Goal: Task Accomplishment & Management: Complete application form

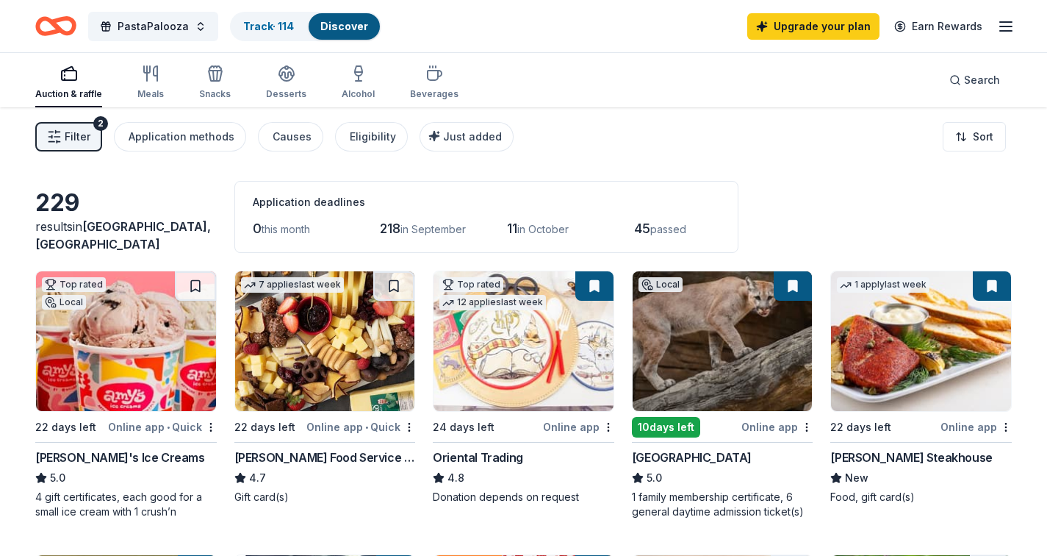
click at [75, 132] on span "Filter" at bounding box center [78, 137] width 26 height 18
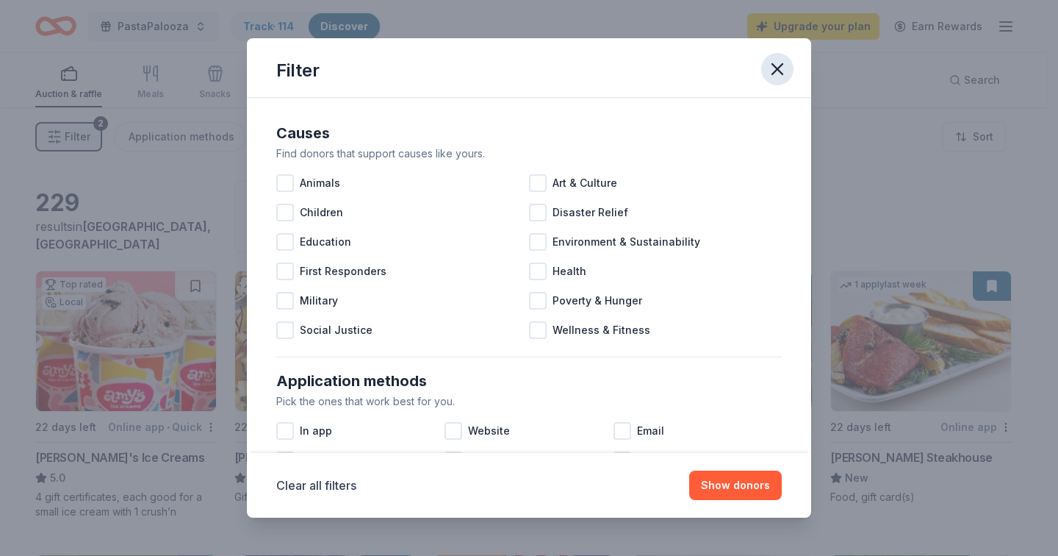
click at [774, 68] on icon "button" at bounding box center [777, 69] width 21 height 21
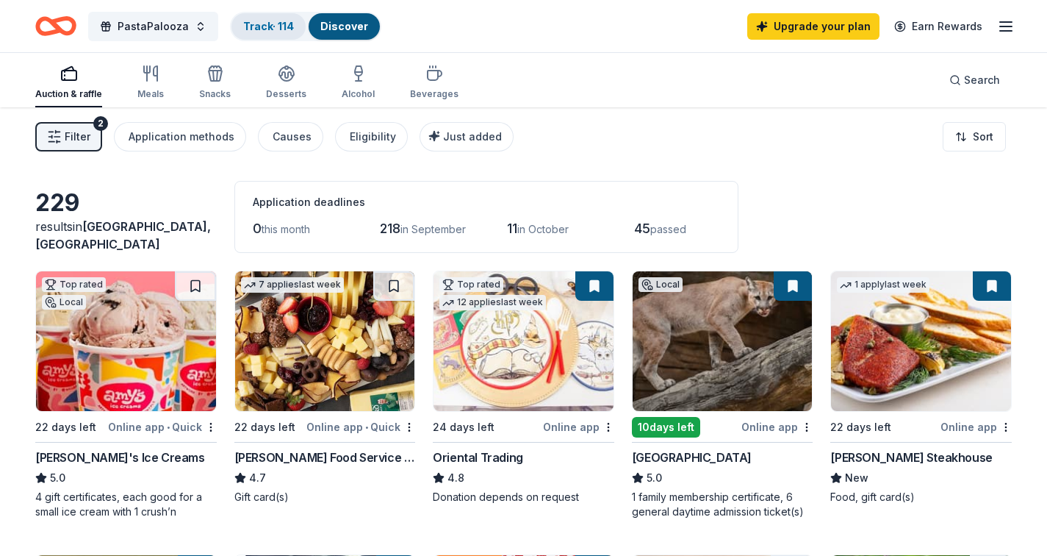
click at [270, 22] on link "Track · 114" at bounding box center [268, 26] width 51 height 12
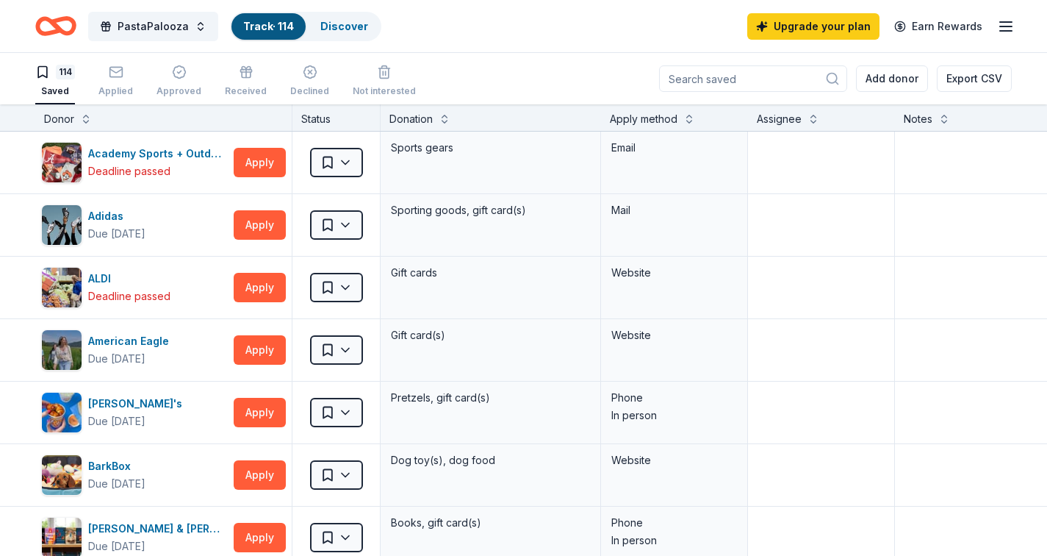
scroll to position [1, 0]
click at [346, 163] on html "PastaPalooza Track · 114 Discover Upgrade your plan Earn Rewards 114 Saved Appl…" at bounding box center [523, 277] width 1047 height 556
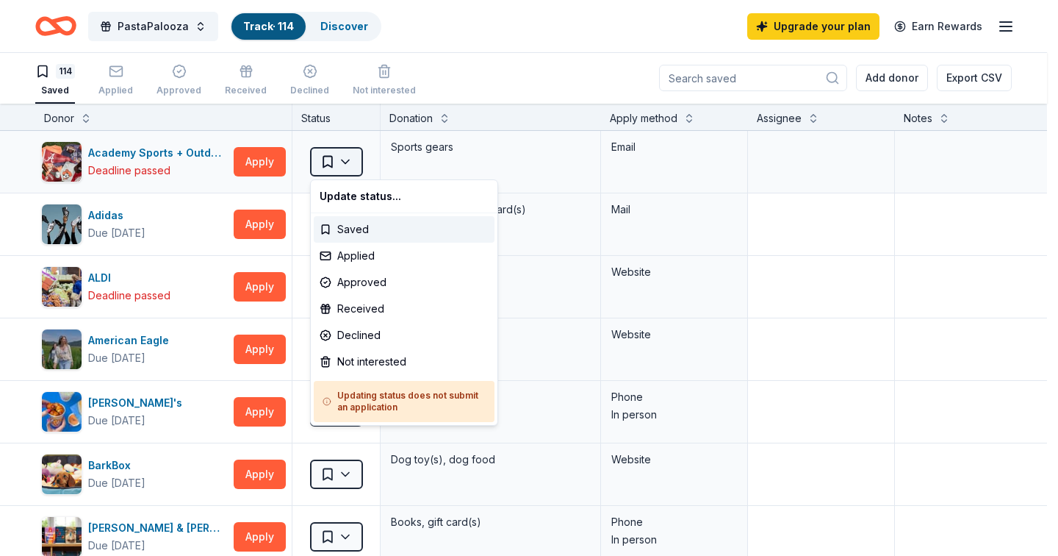
click at [356, 168] on html "PastaPalooza Track · 114 Discover Upgrade your plan Earn Rewards 114 Saved Appl…" at bounding box center [529, 277] width 1058 height 556
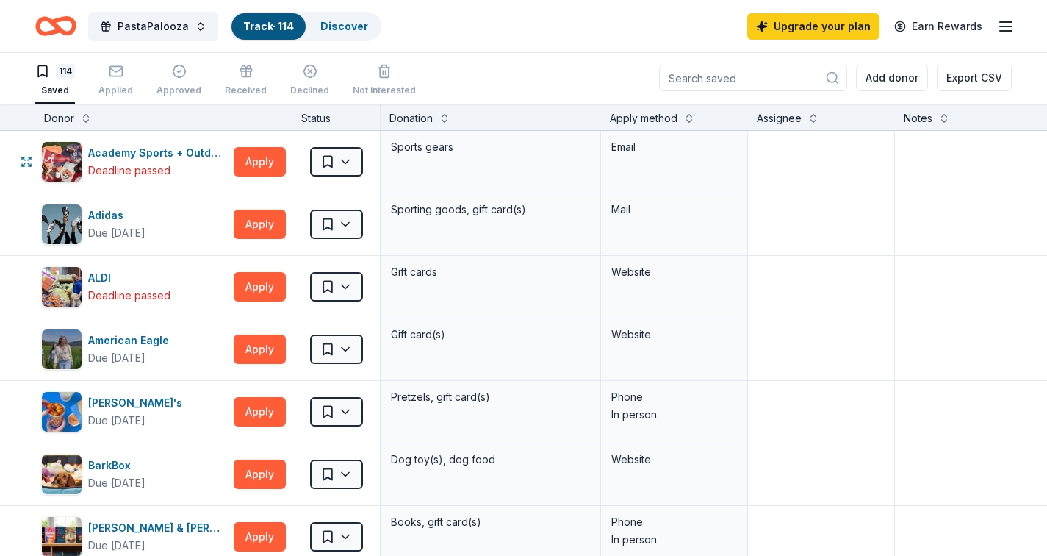
scroll to position [0, 0]
click at [359, 31] on link "Discover" at bounding box center [344, 26] width 48 height 12
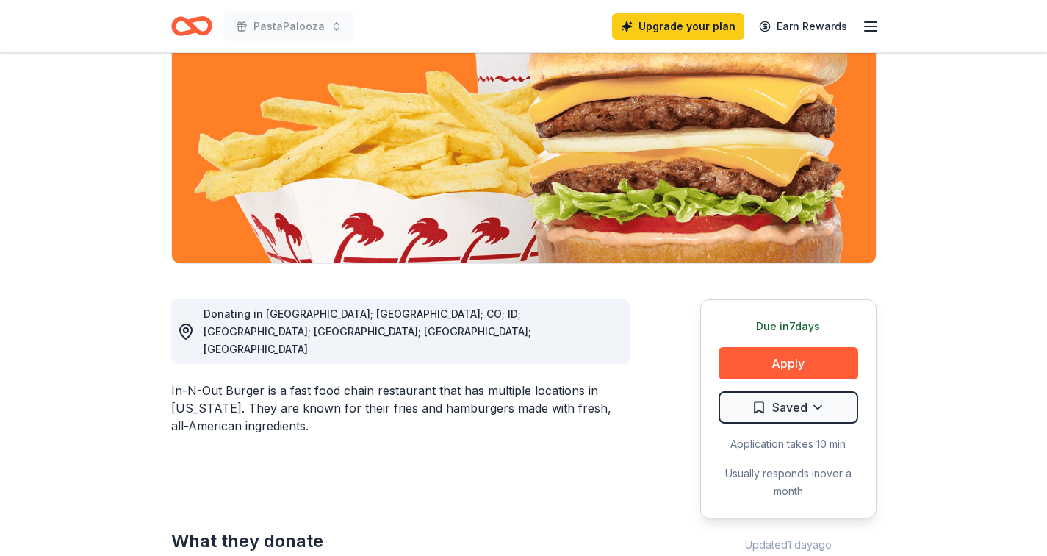
scroll to position [446, 0]
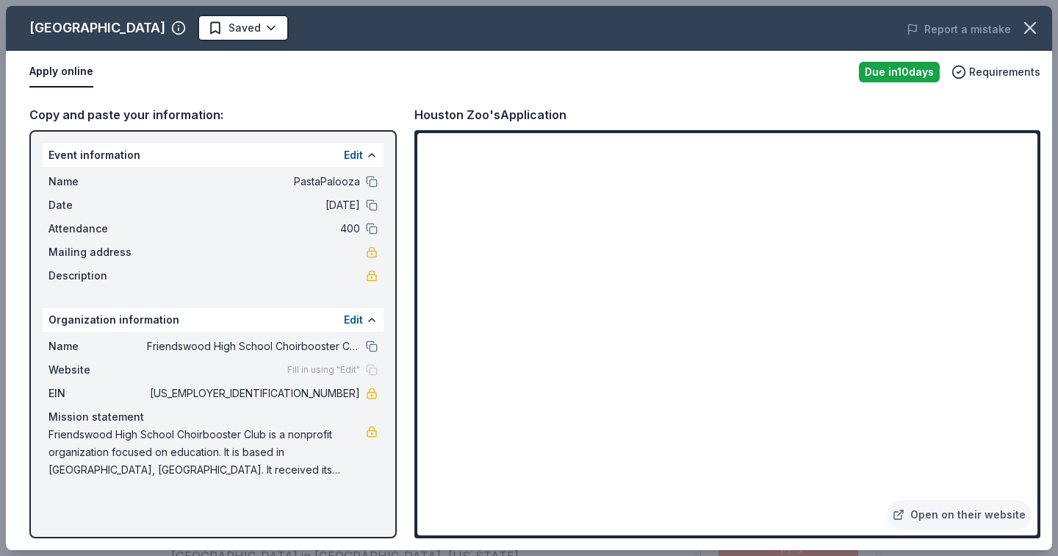
scroll to position [306, 0]
click at [956, 514] on link "Open on their website" at bounding box center [959, 514] width 145 height 29
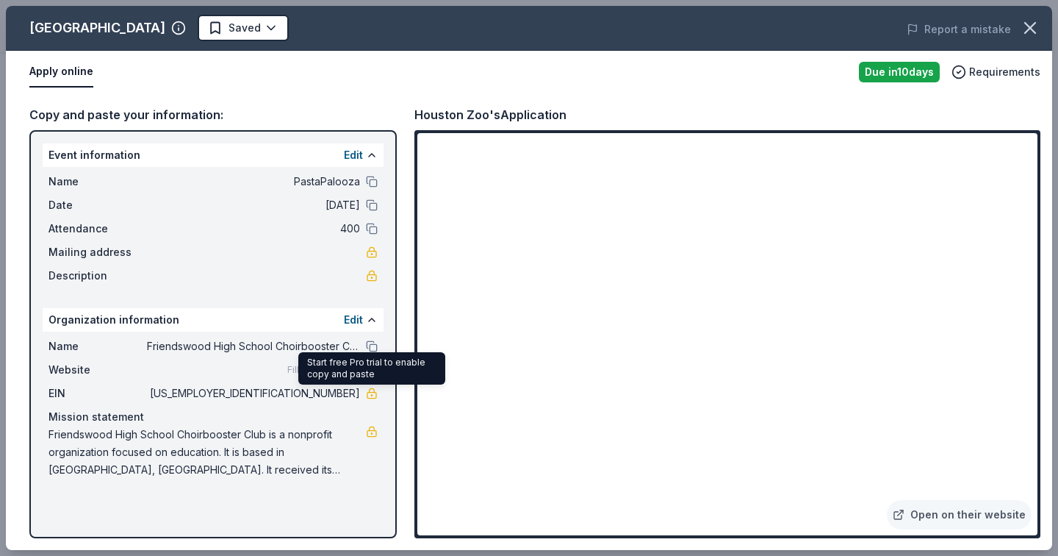
drag, startPoint x: 301, startPoint y: 395, endPoint x: 368, endPoint y: 398, distance: 66.9
click at [368, 398] on div "EIN 26-0316292" at bounding box center [212, 393] width 329 height 18
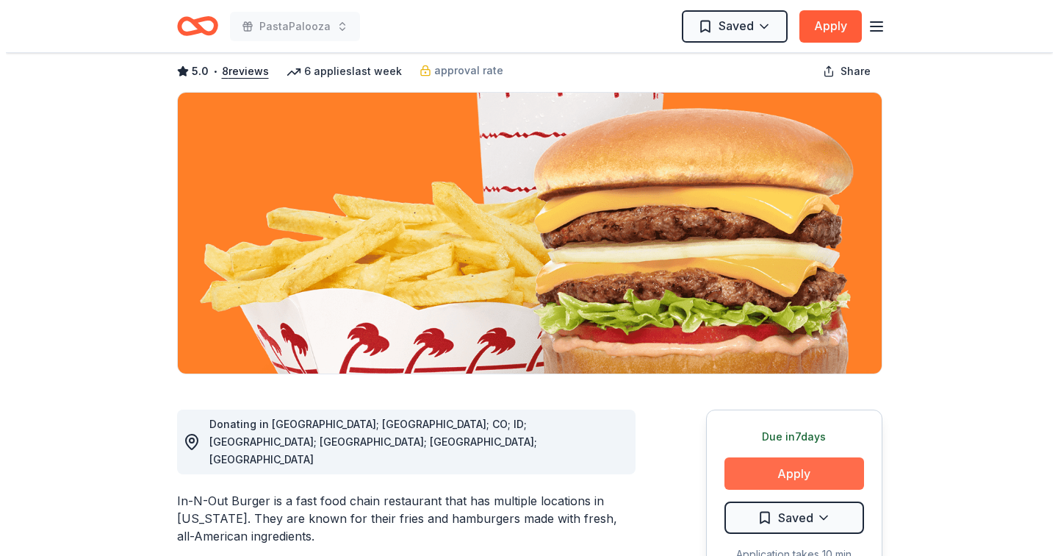
scroll to position [261, 0]
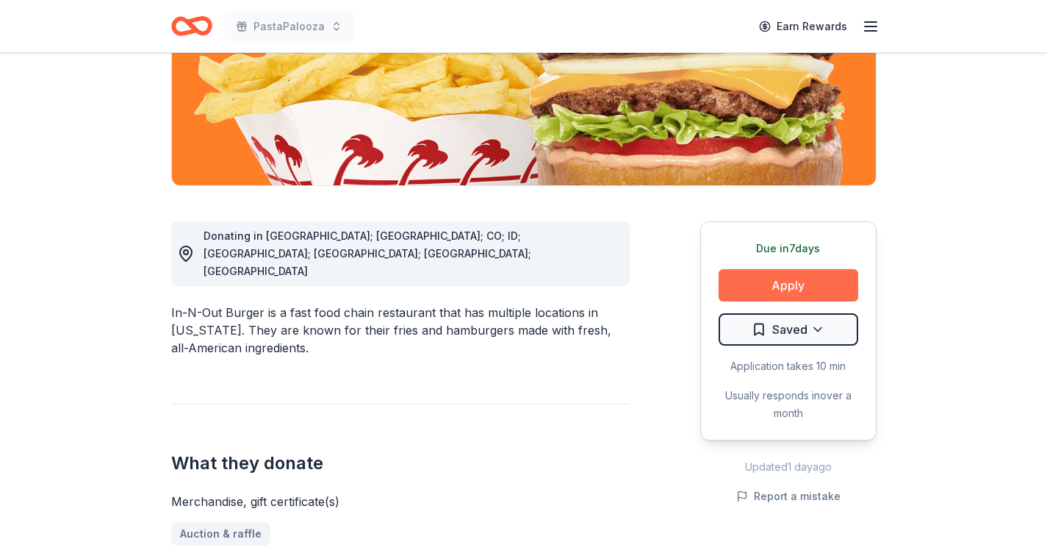
click at [794, 283] on button "Apply" at bounding box center [789, 285] width 140 height 32
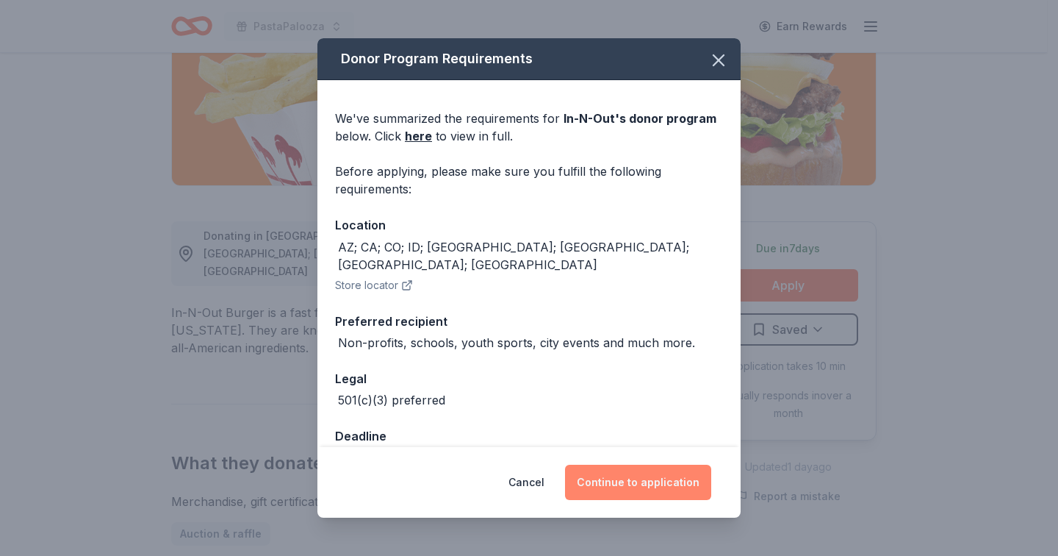
click at [652, 485] on button "Continue to application" at bounding box center [638, 481] width 146 height 35
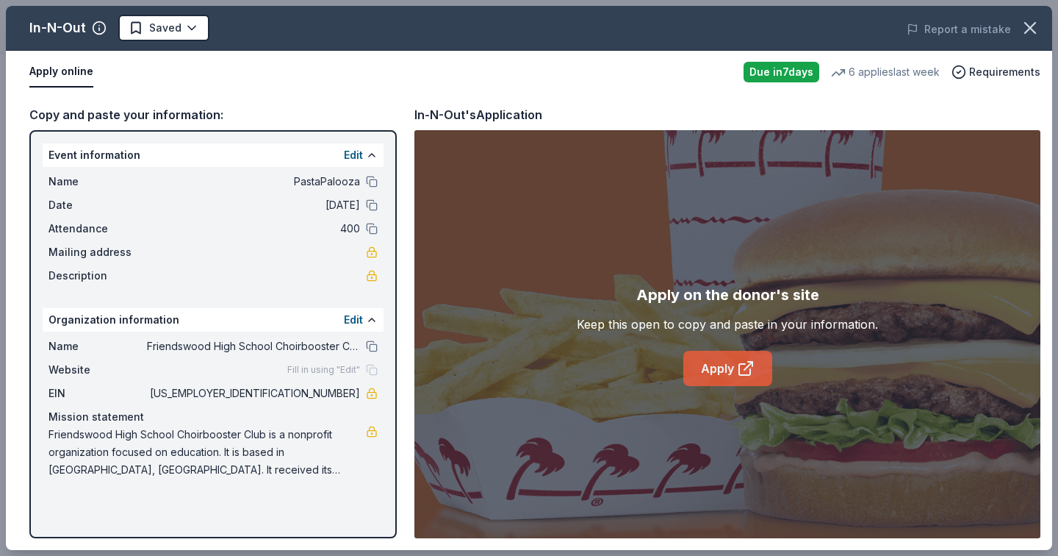
click at [715, 370] on link "Apply" at bounding box center [727, 368] width 89 height 35
click at [1027, 26] on icon "button" at bounding box center [1030, 28] width 21 height 21
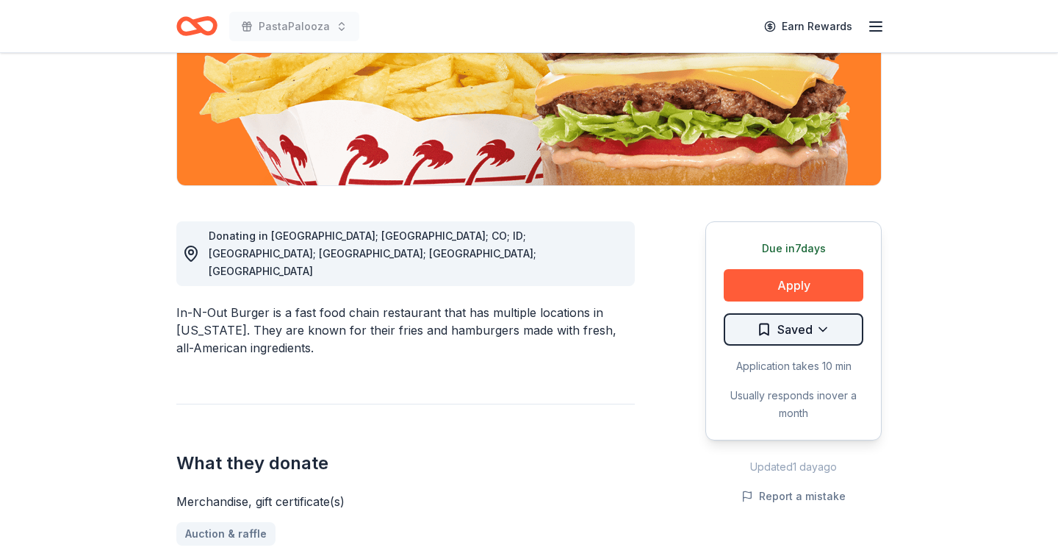
click at [823, 295] on html "PastaPalooza Earn Rewards Due in 7 days Share In-N-Out 5.0 • 8 reviews 6 applie…" at bounding box center [529, 17] width 1058 height 556
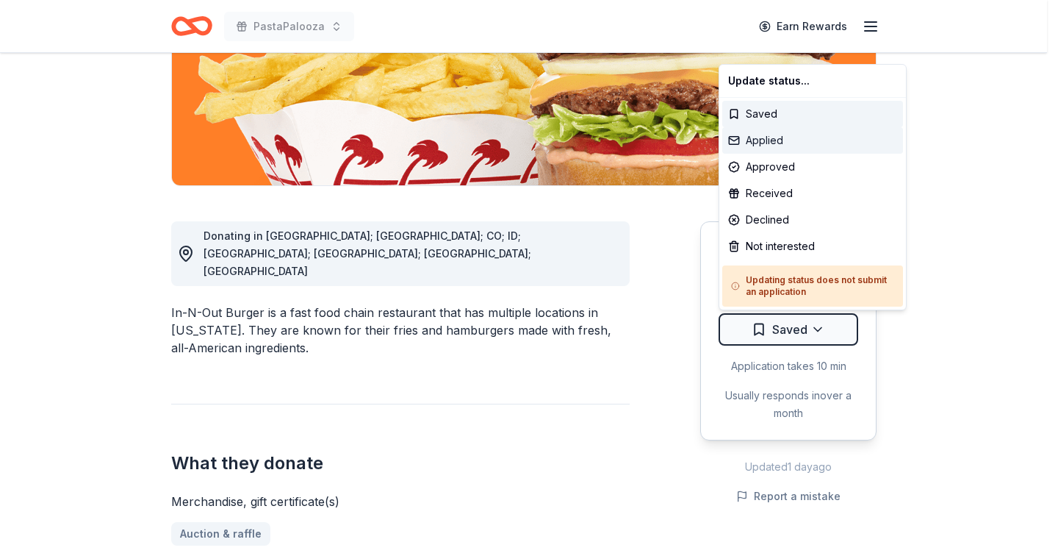
click at [762, 135] on div "Applied" at bounding box center [812, 140] width 181 height 26
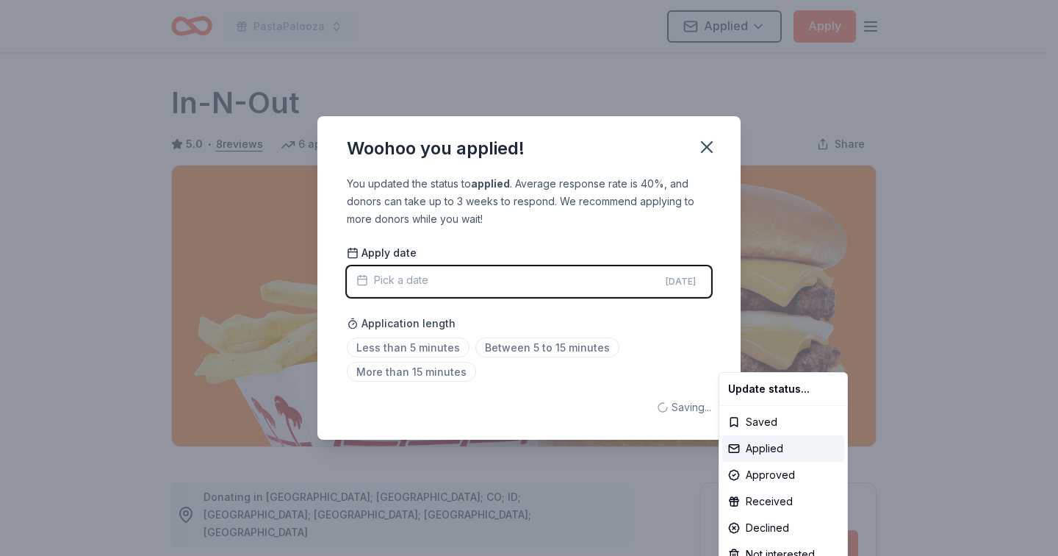
scroll to position [0, 0]
click at [708, 143] on html "PastaPalooza Applied Apply Due in 7 days Share In-N-Out 5.0 • 8 reviews 6 appli…" at bounding box center [529, 278] width 1058 height 556
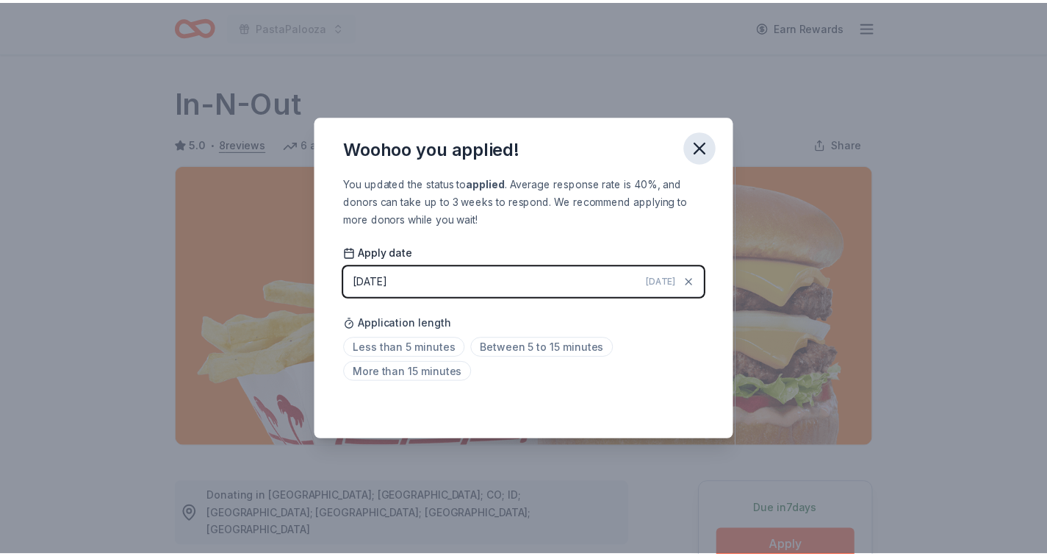
scroll to position [312, 0]
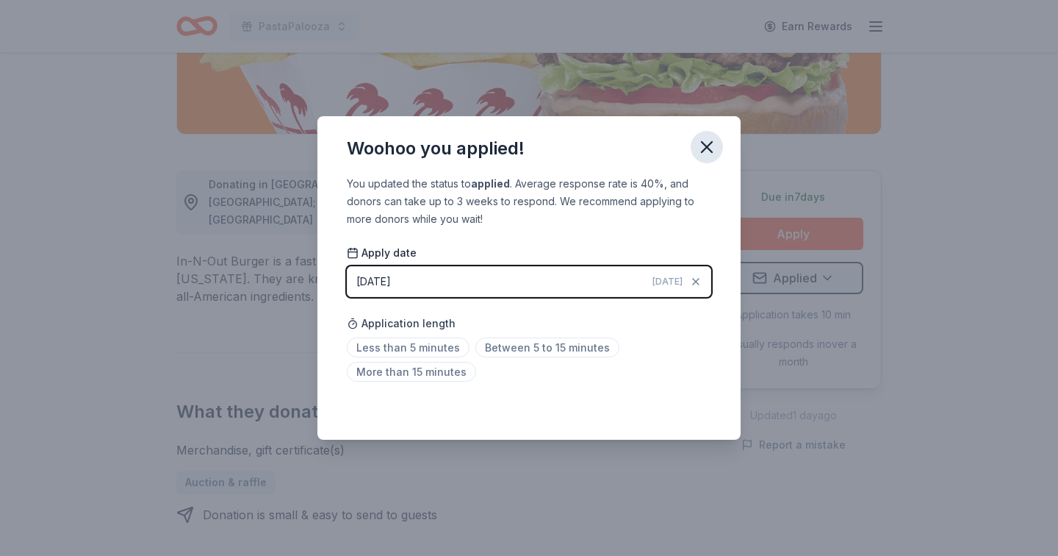
click at [708, 143] on icon "button" at bounding box center [707, 147] width 21 height 21
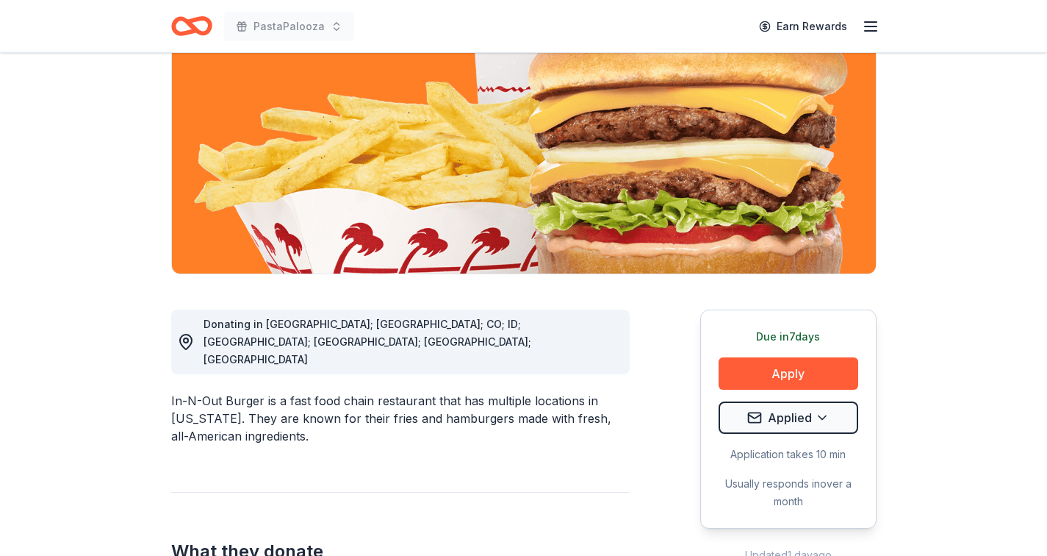
scroll to position [11, 0]
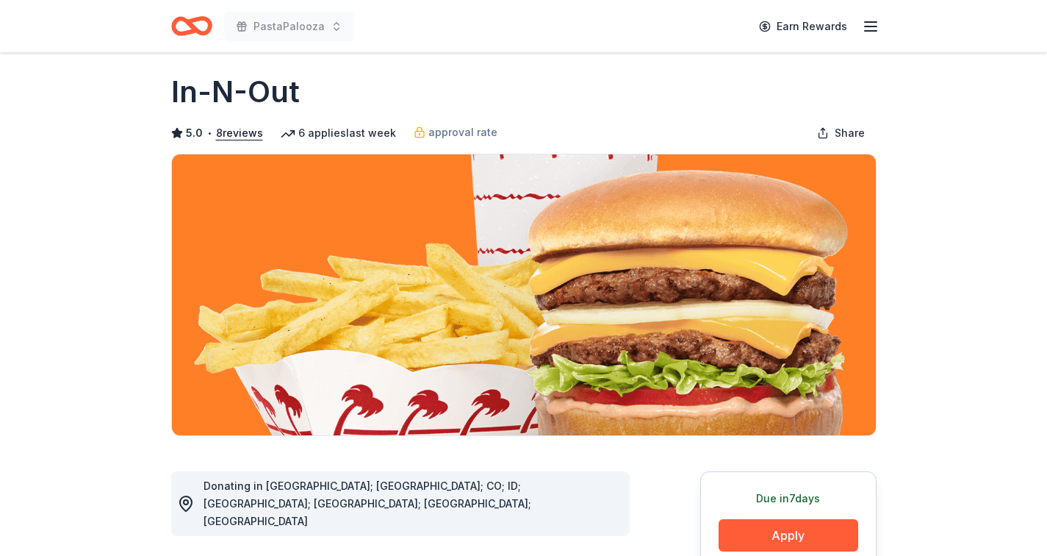
click at [187, 29] on icon "Home" at bounding box center [191, 26] width 41 height 35
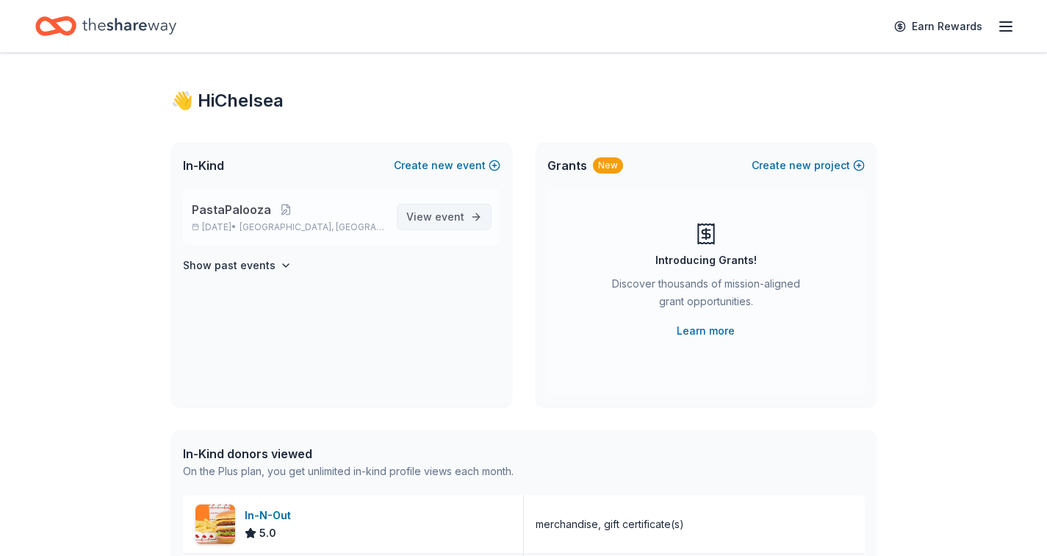
click at [430, 220] on span "View event" at bounding box center [435, 217] width 58 height 18
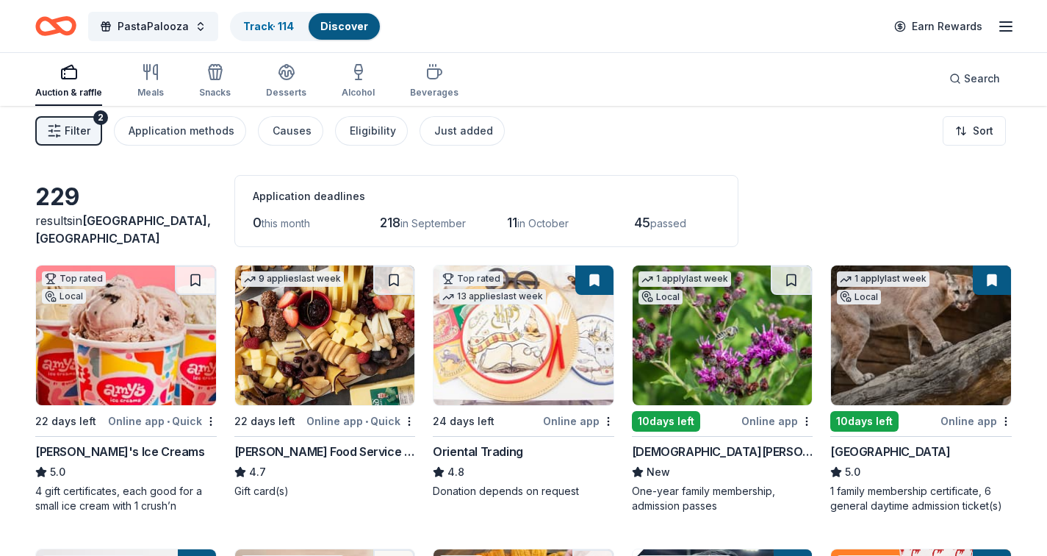
scroll to position [19, 0]
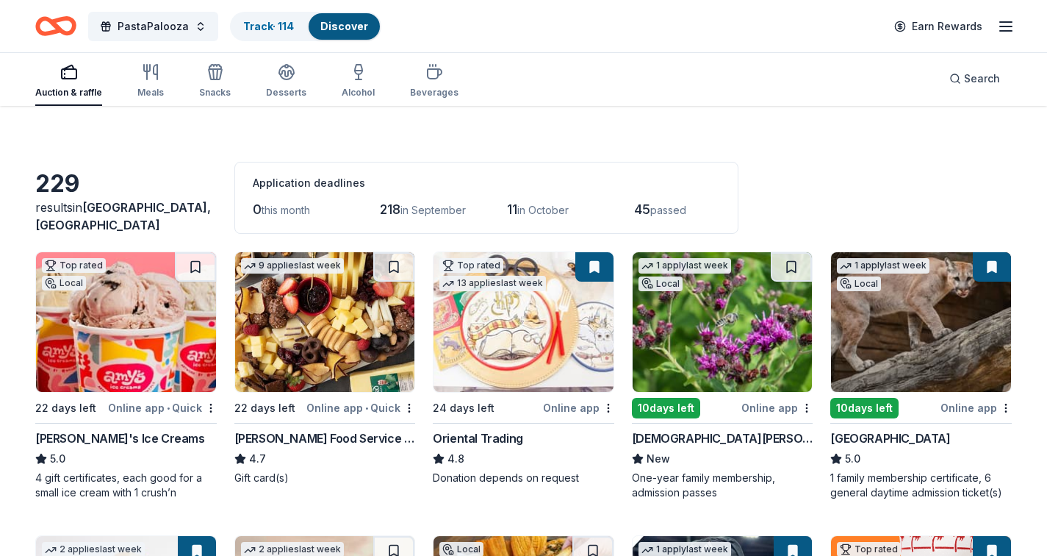
click at [312, 295] on img at bounding box center [325, 322] width 180 height 140
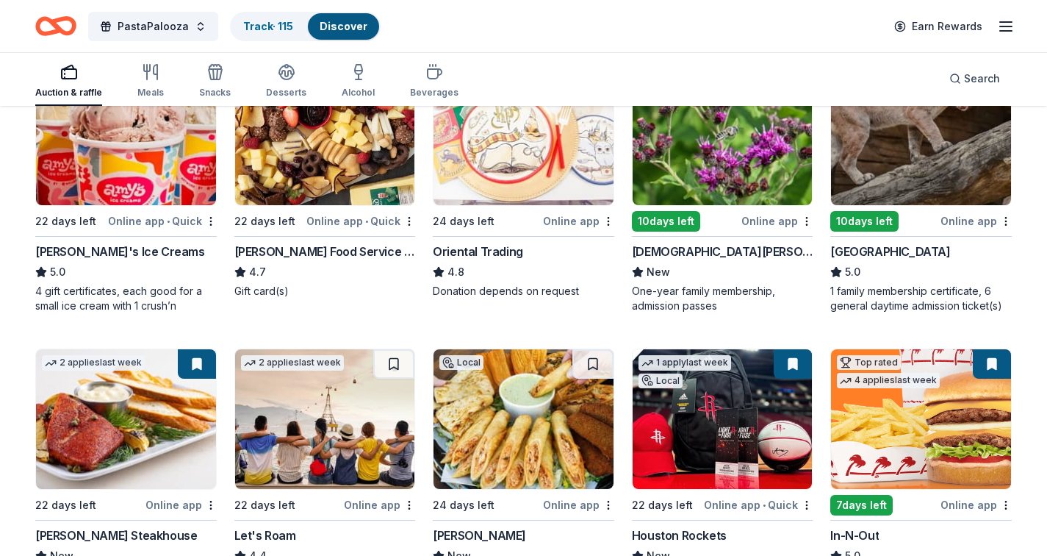
scroll to position [216, 0]
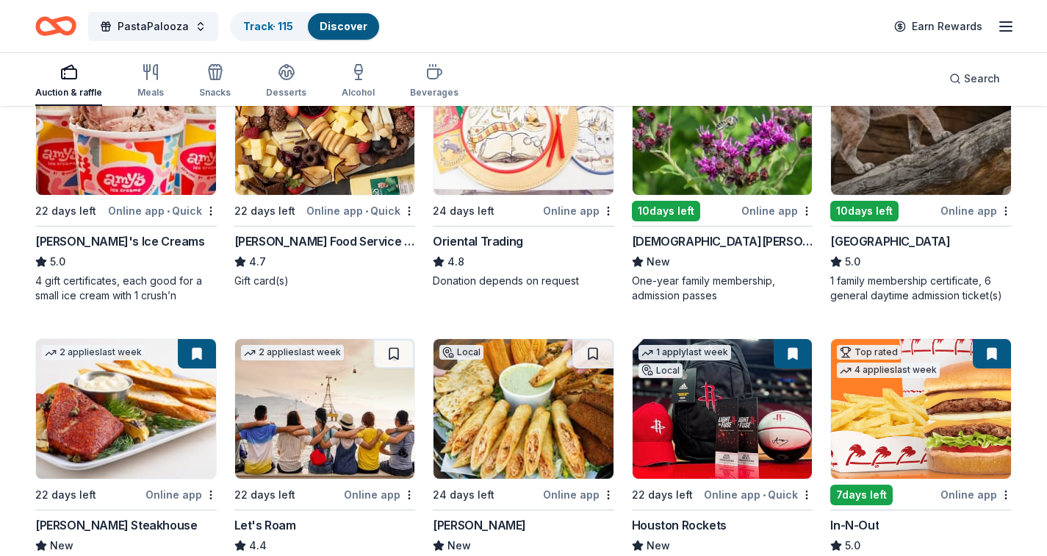
click at [583, 212] on div "Online app" at bounding box center [578, 210] width 71 height 18
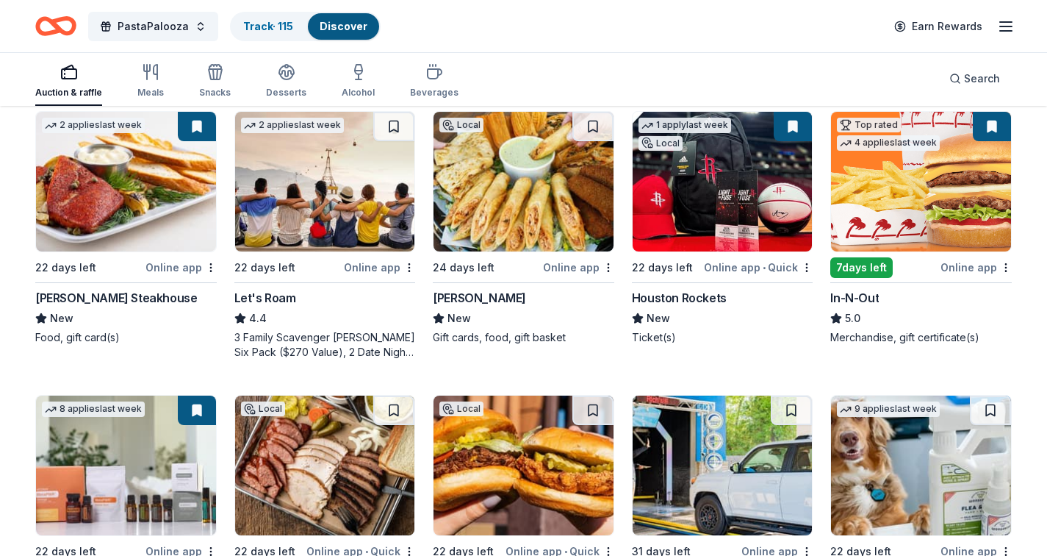
scroll to position [448, 0]
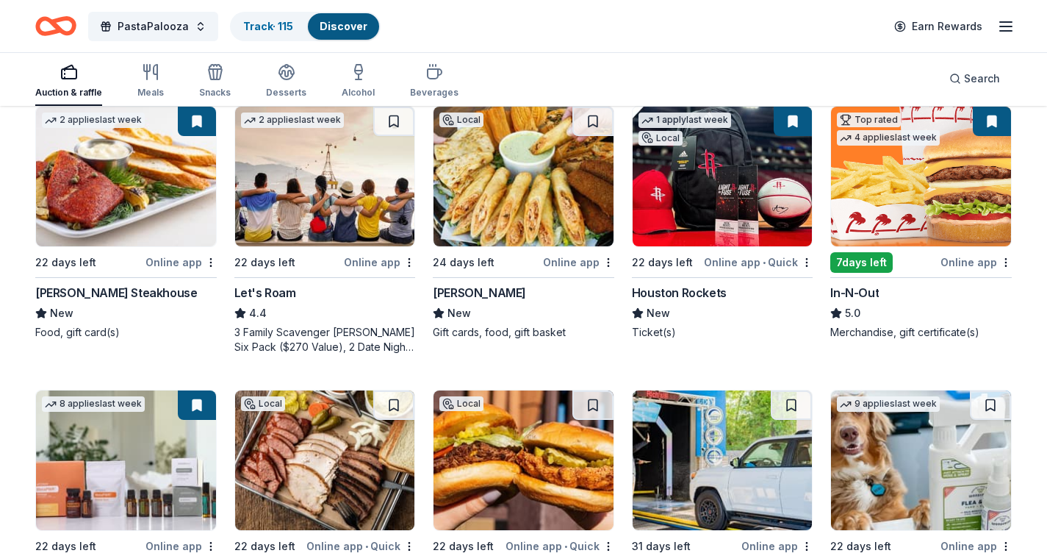
click at [680, 292] on div "Houston Rockets" at bounding box center [679, 293] width 95 height 18
click at [686, 287] on div "Houston Rockets" at bounding box center [679, 293] width 95 height 18
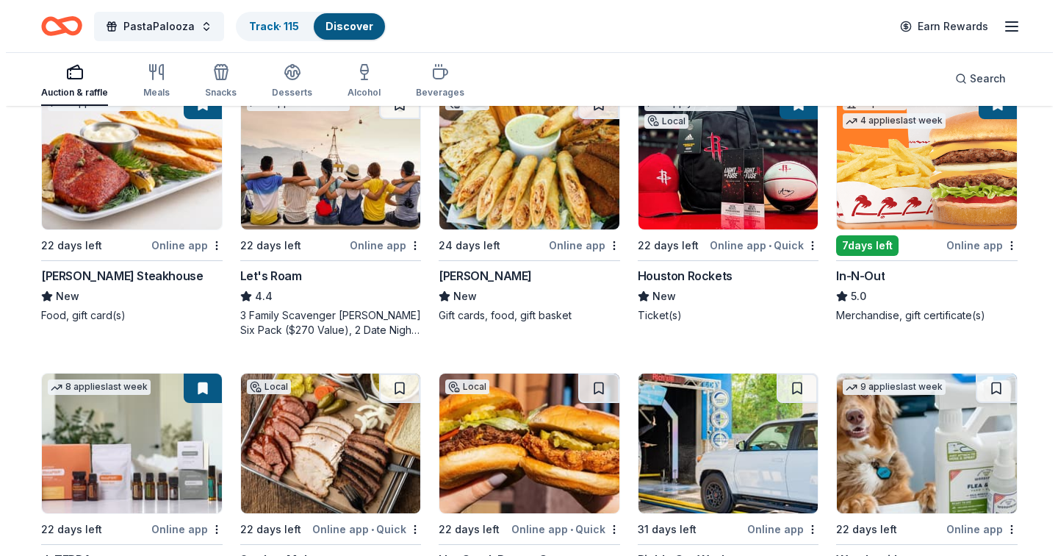
scroll to position [0, 0]
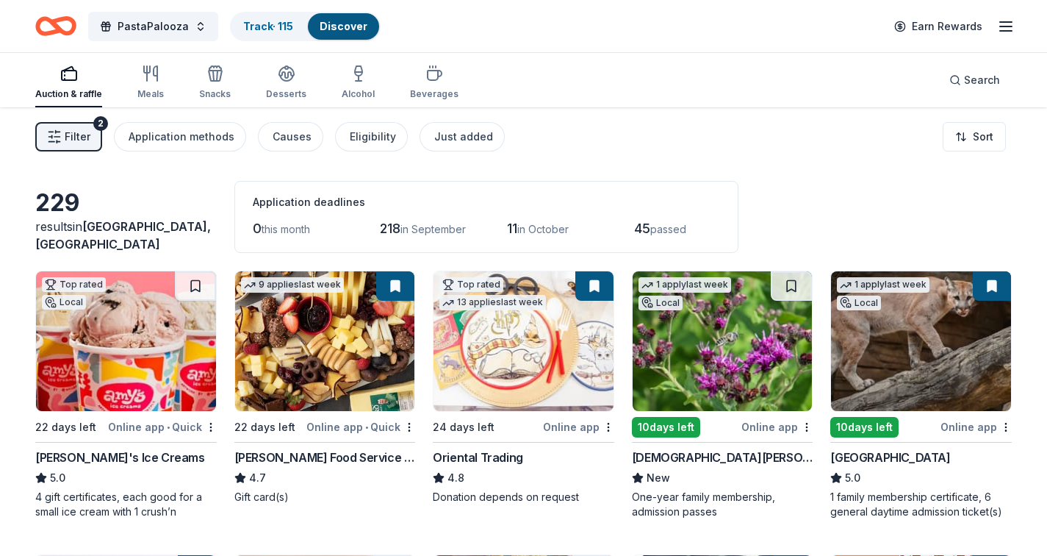
click at [80, 130] on span "Filter" at bounding box center [78, 137] width 26 height 18
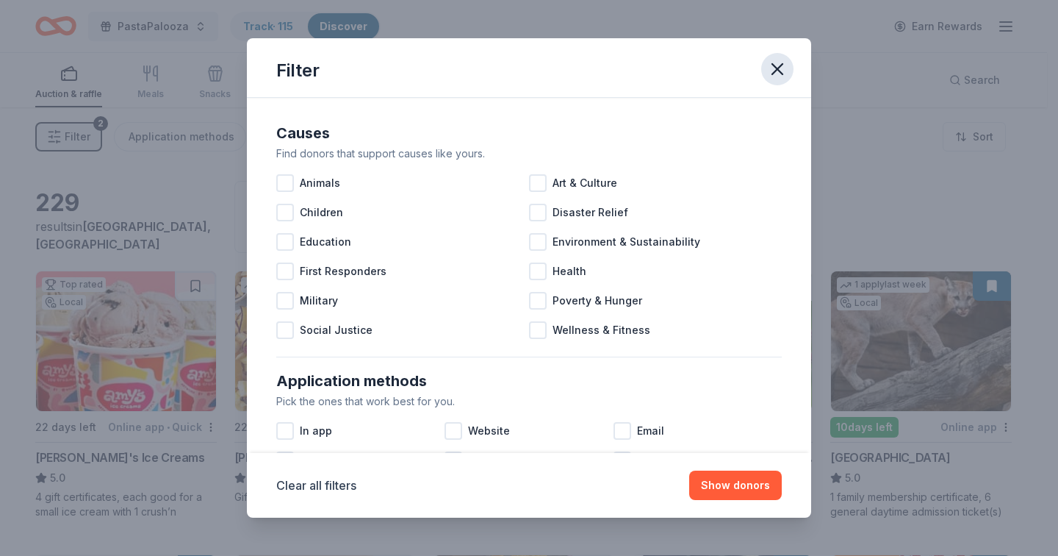
click at [780, 68] on icon "button" at bounding box center [777, 69] width 21 height 21
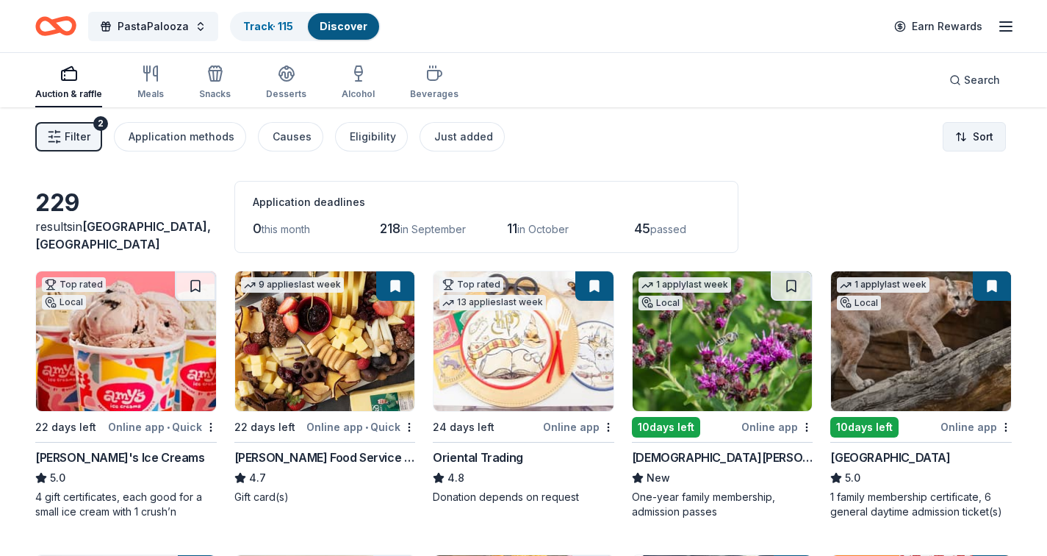
click at [983, 129] on html "PastaPalooza Track · 115 Discover Earn Rewards Auction & raffle Meals Snacks De…" at bounding box center [523, 278] width 1047 height 556
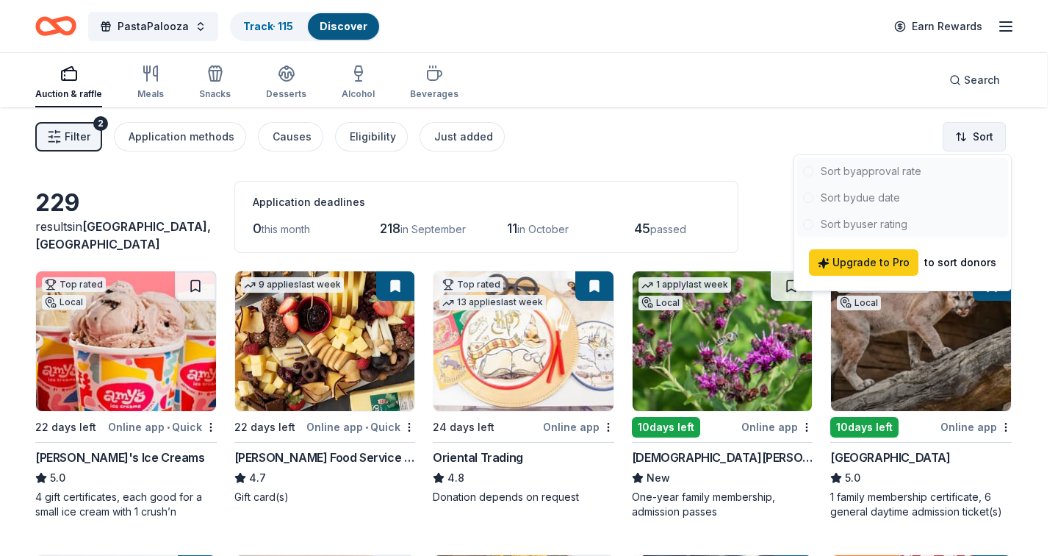
drag, startPoint x: 979, startPoint y: 132, endPoint x: 970, endPoint y: 138, distance: 11.0
click at [979, 132] on html "PastaPalooza Track · 115 Discover Earn Rewards Auction & raffle Meals Snacks De…" at bounding box center [529, 278] width 1058 height 556
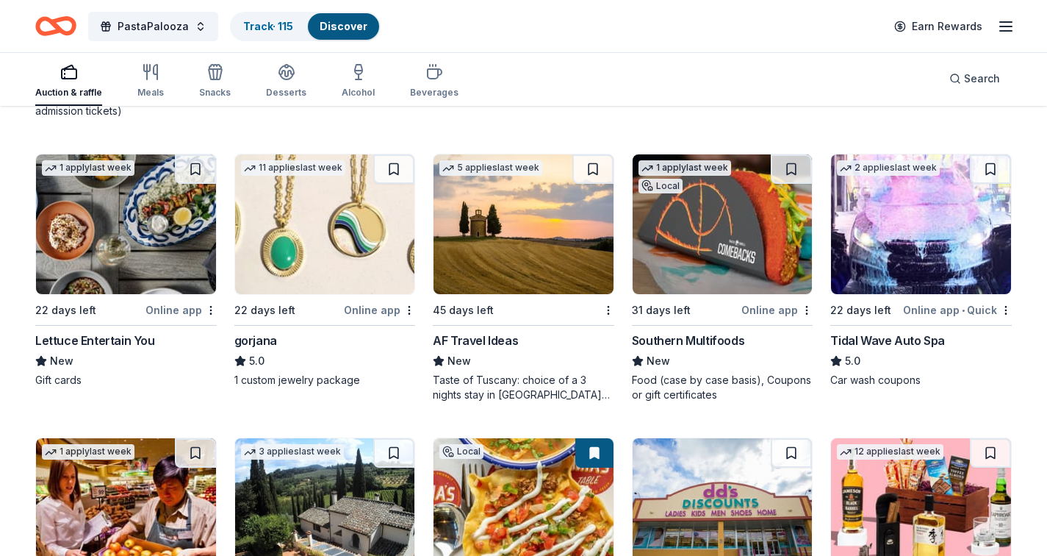
scroll to position [2617, 0]
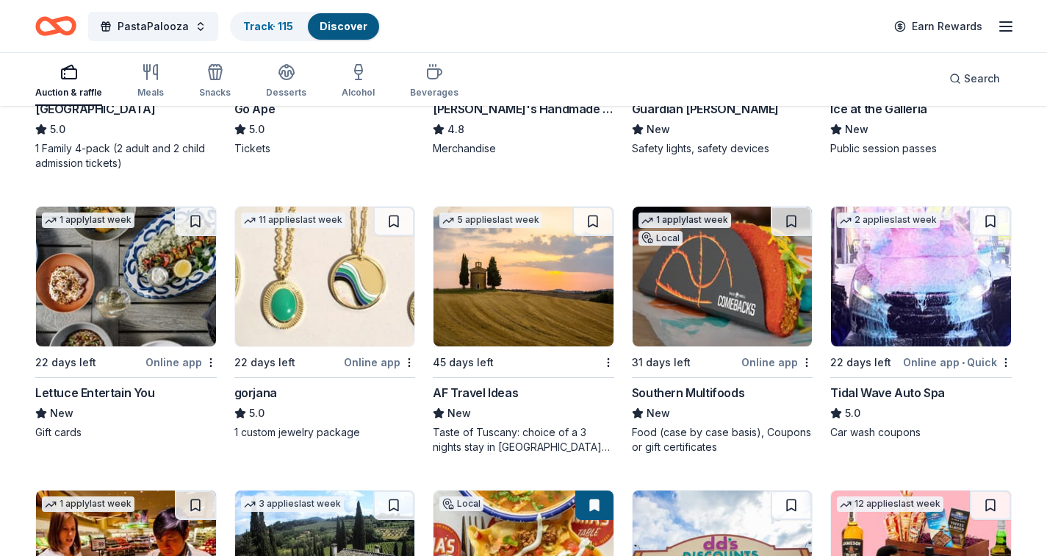
click at [262, 391] on div "gorjana" at bounding box center [255, 393] width 43 height 18
click at [393, 217] on button at bounding box center [393, 220] width 41 height 29
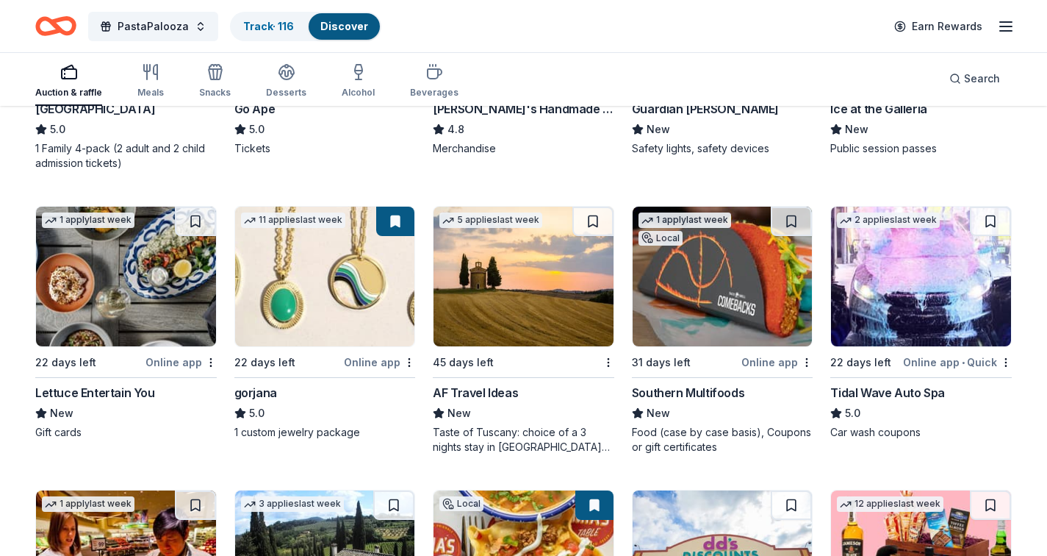
click at [398, 216] on button at bounding box center [395, 220] width 38 height 29
click at [308, 273] on img at bounding box center [325, 276] width 180 height 140
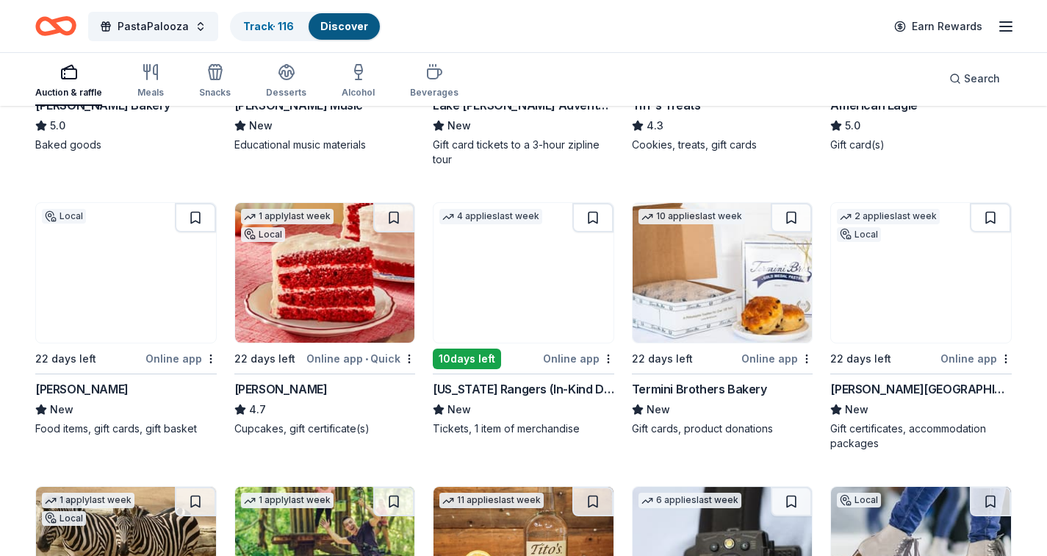
scroll to position [1905, 0]
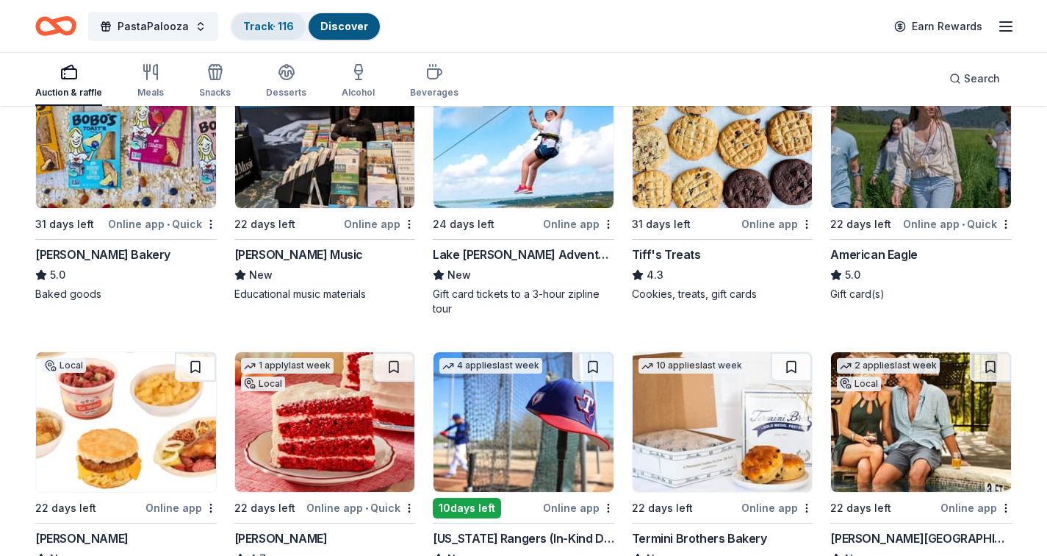
click at [275, 24] on link "Track · 116" at bounding box center [268, 26] width 51 height 12
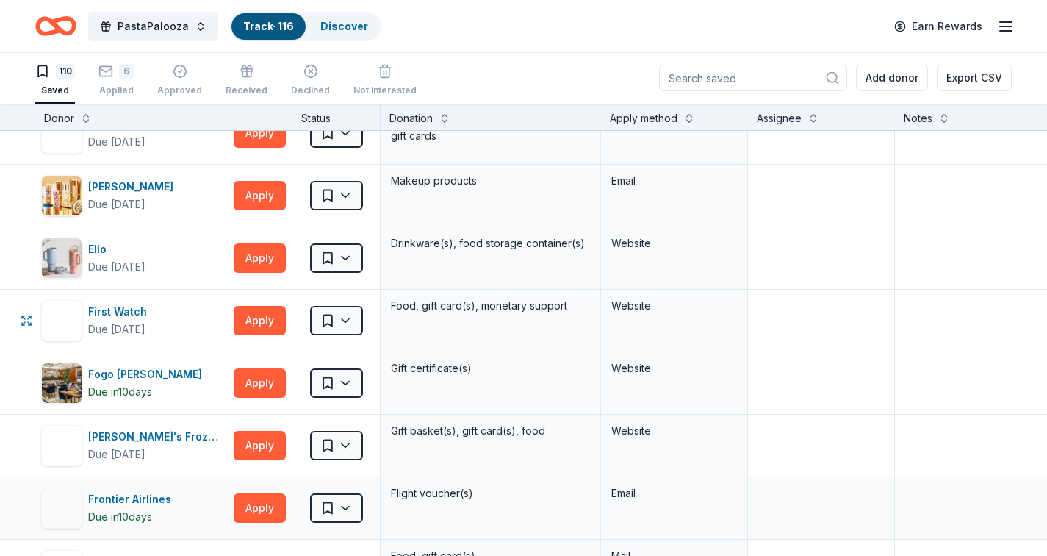
scroll to position [2068, 0]
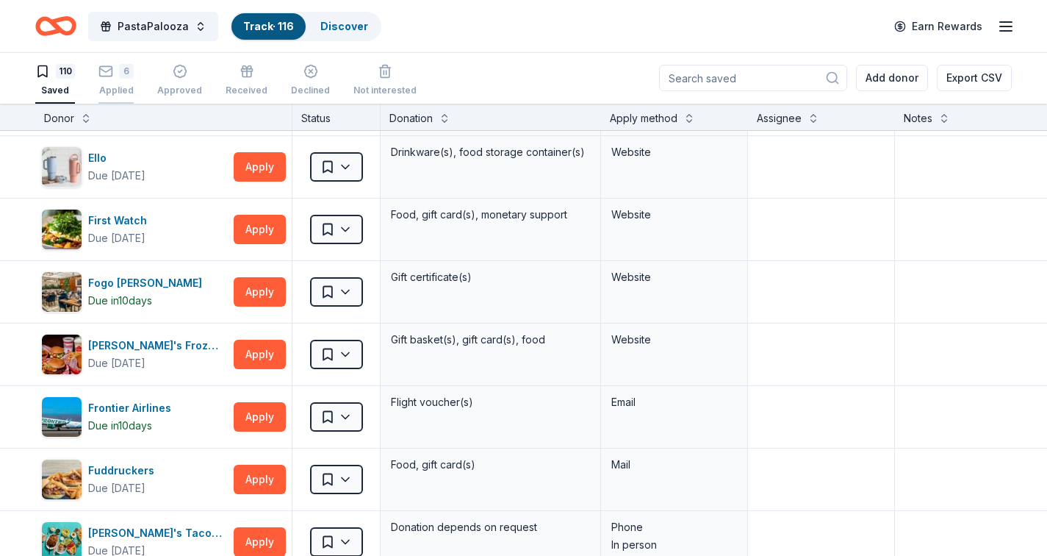
click at [112, 78] on icon "button" at bounding box center [105, 71] width 15 height 15
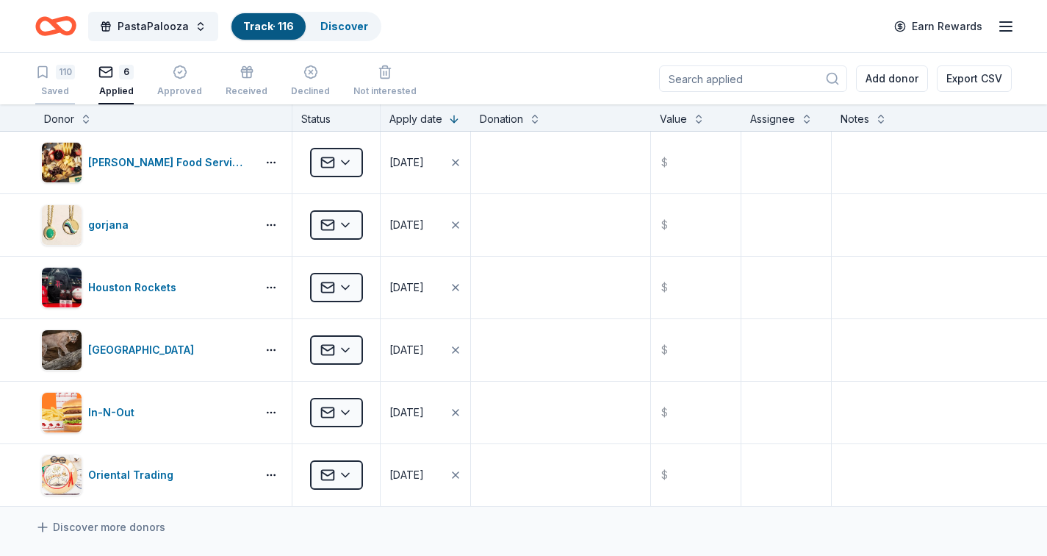
click at [46, 77] on icon "button" at bounding box center [42, 72] width 9 height 11
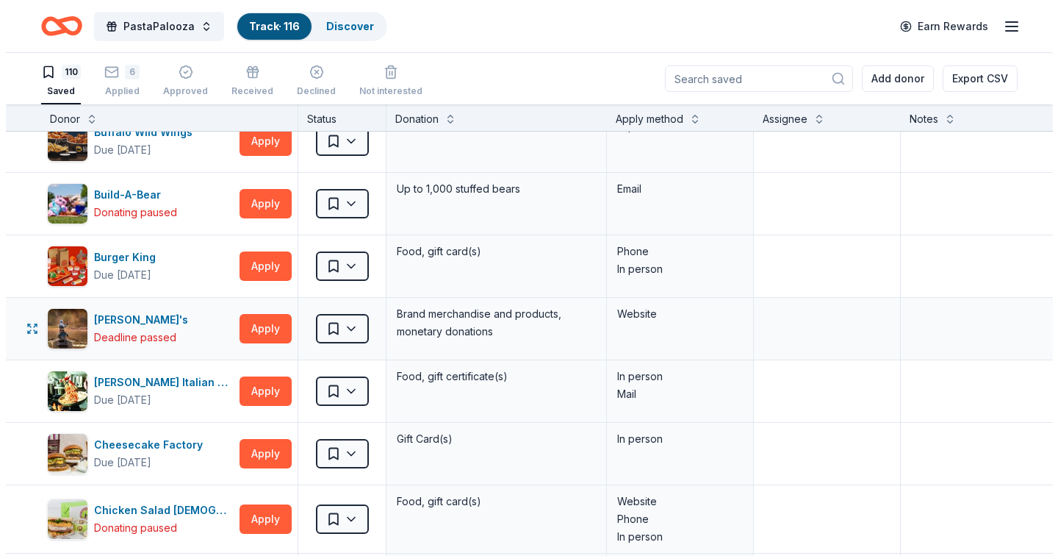
scroll to position [1005, 0]
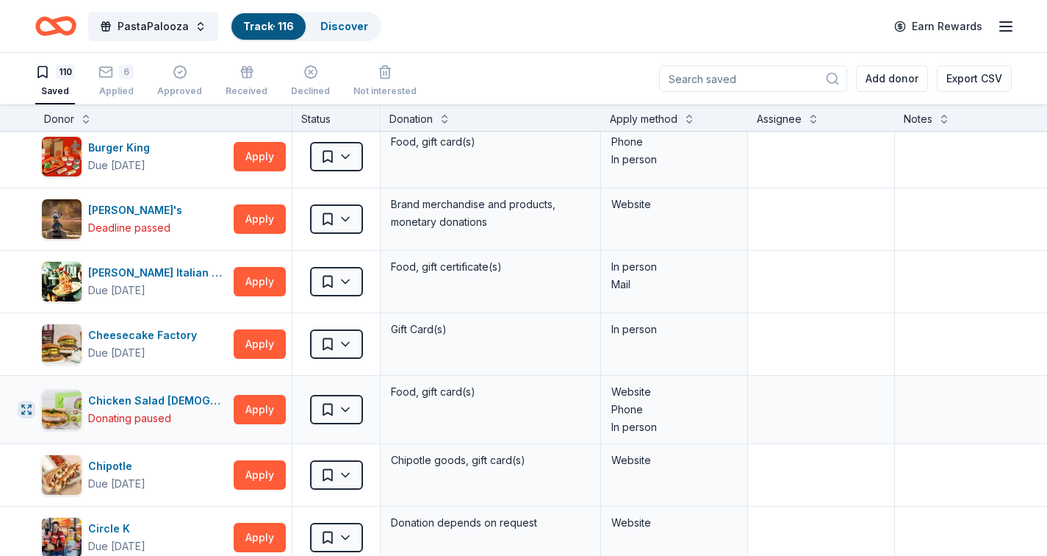
click at [25, 409] on icon "button" at bounding box center [27, 409] width 12 height 12
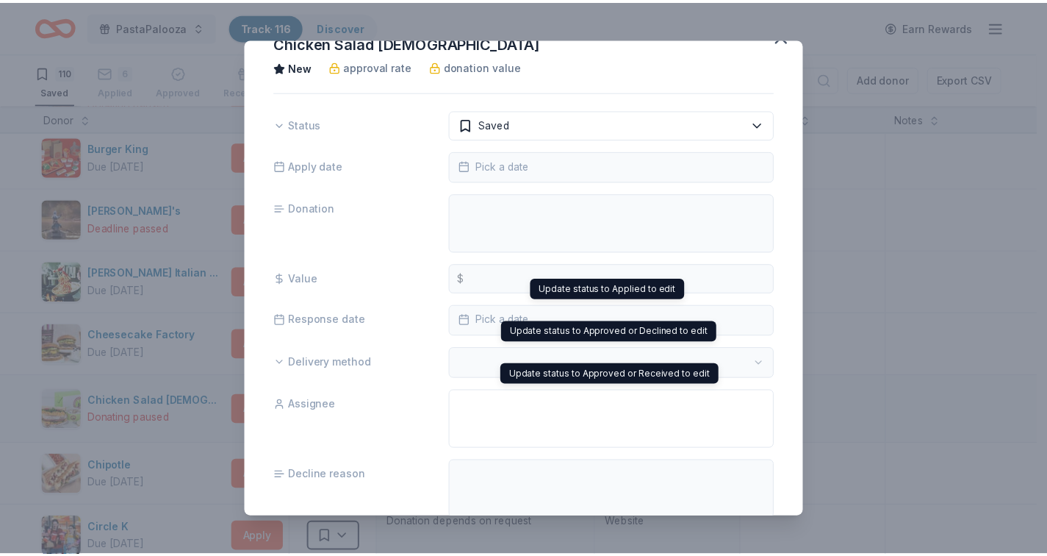
scroll to position [0, 0]
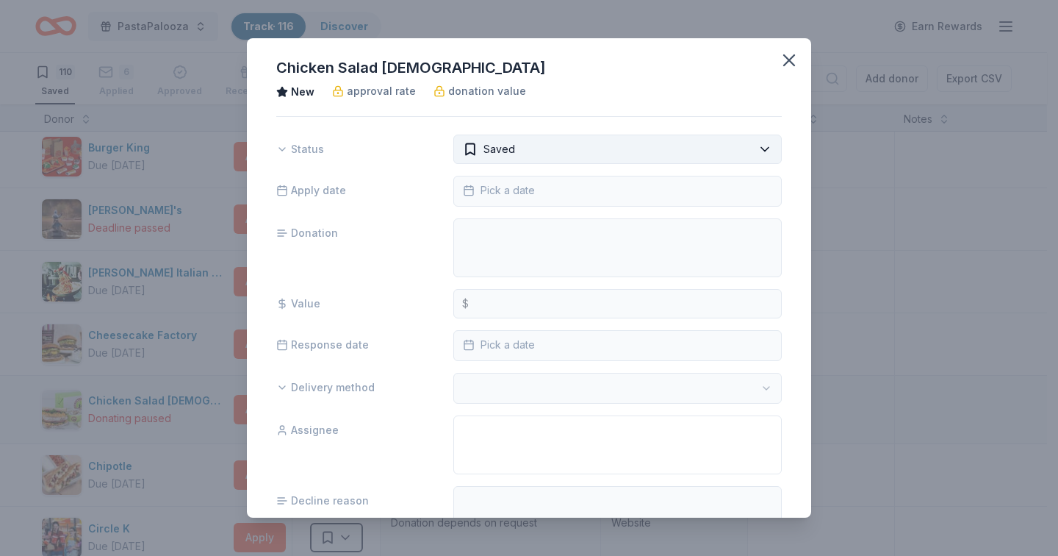
click at [755, 151] on html "PastaPalooza Track · 116 Discover Earn Rewards 110 Saved 6 Applied Approved Rec…" at bounding box center [529, 278] width 1058 height 556
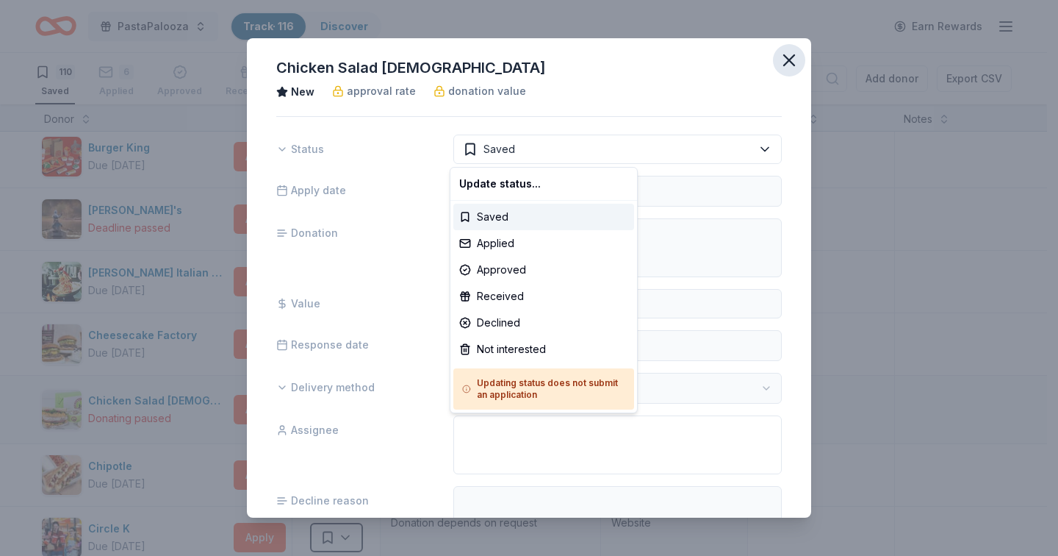
click at [781, 68] on html "PastaPalooza Track · 116 Discover Earn Rewards 110 Saved 6 Applied Approved Rec…" at bounding box center [529, 278] width 1058 height 556
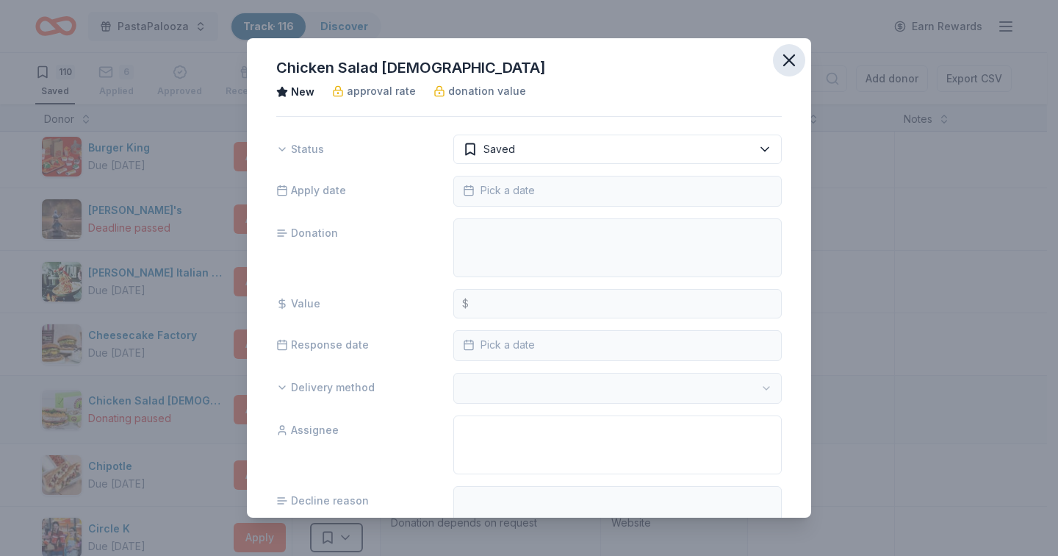
click at [781, 58] on icon "button" at bounding box center [789, 60] width 21 height 21
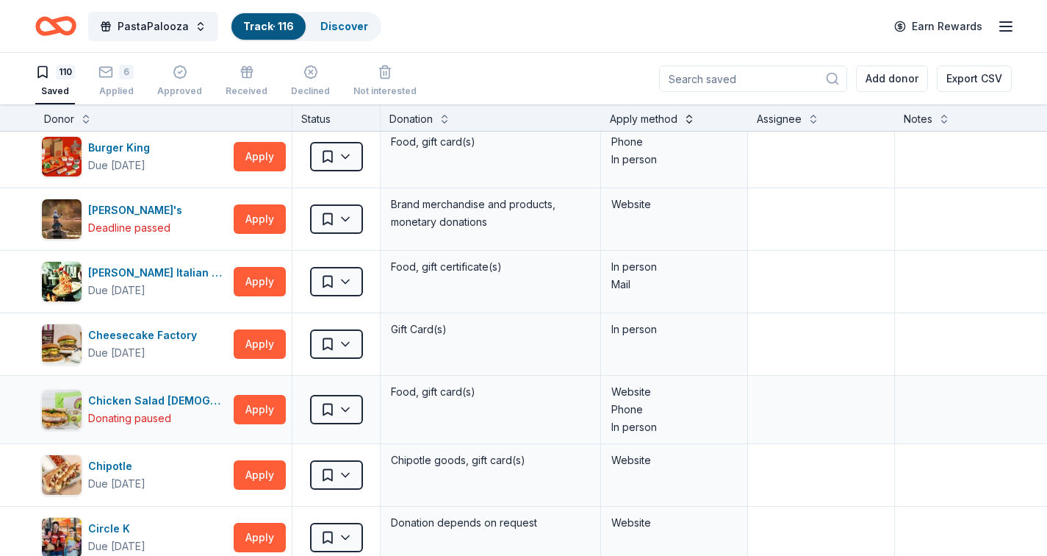
click at [689, 118] on button at bounding box center [689, 117] width 12 height 15
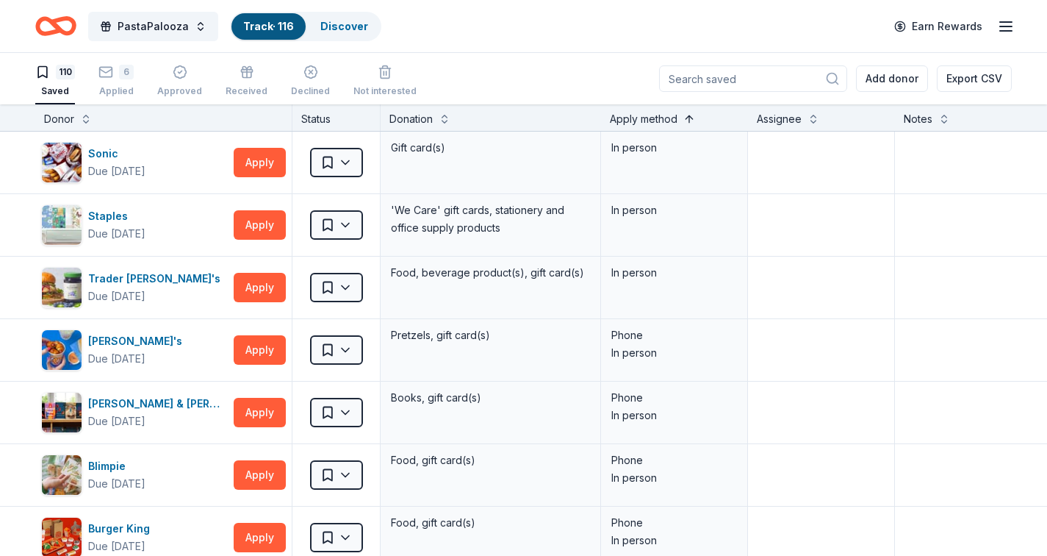
click at [690, 119] on button at bounding box center [689, 117] width 12 height 15
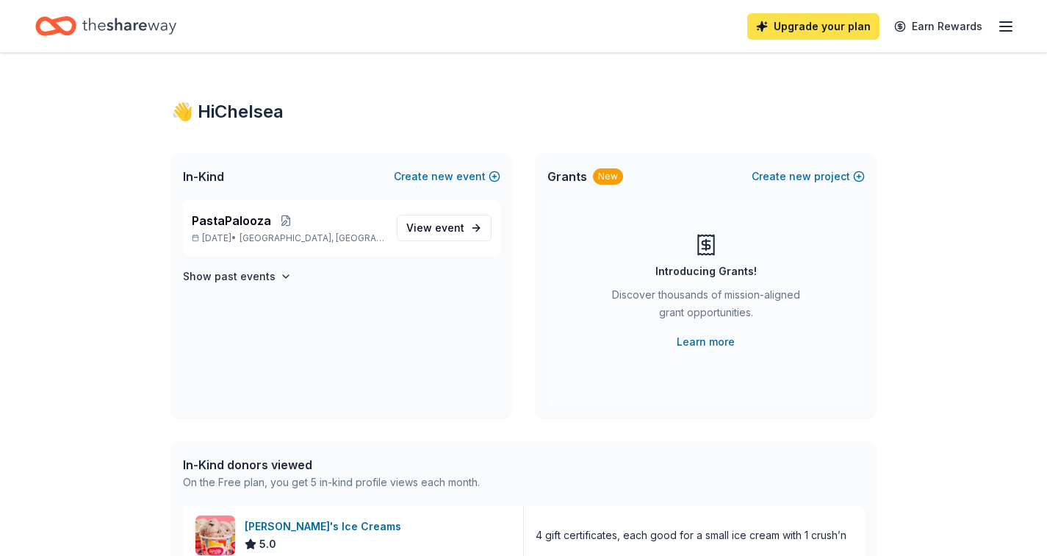
click at [825, 21] on link "Upgrade your plan" at bounding box center [813, 26] width 132 height 26
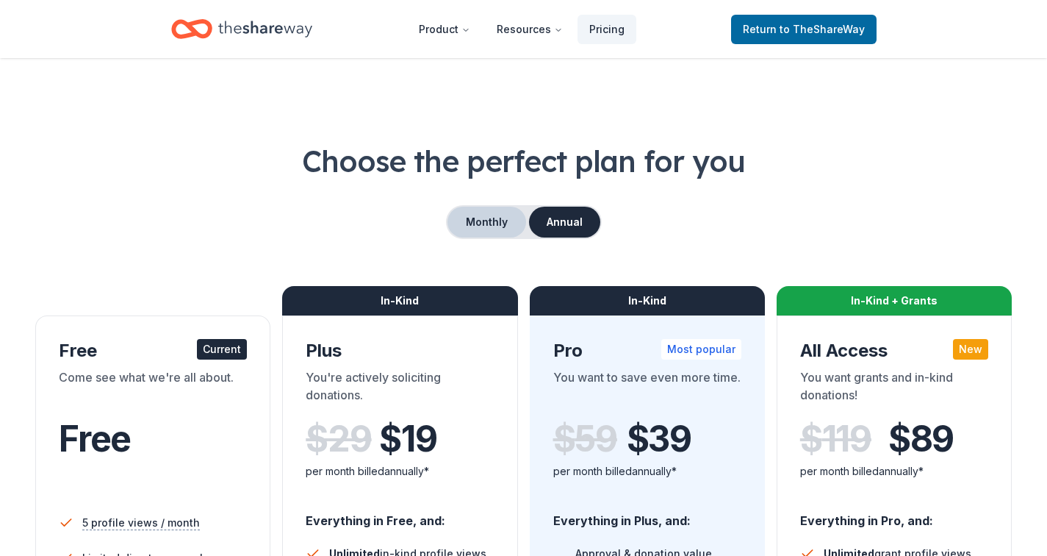
click at [489, 224] on button "Monthly" at bounding box center [486, 221] width 79 height 31
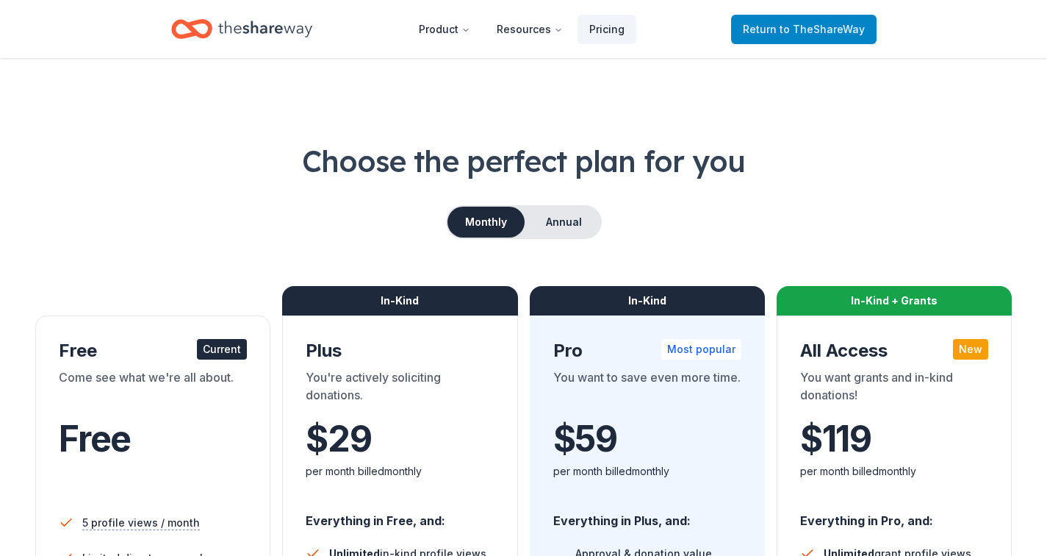
click at [794, 29] on span "to TheShareWay" at bounding box center [822, 29] width 85 height 12
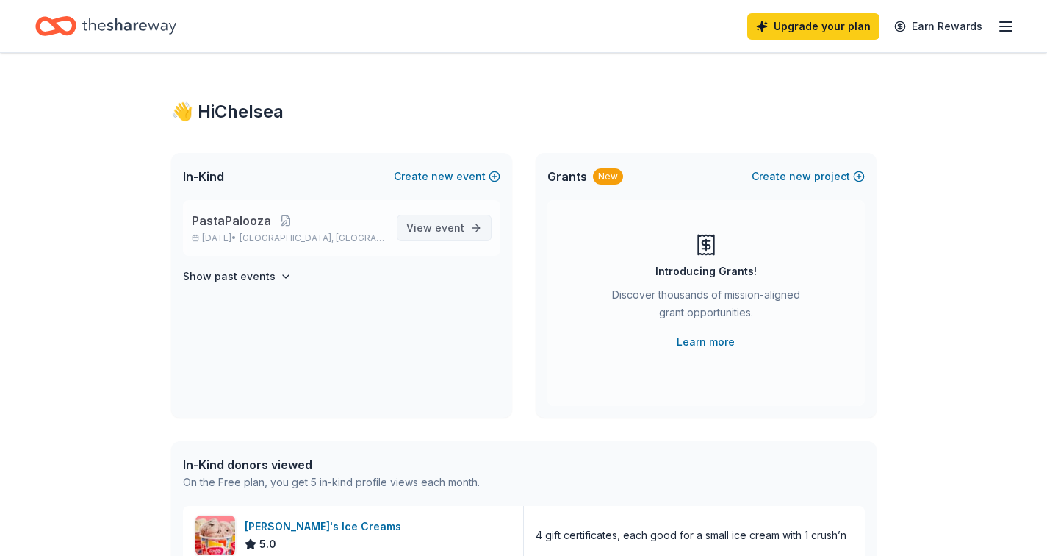
click at [439, 229] on span "event" at bounding box center [449, 227] width 29 height 12
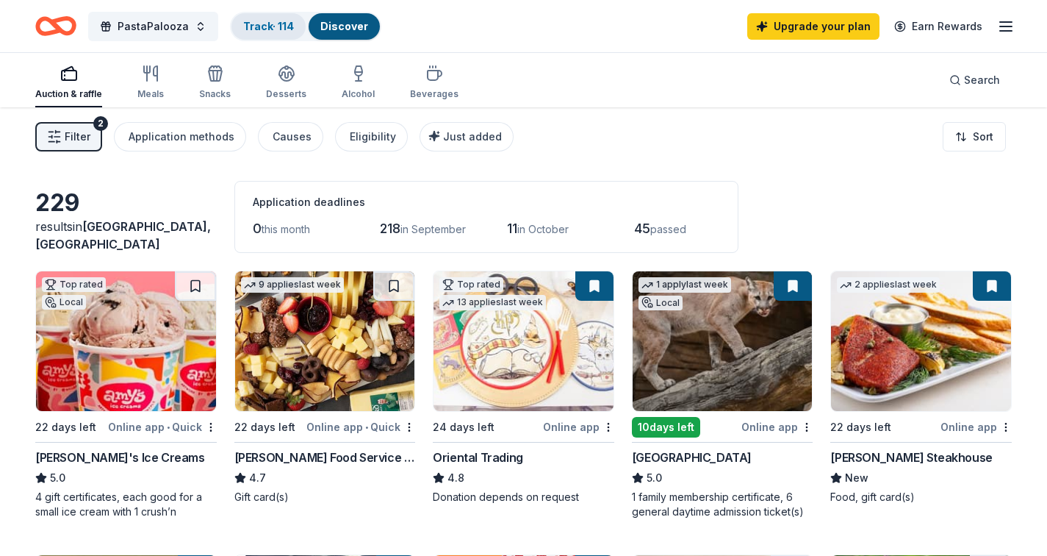
click at [265, 30] on link "Track · 114" at bounding box center [268, 26] width 51 height 12
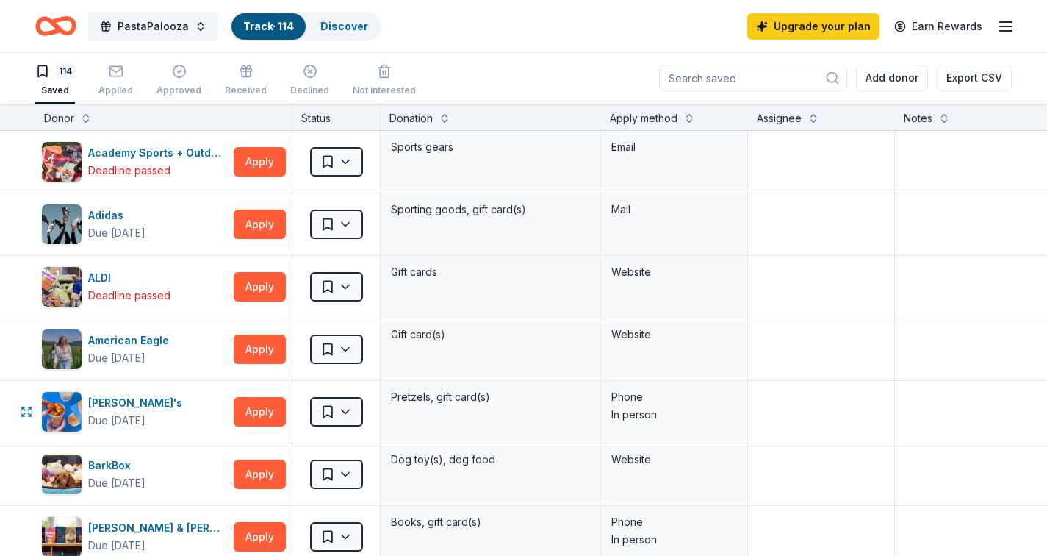
scroll to position [485, 0]
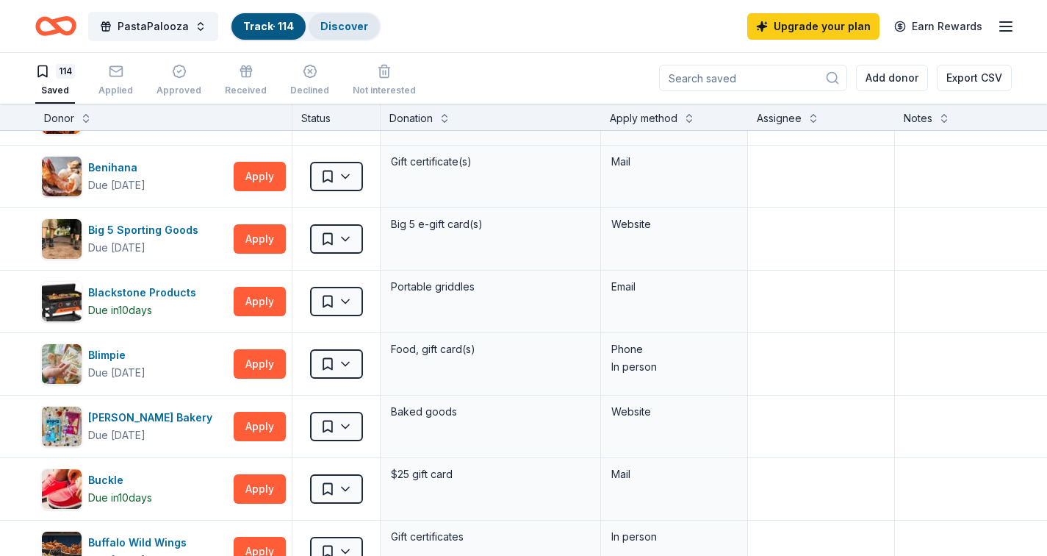
click at [337, 29] on link "Discover" at bounding box center [344, 26] width 48 height 12
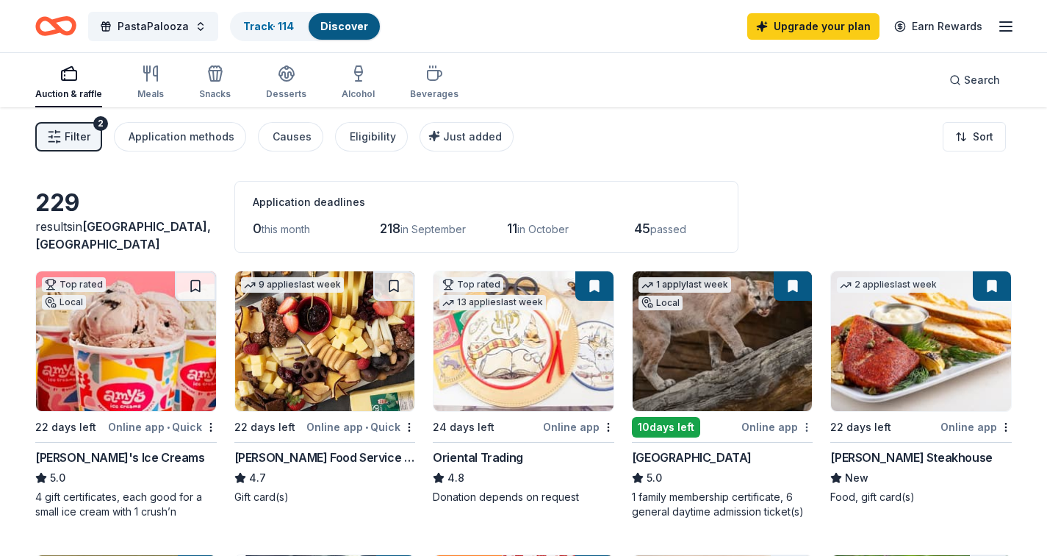
click at [806, 428] on html "PastaPalooza Track · 114 Discover Upgrade your plan Earn Rewards Auction & raff…" at bounding box center [523, 278] width 1047 height 556
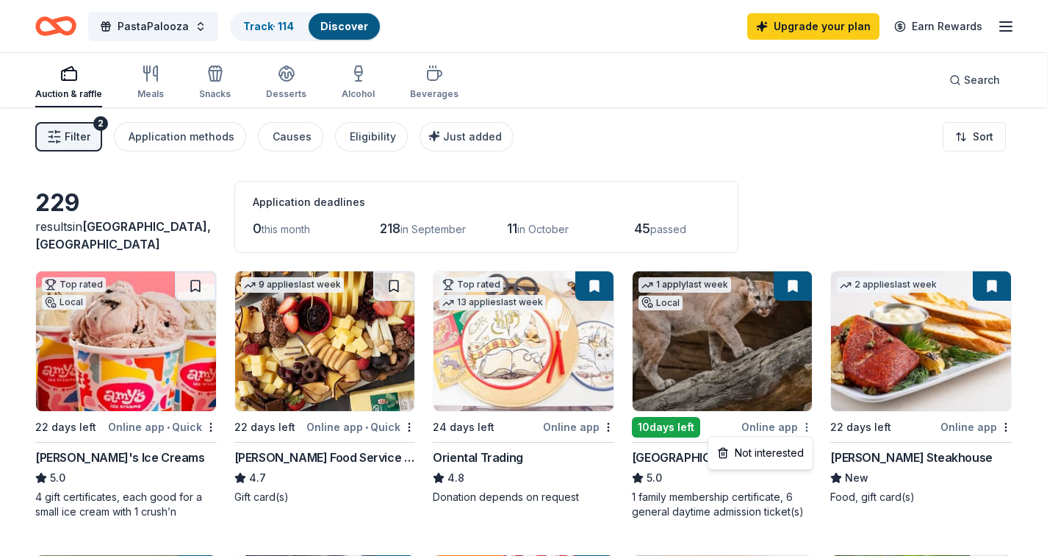
click at [806, 428] on html "PastaPalooza Track · 114 Discover Upgrade your plan Earn Rewards Auction & raff…" at bounding box center [529, 278] width 1058 height 556
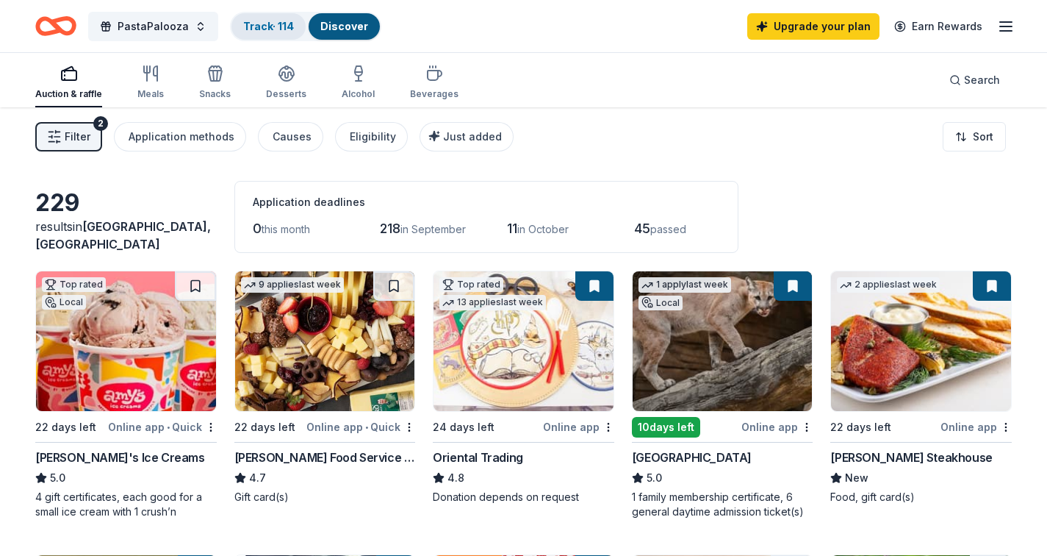
click at [276, 29] on link "Track · 114" at bounding box center [268, 26] width 51 height 12
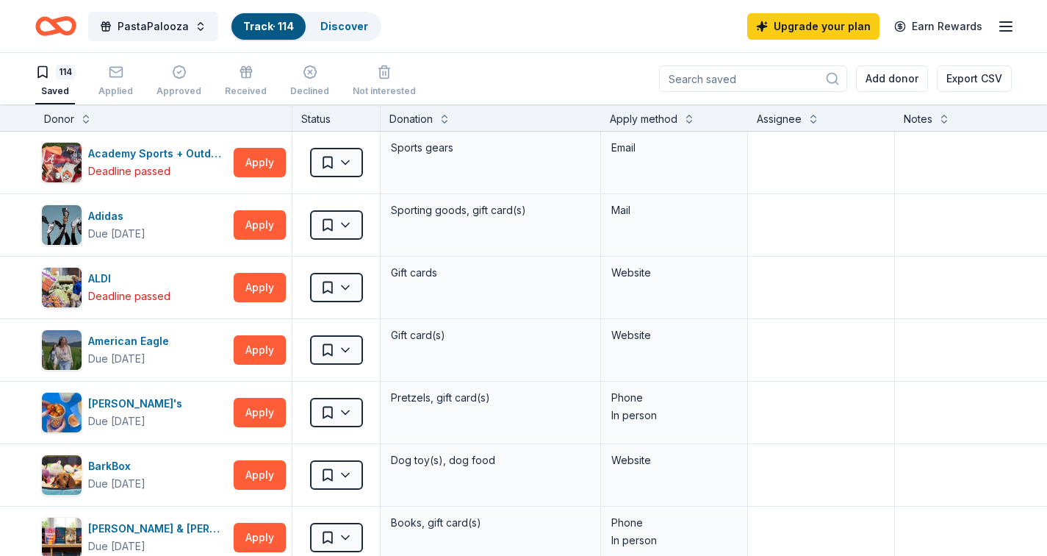
scroll to position [1, 0]
click at [738, 79] on input at bounding box center [753, 78] width 188 height 26
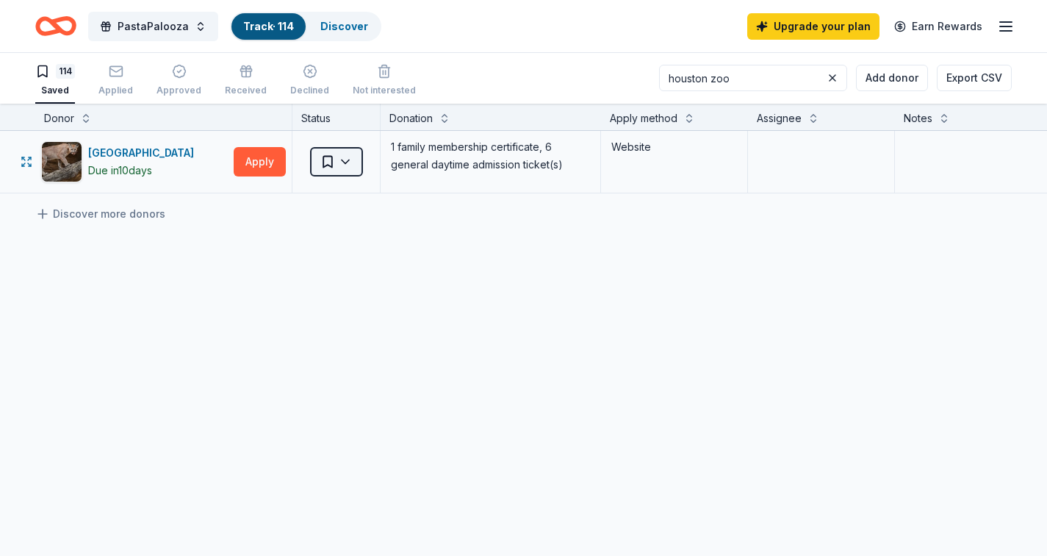
type input "houston zoo"
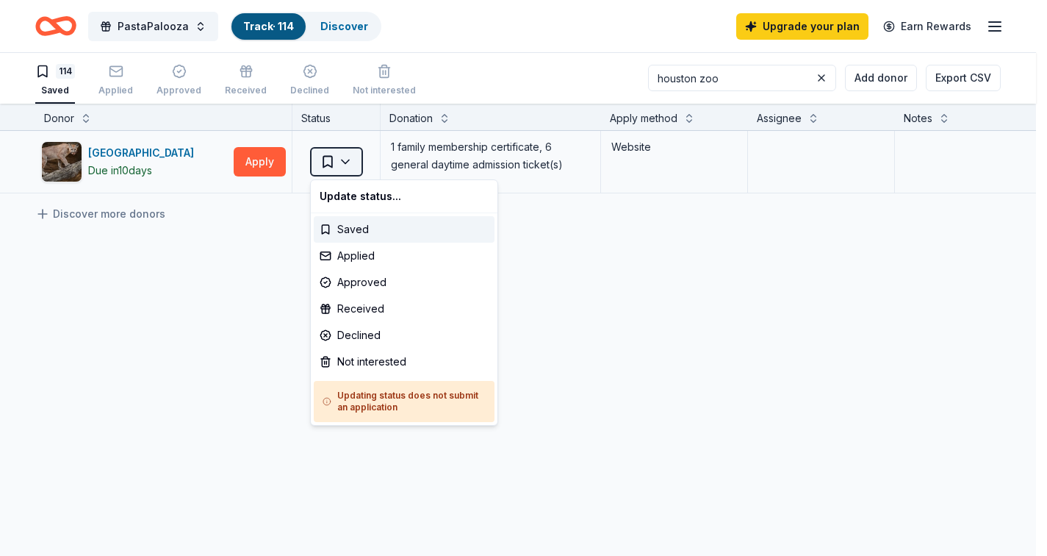
click at [353, 158] on html "PastaPalooza Track · 114 Discover Upgrade your plan Earn Rewards 114 Saved Appl…" at bounding box center [523, 277] width 1047 height 556
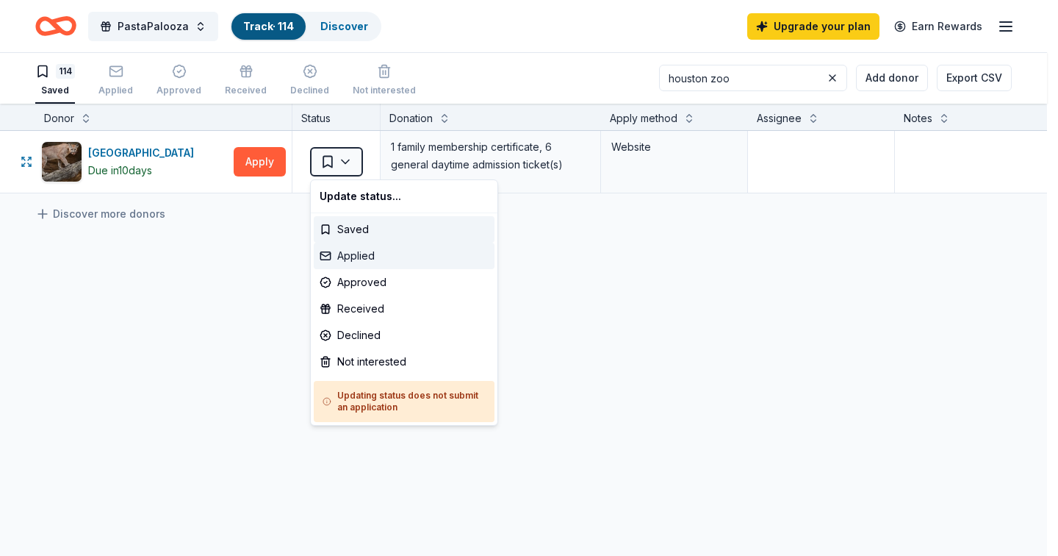
click at [352, 259] on div "Applied" at bounding box center [404, 255] width 181 height 26
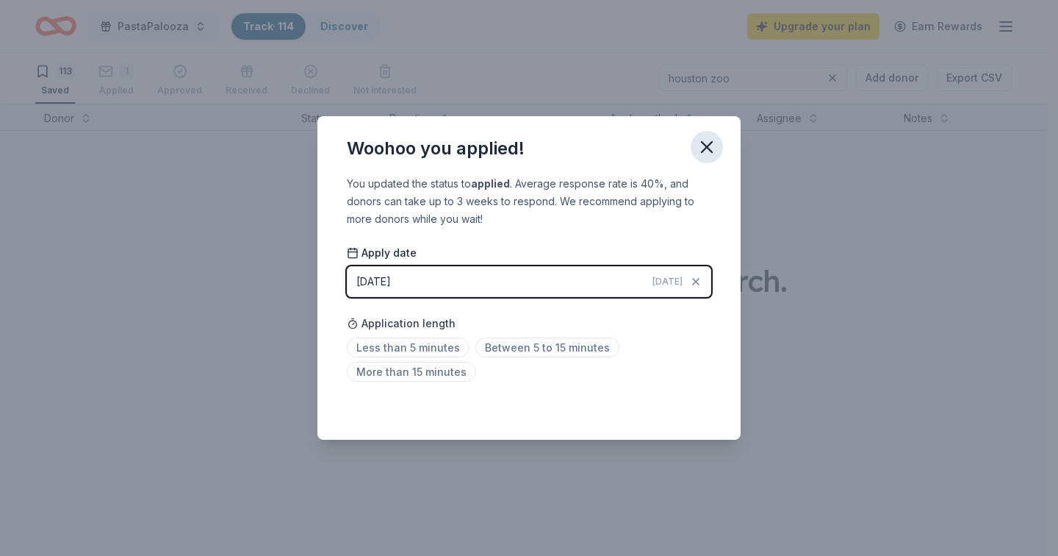
click at [711, 148] on icon "button" at bounding box center [707, 147] width 21 height 21
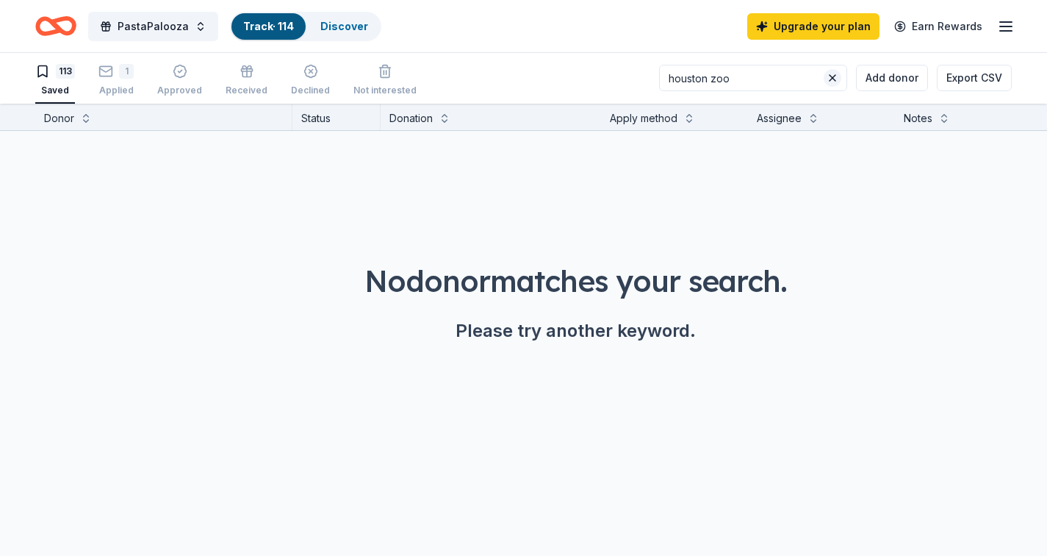
click at [835, 80] on button at bounding box center [833, 78] width 18 height 18
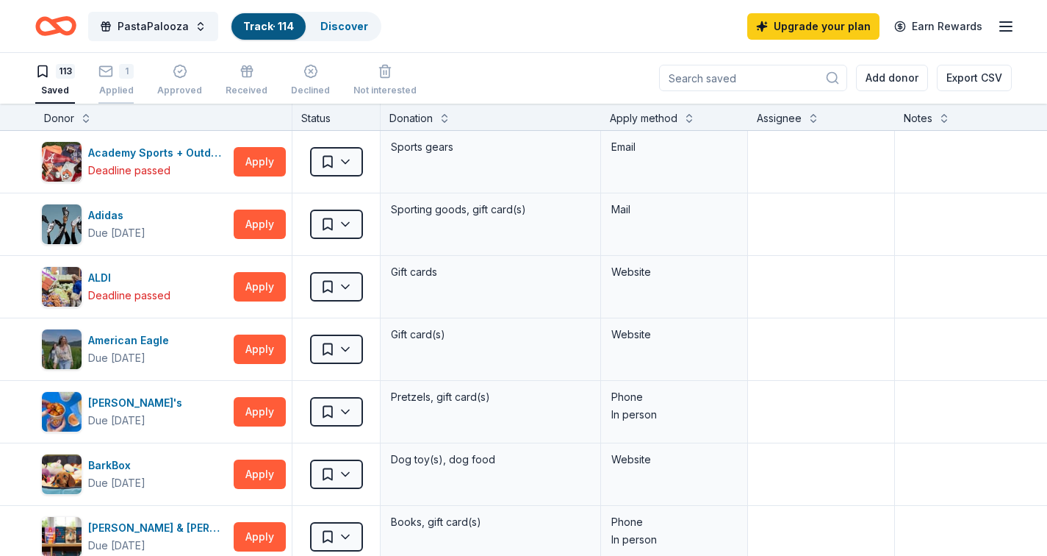
click at [112, 71] on icon "button" at bounding box center [105, 64] width 15 height 15
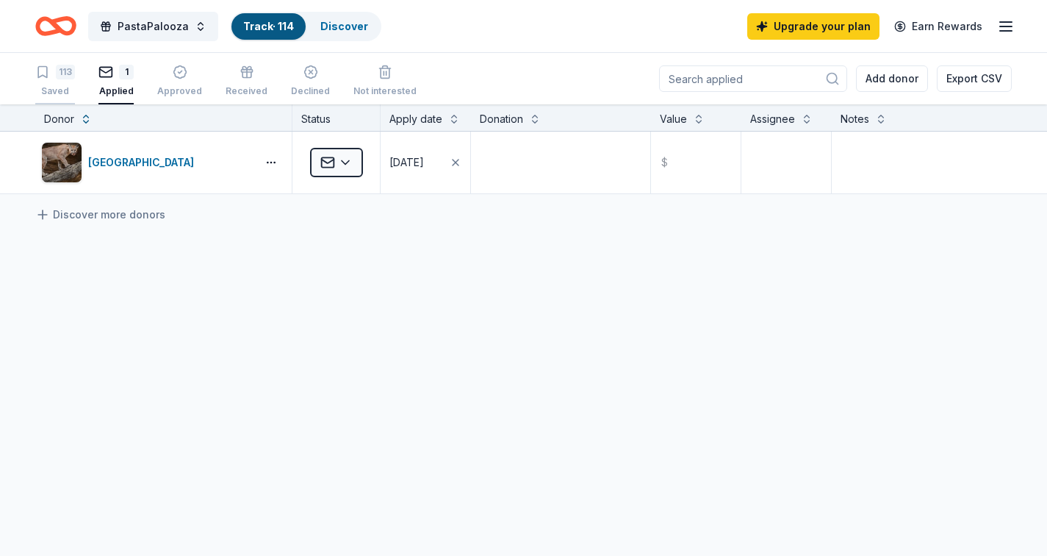
click at [37, 81] on div "113 Saved" at bounding box center [55, 81] width 40 height 32
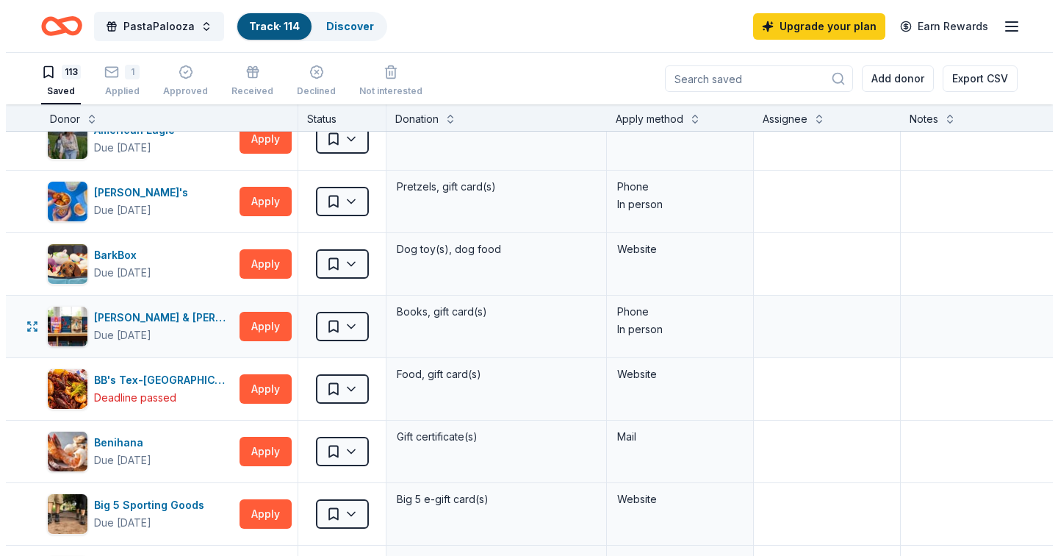
scroll to position [157, 0]
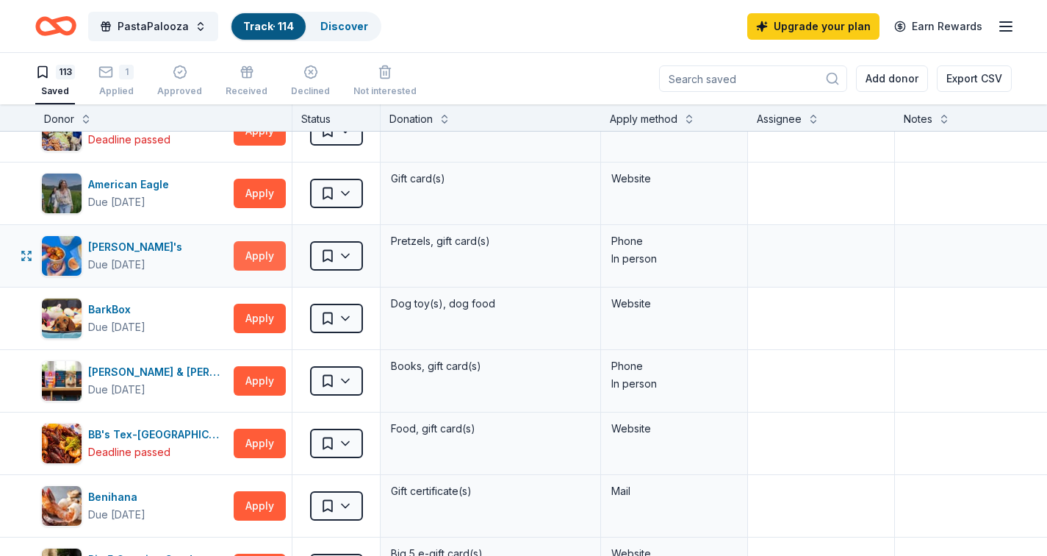
click at [270, 262] on button "Apply" at bounding box center [260, 255] width 52 height 29
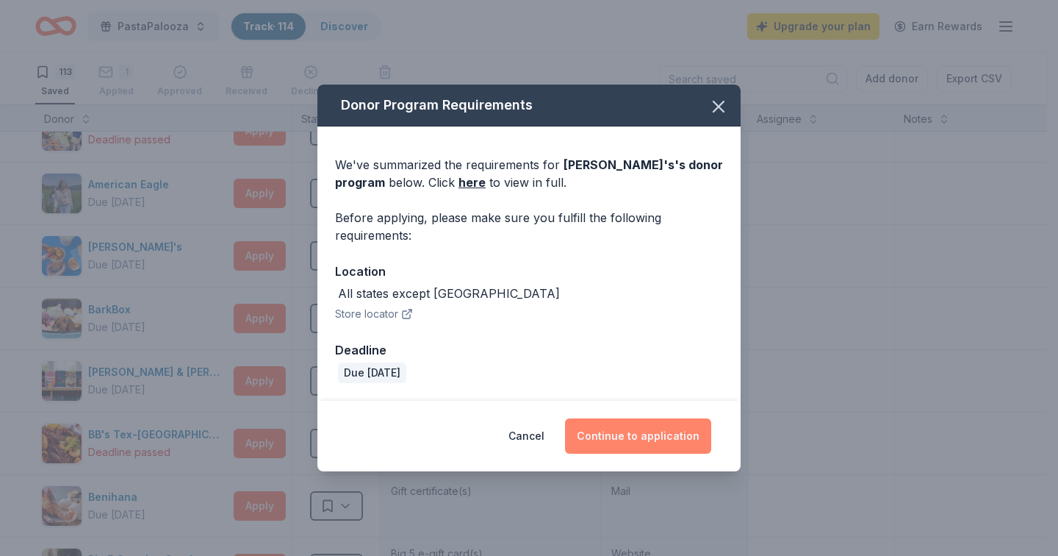
click at [633, 432] on button "Continue to application" at bounding box center [638, 435] width 146 height 35
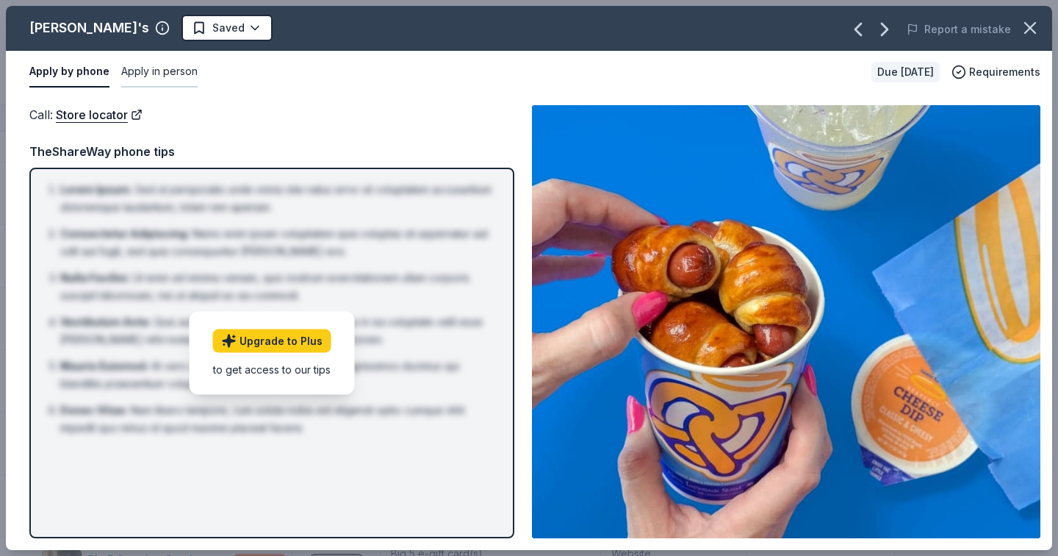
click at [179, 69] on button "Apply in person" at bounding box center [159, 72] width 76 height 31
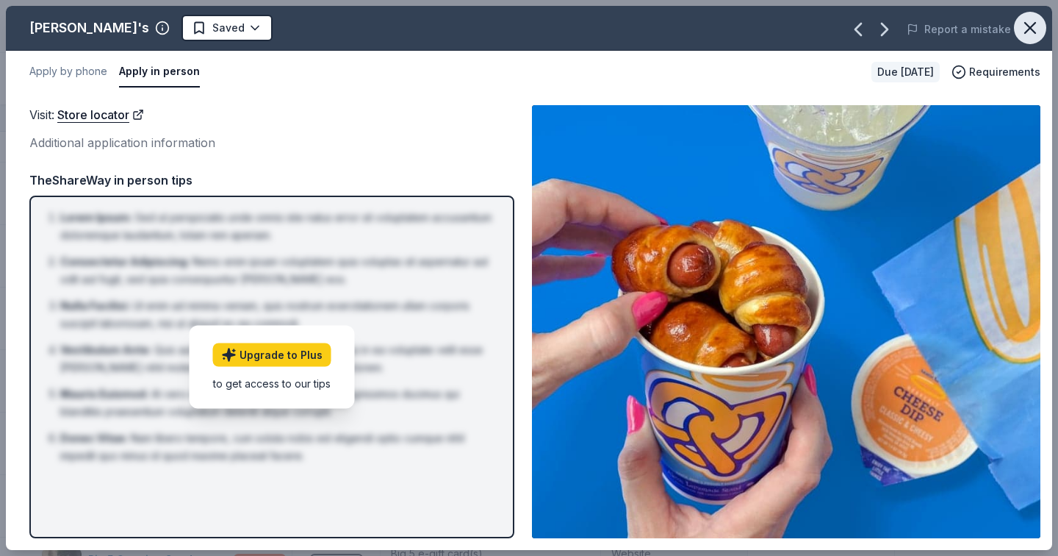
click at [1039, 27] on icon "button" at bounding box center [1030, 28] width 21 height 21
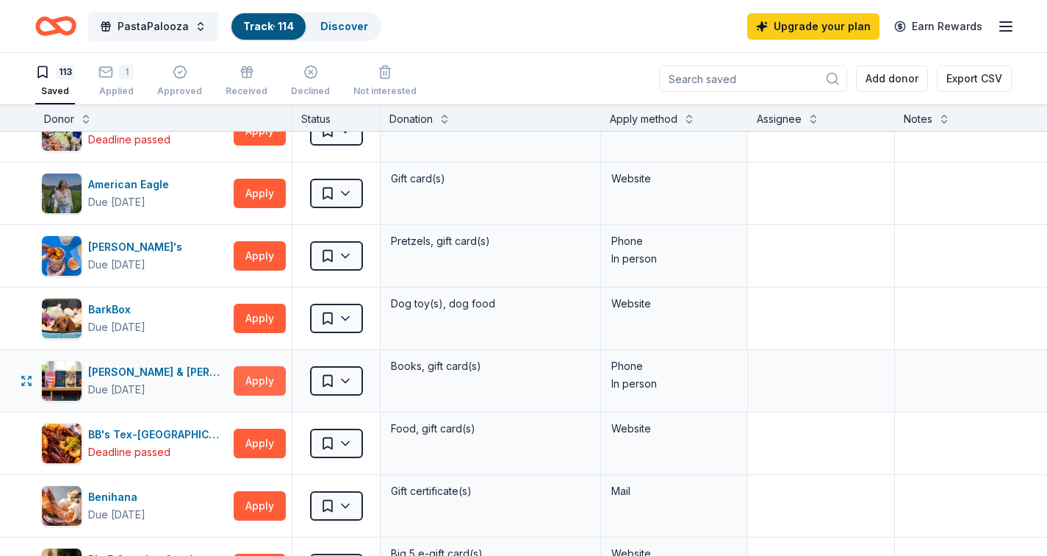
click at [255, 384] on button "Apply" at bounding box center [260, 380] width 52 height 29
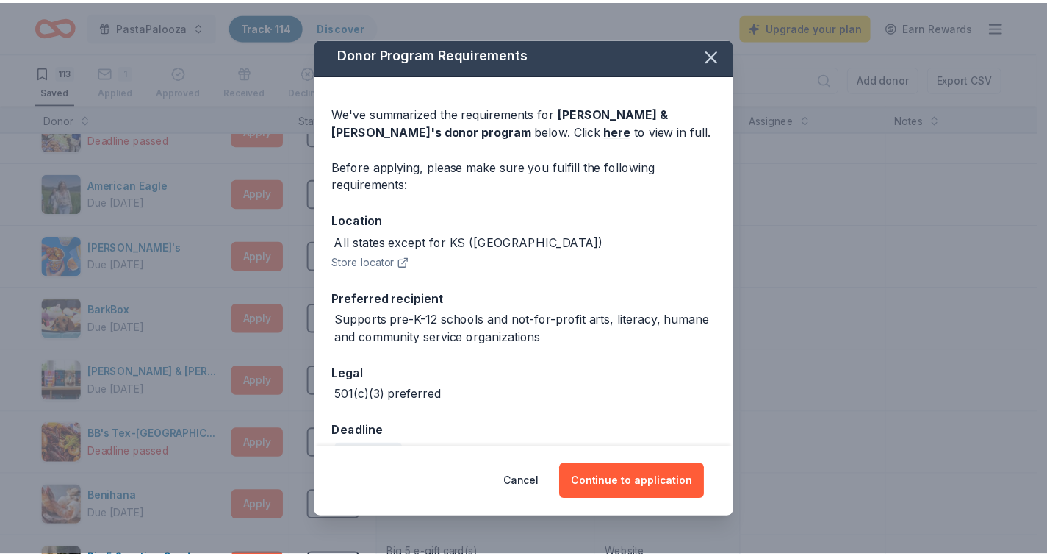
scroll to position [40, 0]
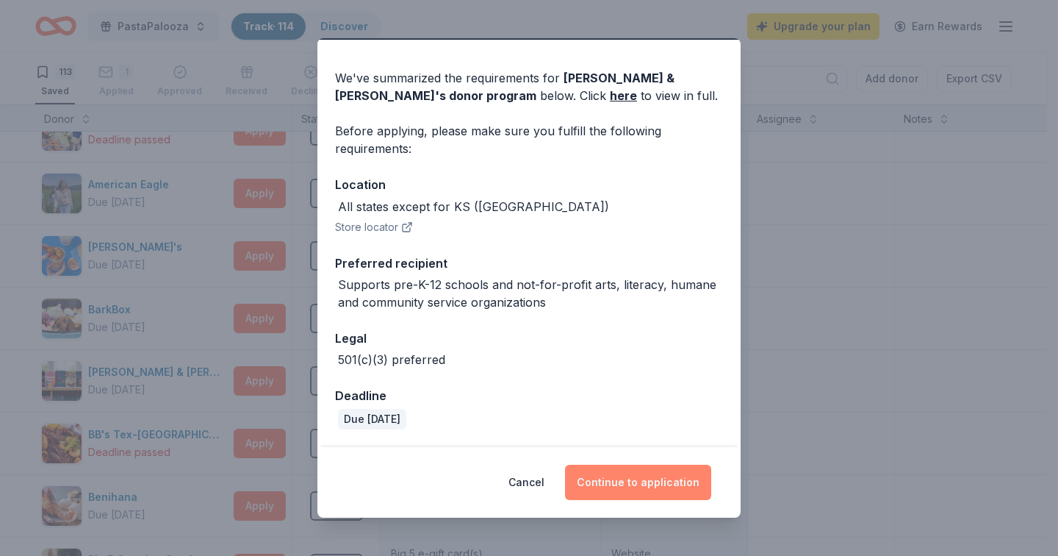
click at [653, 489] on button "Continue to application" at bounding box center [638, 481] width 146 height 35
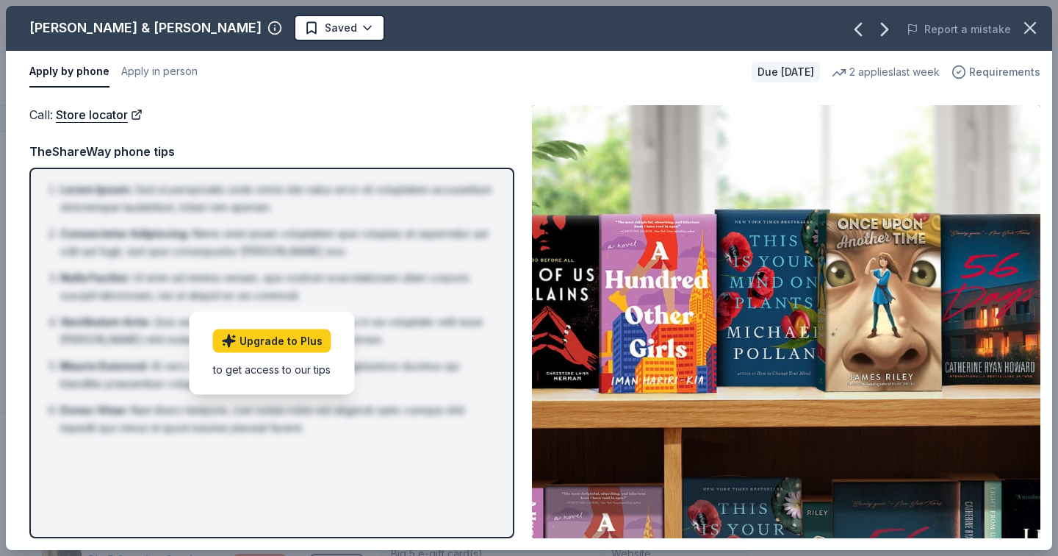
click at [988, 69] on span "Requirements" at bounding box center [1004, 72] width 71 height 18
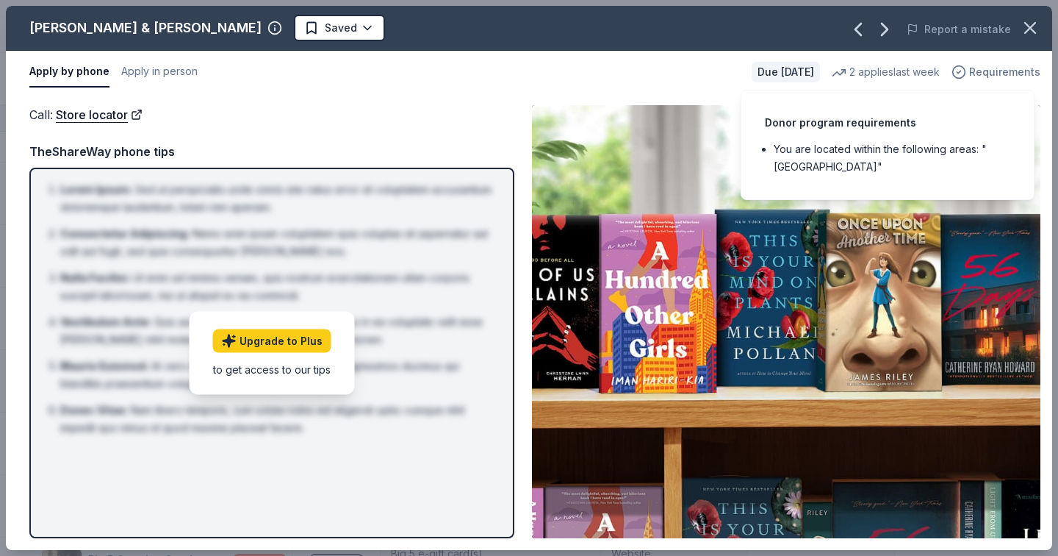
click at [989, 69] on span "Requirements" at bounding box center [1004, 72] width 71 height 18
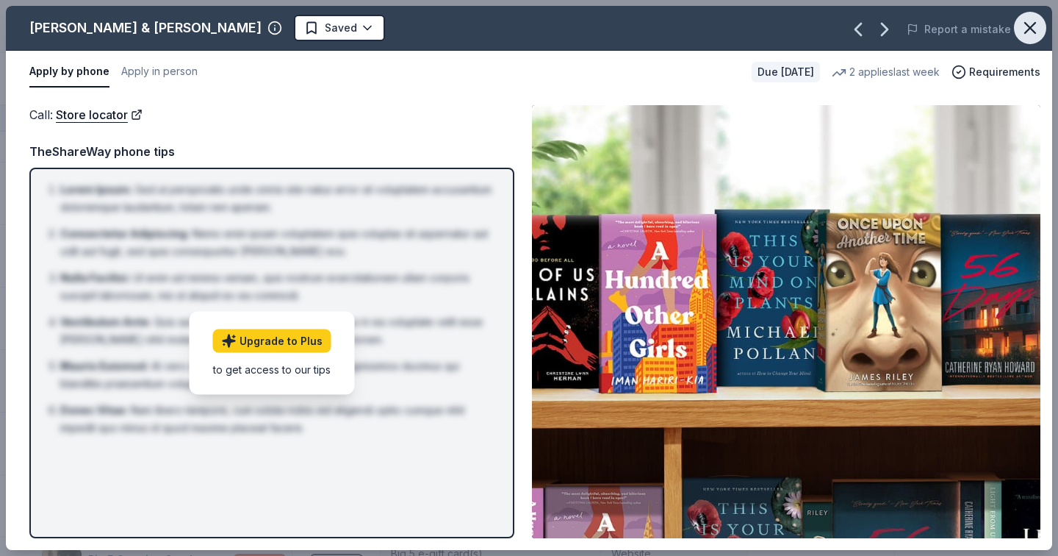
click at [1029, 23] on icon "button" at bounding box center [1030, 28] width 21 height 21
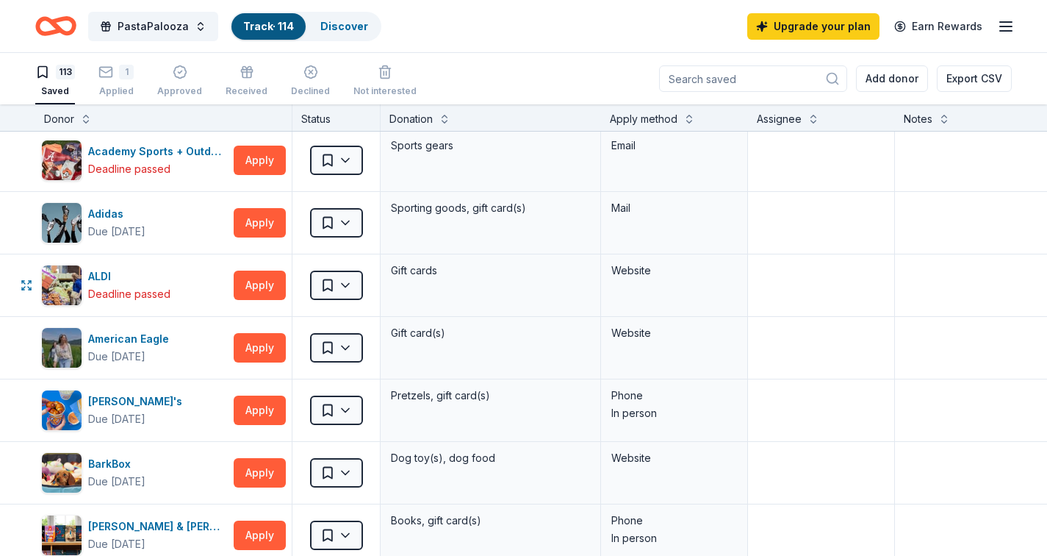
scroll to position [0, 0]
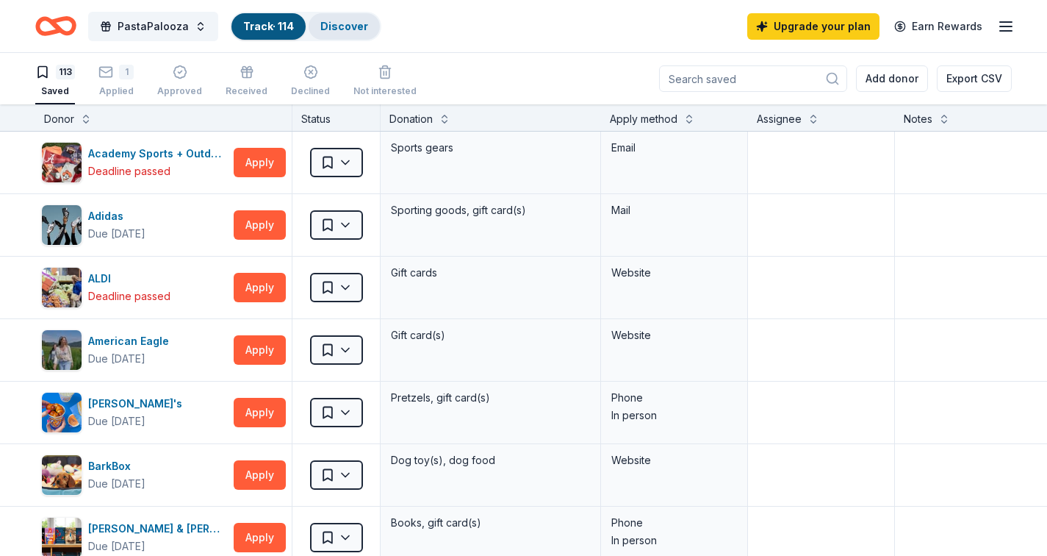
click at [333, 31] on link "Discover" at bounding box center [344, 26] width 48 height 12
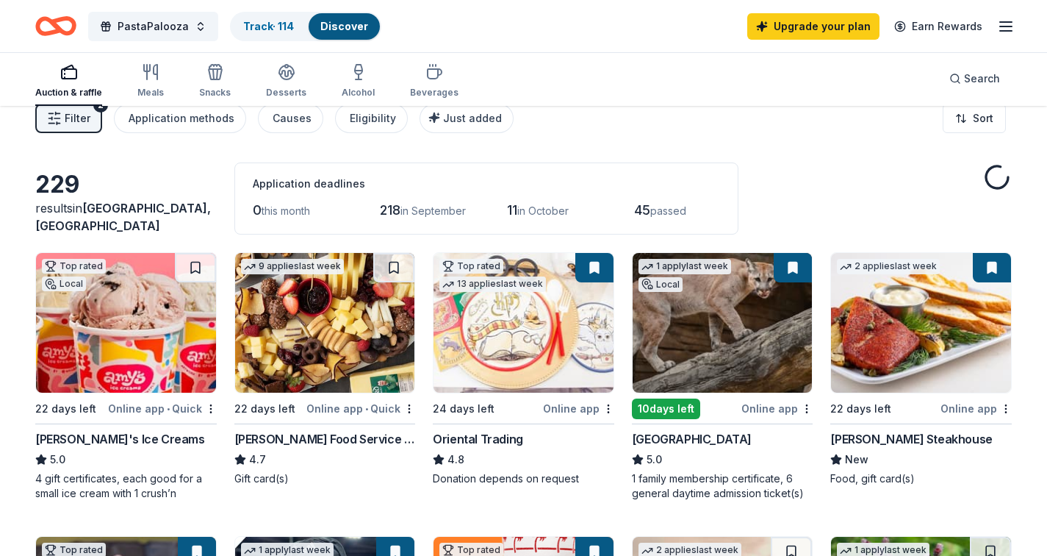
scroll to position [98, 0]
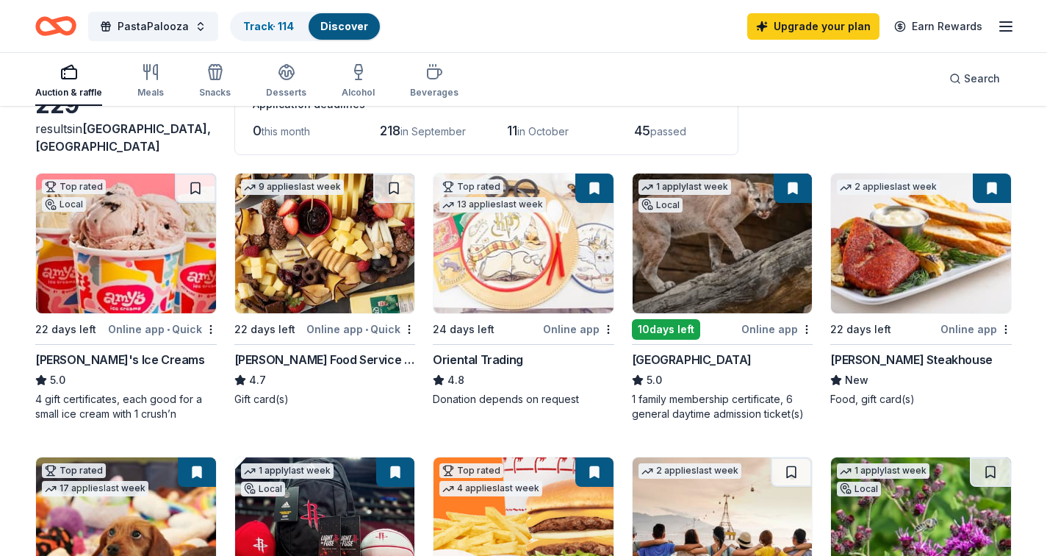
click at [353, 331] on div "Online app • Quick" at bounding box center [360, 329] width 109 height 18
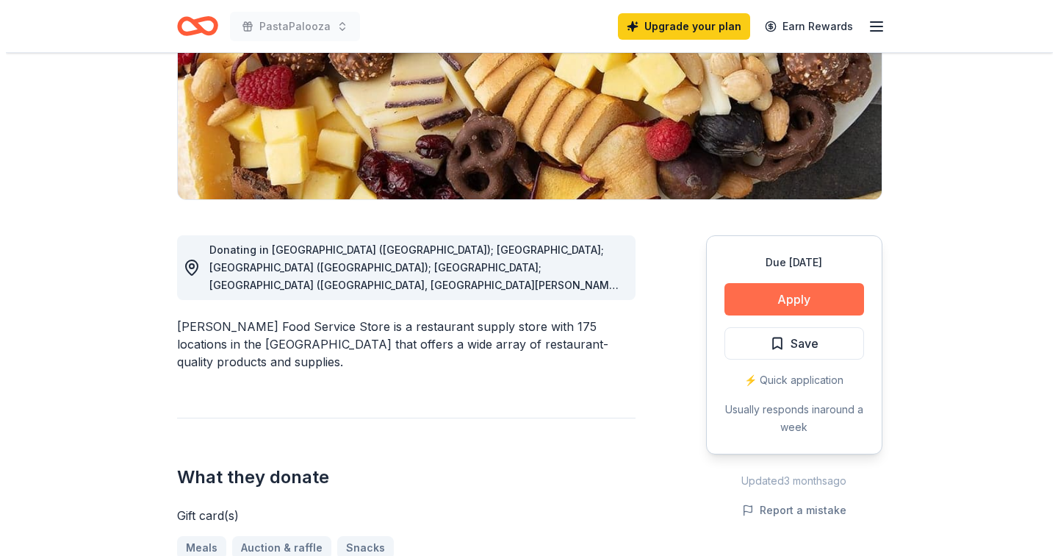
scroll to position [247, 0]
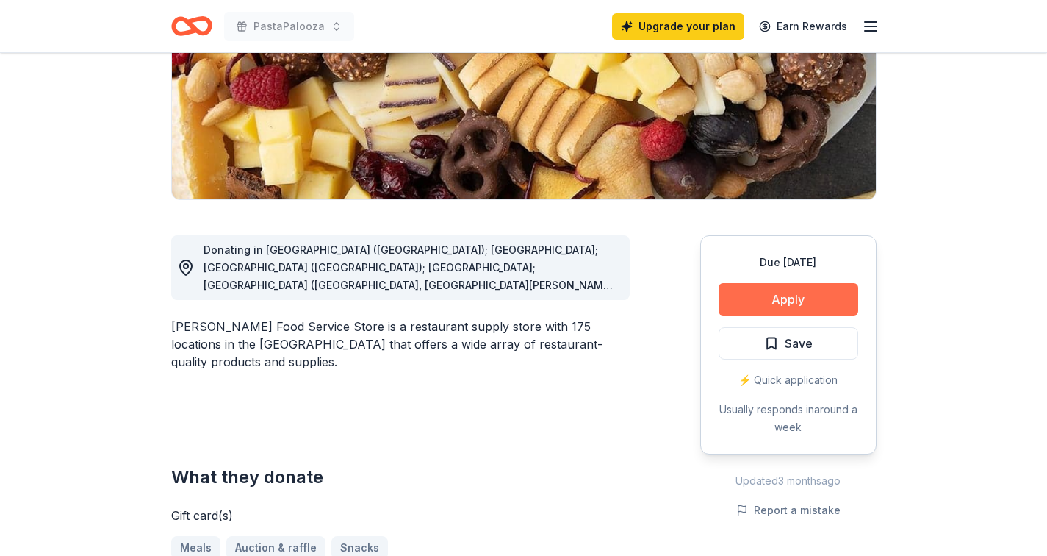
click at [802, 304] on button "Apply" at bounding box center [789, 299] width 140 height 32
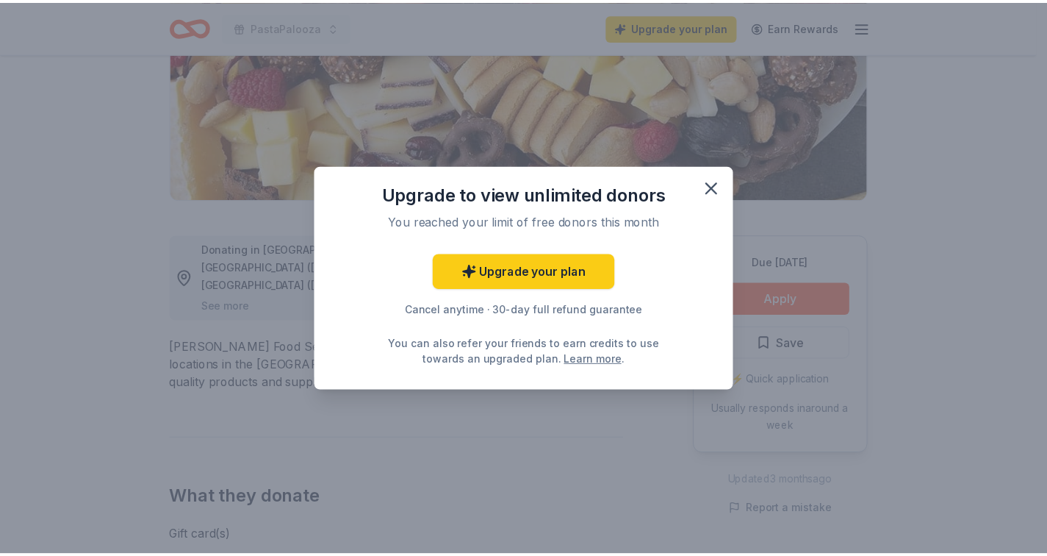
scroll to position [0, 0]
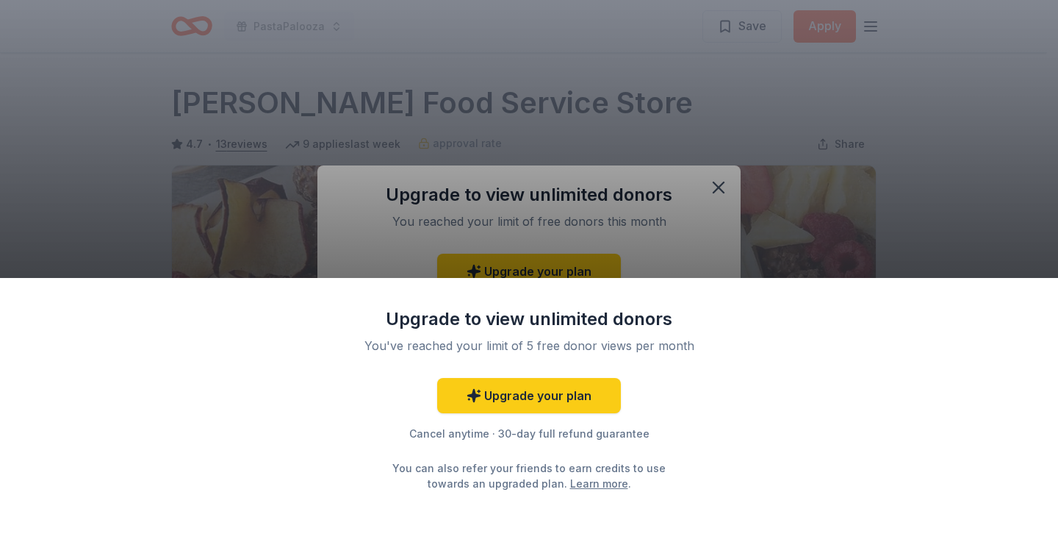
click at [728, 193] on div "Upgrade to view unlimited donors You've reached your limit of 5 free donor view…" at bounding box center [529, 278] width 1058 height 556
click at [722, 189] on div "Upgrade to view unlimited donors You've reached your limit of 5 free donor view…" at bounding box center [529, 278] width 1058 height 556
click at [503, 401] on link "Upgrade your plan" at bounding box center [529, 395] width 184 height 35
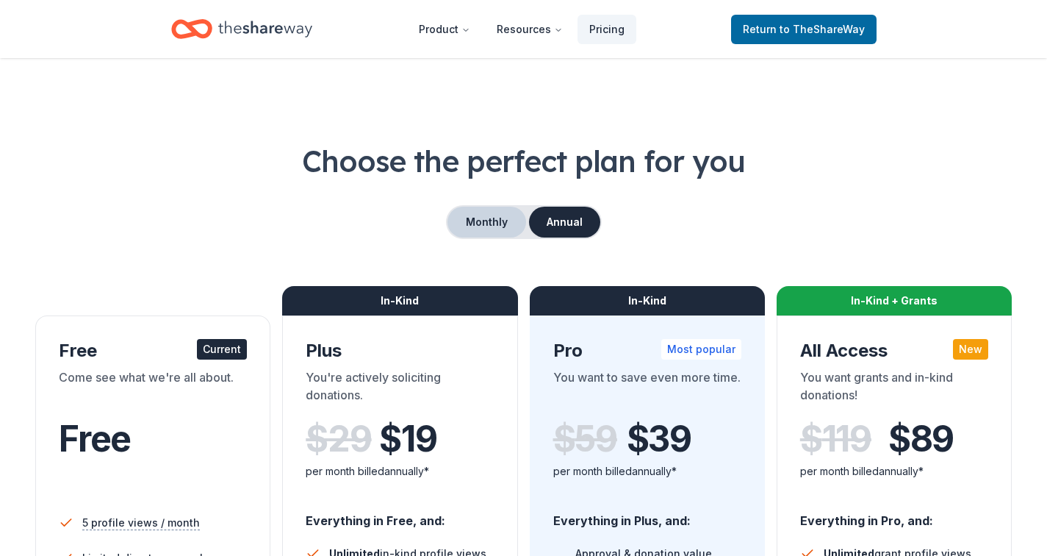
click at [500, 219] on button "Monthly" at bounding box center [486, 221] width 79 height 31
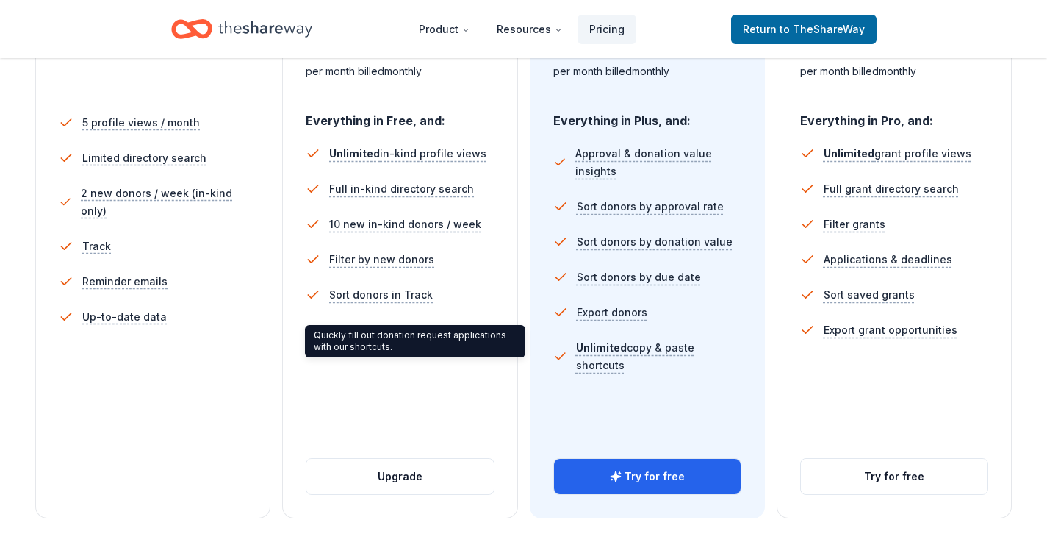
scroll to position [422, 0]
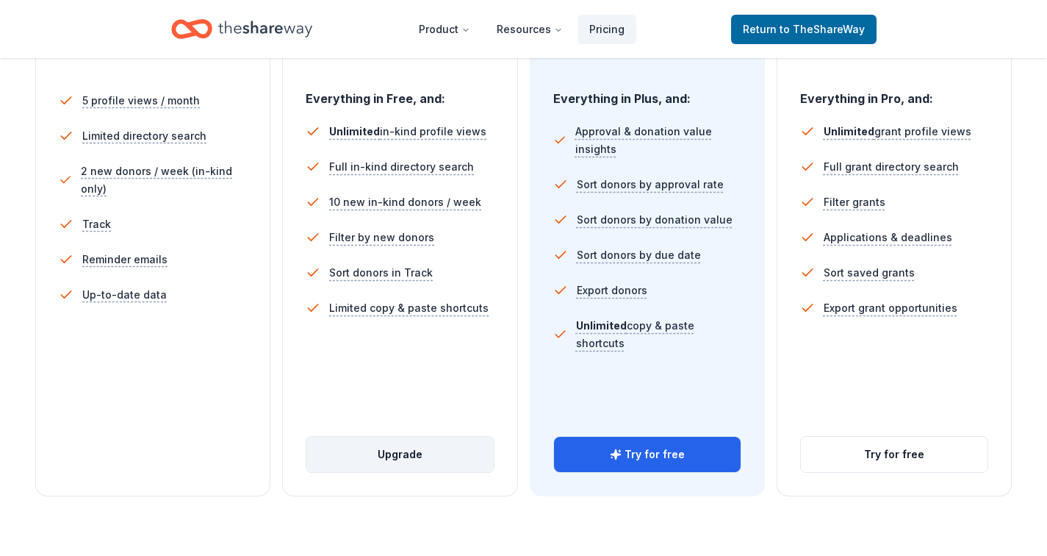
click at [390, 460] on button "Upgrade" at bounding box center [399, 453] width 187 height 35
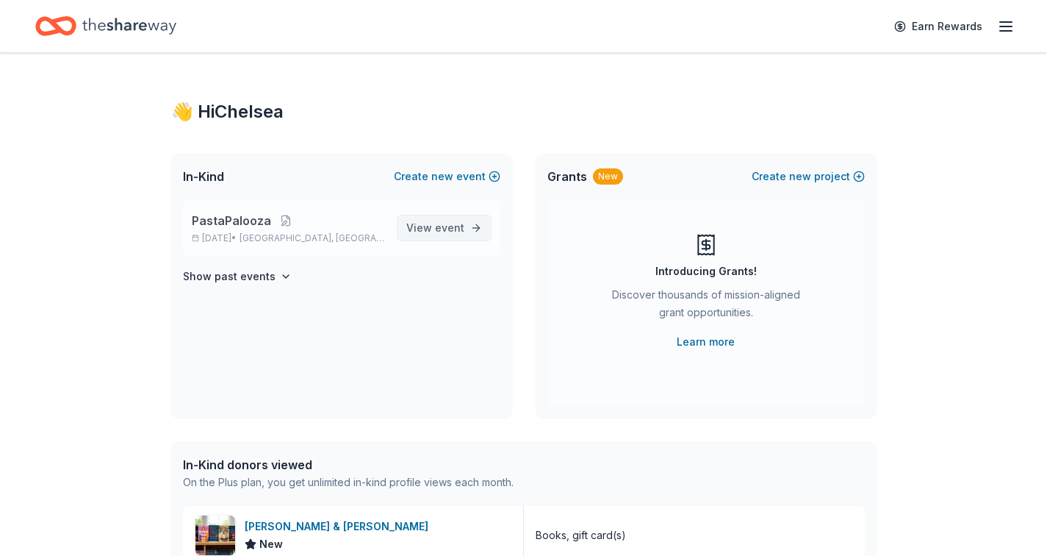
click at [445, 229] on span "event" at bounding box center [449, 227] width 29 height 12
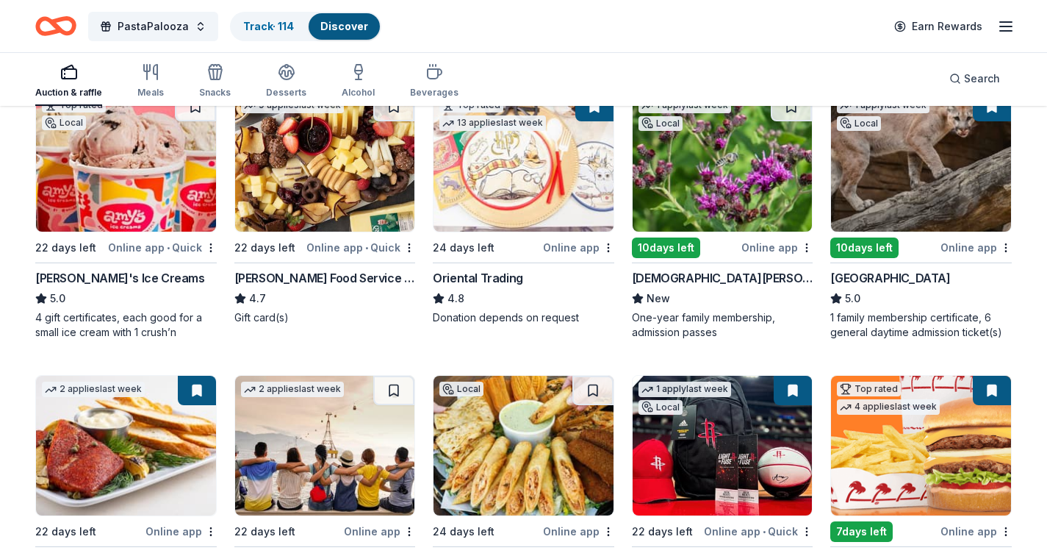
scroll to position [109, 0]
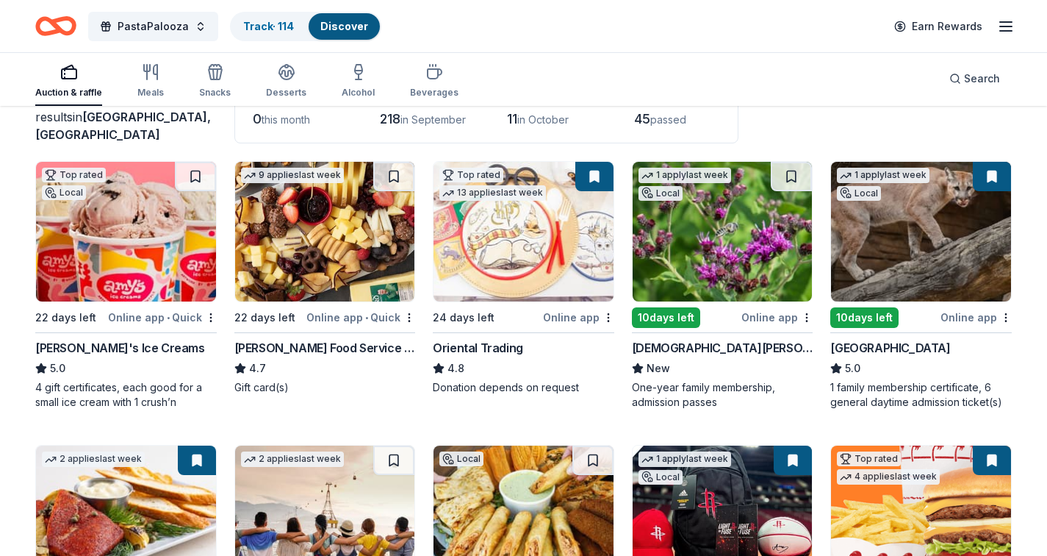
click at [396, 320] on div "Online app • Quick" at bounding box center [360, 317] width 109 height 18
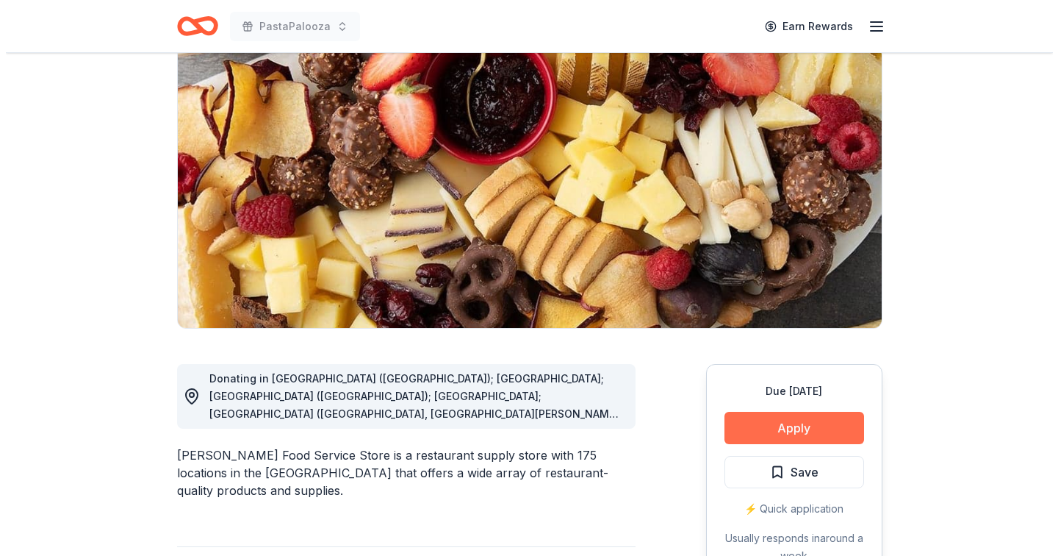
scroll to position [126, 0]
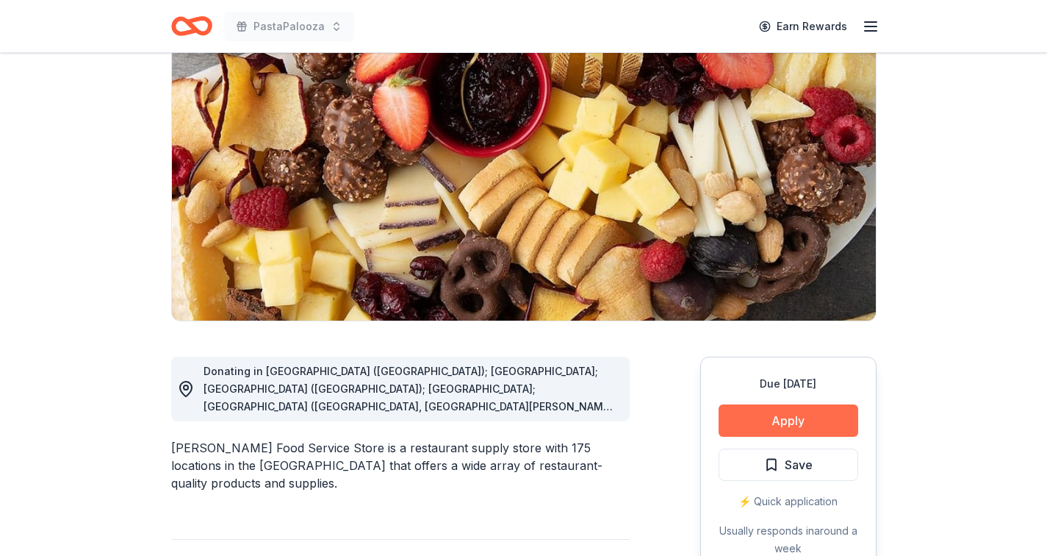
click at [777, 421] on button "Apply" at bounding box center [789, 420] width 140 height 32
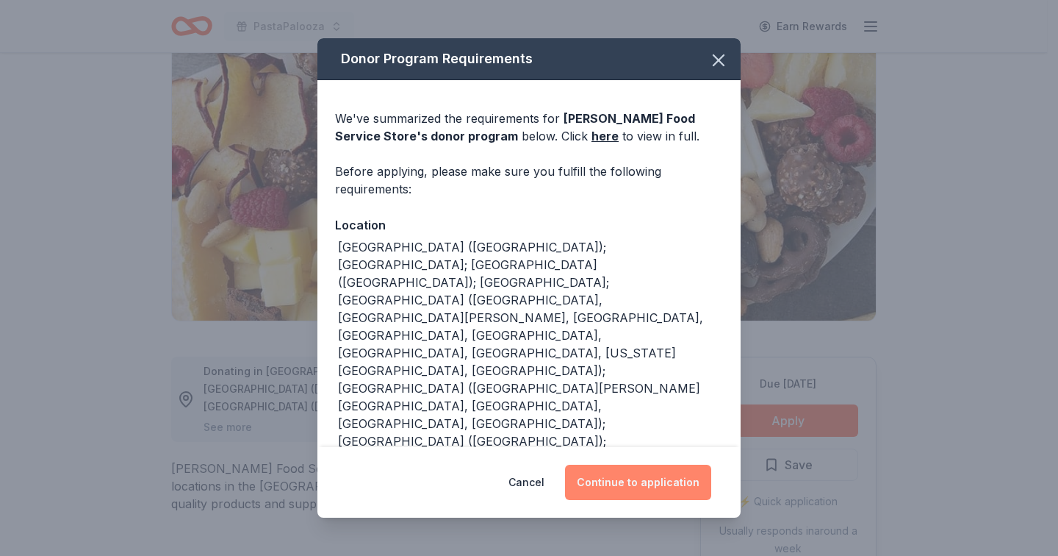
click at [646, 478] on button "Continue to application" at bounding box center [638, 481] width 146 height 35
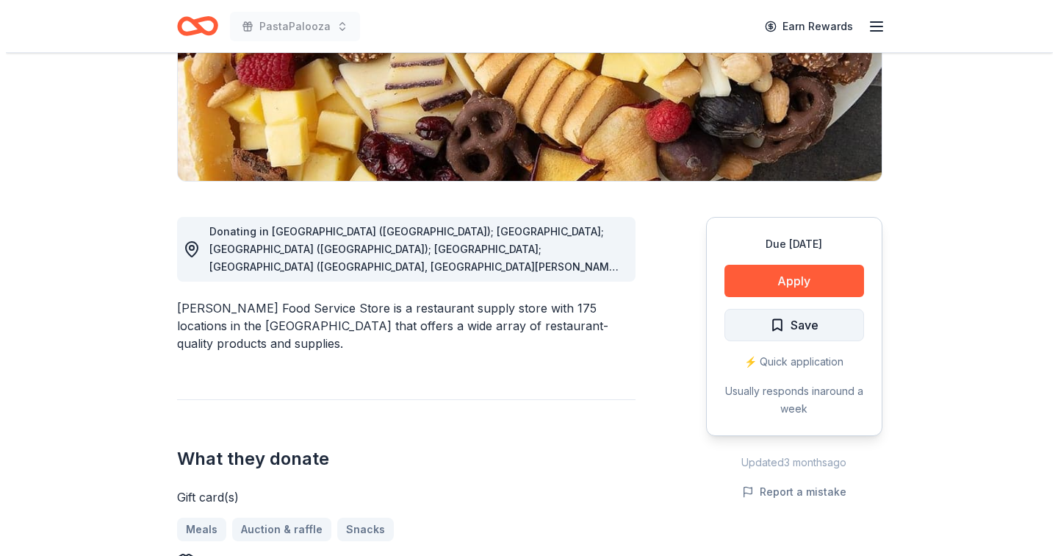
scroll to position [265, 0]
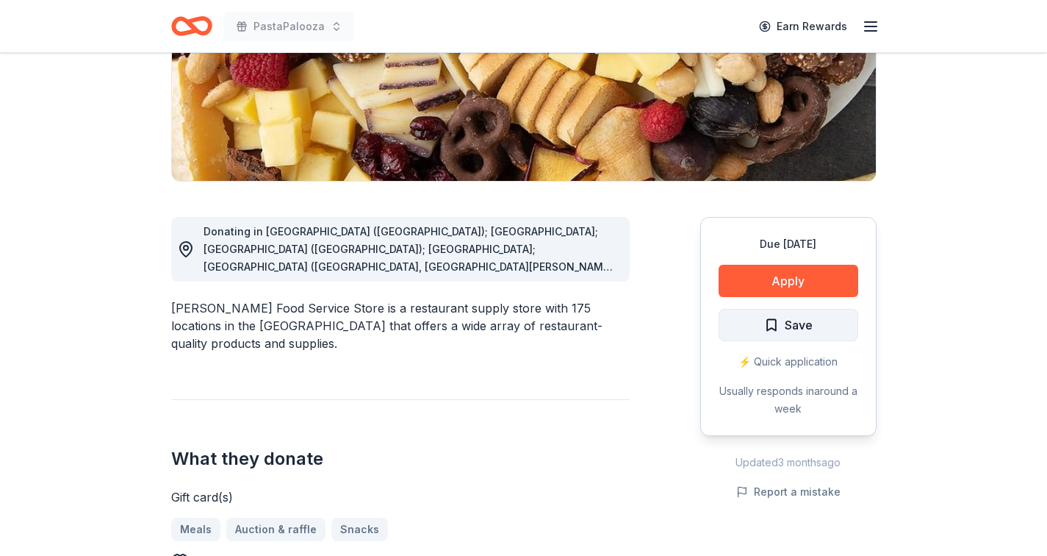
click at [838, 326] on button "Save" at bounding box center [789, 325] width 140 height 32
click at [819, 290] on html "PastaPalooza Earn Rewards Due [DATE] Share [PERSON_NAME] Food Service Store 4.7…" at bounding box center [523, 13] width 1047 height 556
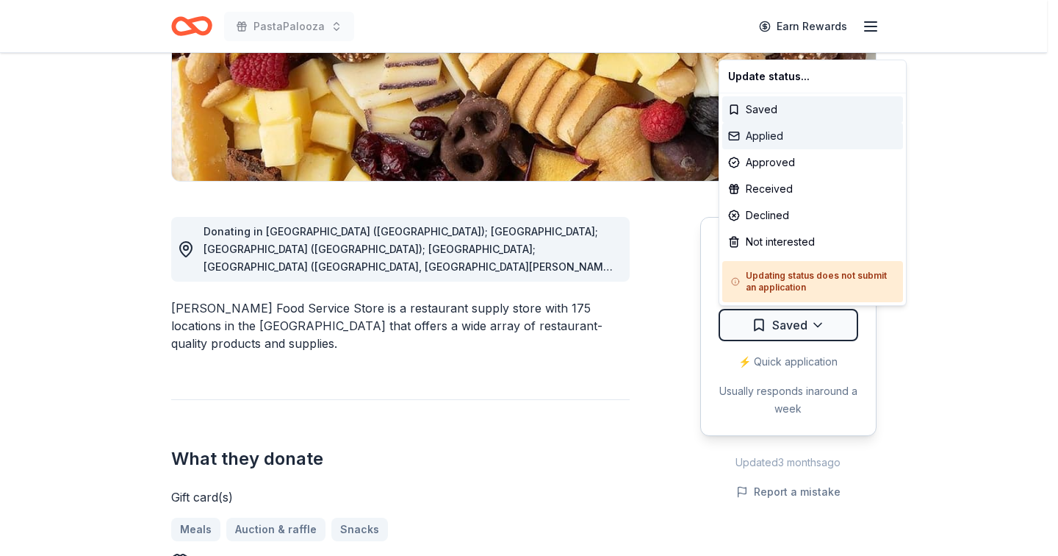
click at [770, 129] on div "Applied" at bounding box center [812, 136] width 181 height 26
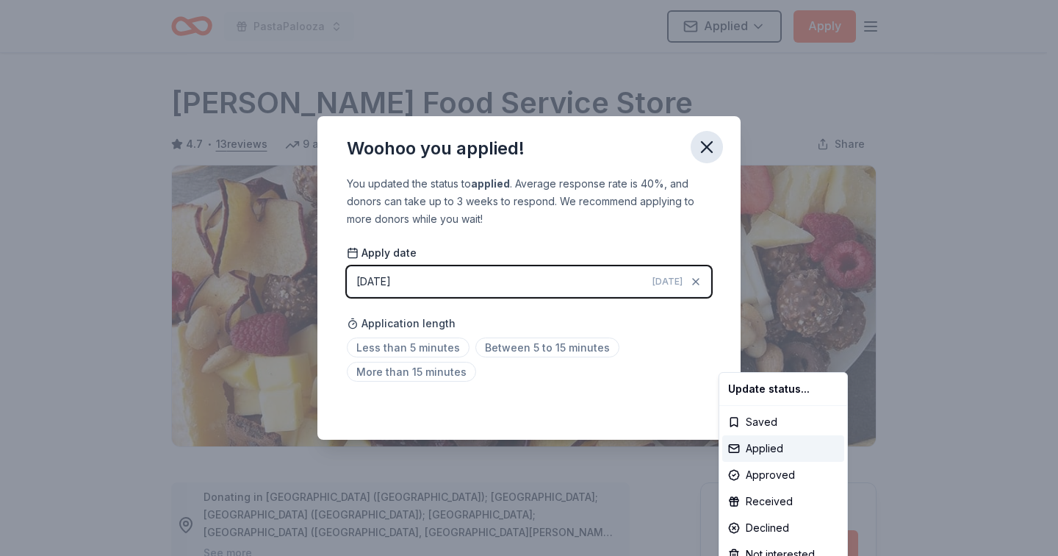
click at [706, 147] on html "PastaPalooza Applied Apply Due in 22 days Share Gordon Food Service Store 4.7 •…" at bounding box center [529, 278] width 1058 height 556
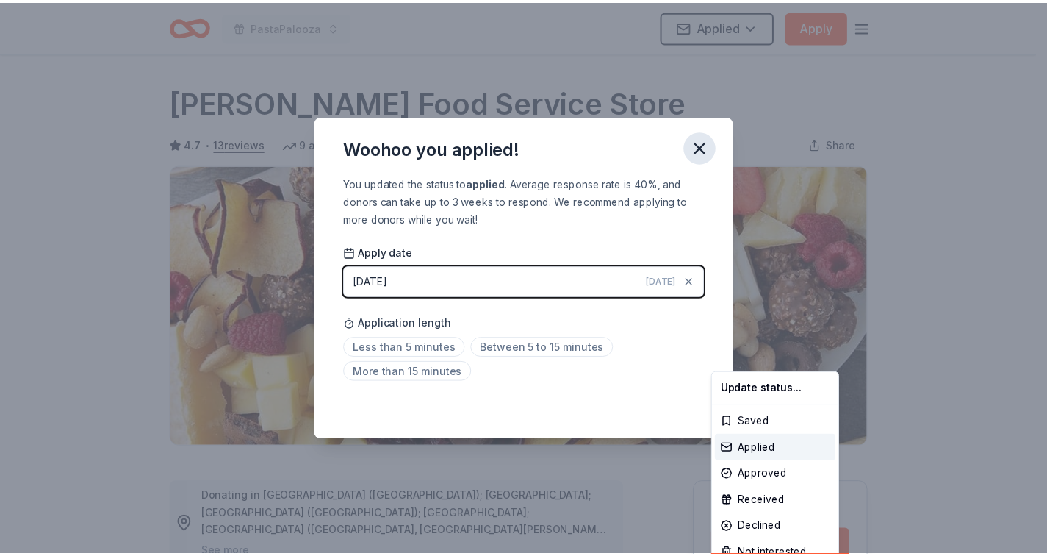
scroll to position [312, 0]
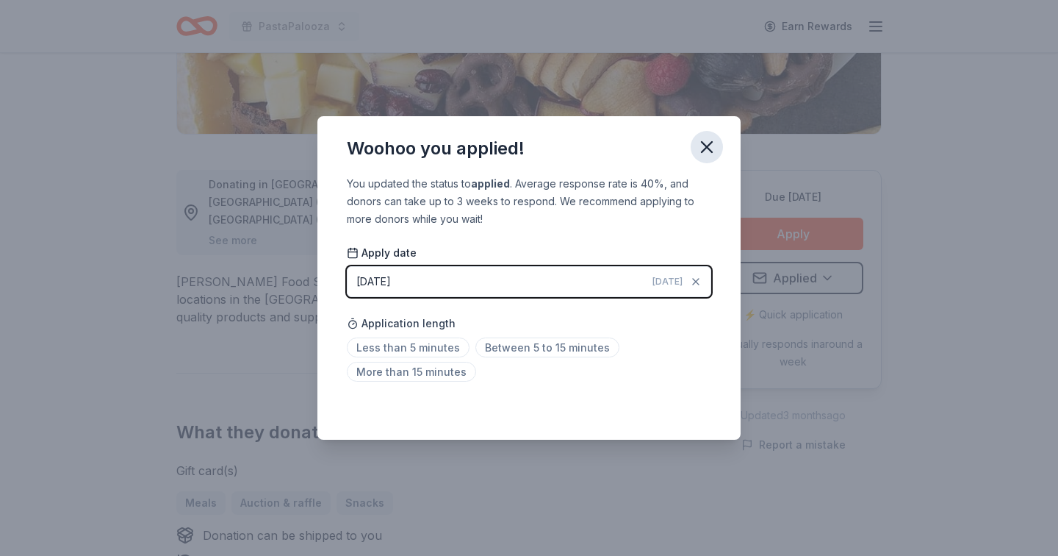
click at [706, 147] on icon "button" at bounding box center [707, 147] width 10 height 10
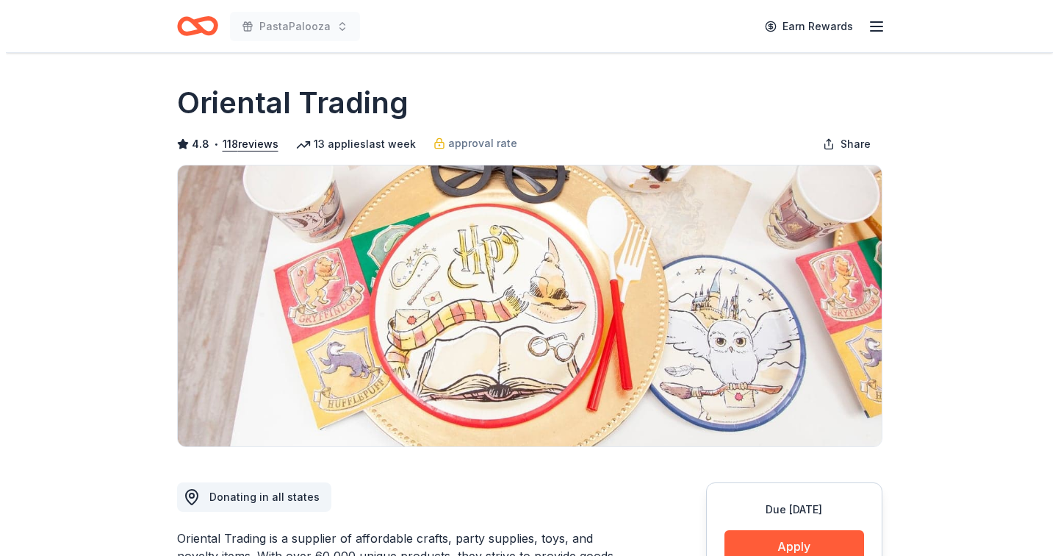
scroll to position [469, 0]
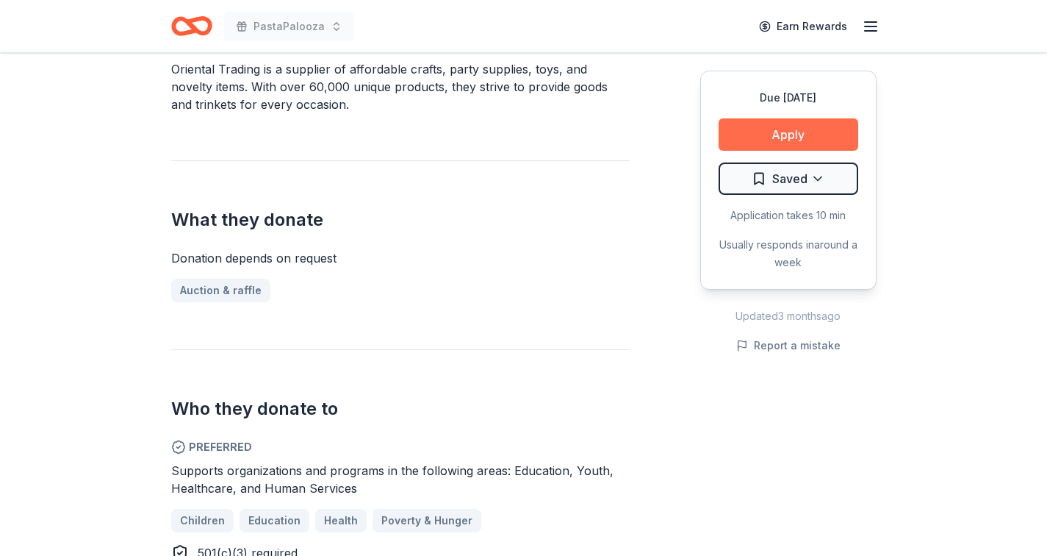
click at [769, 131] on button "Apply" at bounding box center [789, 134] width 140 height 32
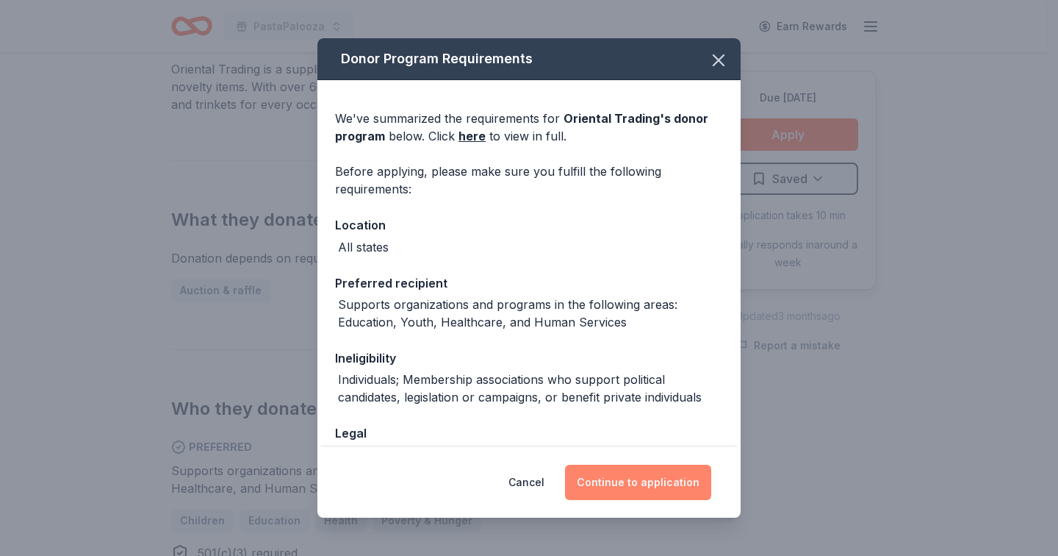
click at [654, 477] on button "Continue to application" at bounding box center [638, 481] width 146 height 35
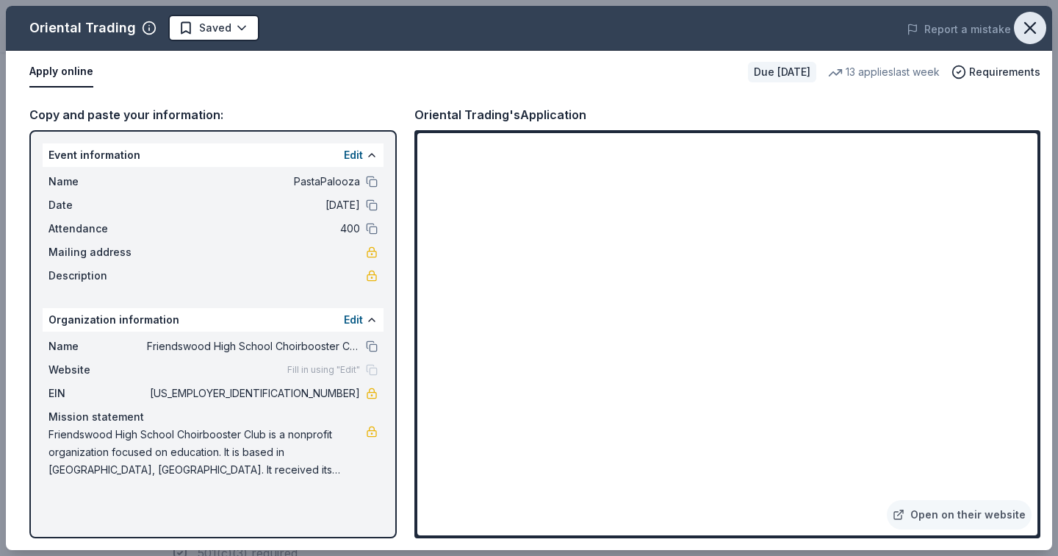
click at [1025, 33] on icon "button" at bounding box center [1030, 28] width 10 height 10
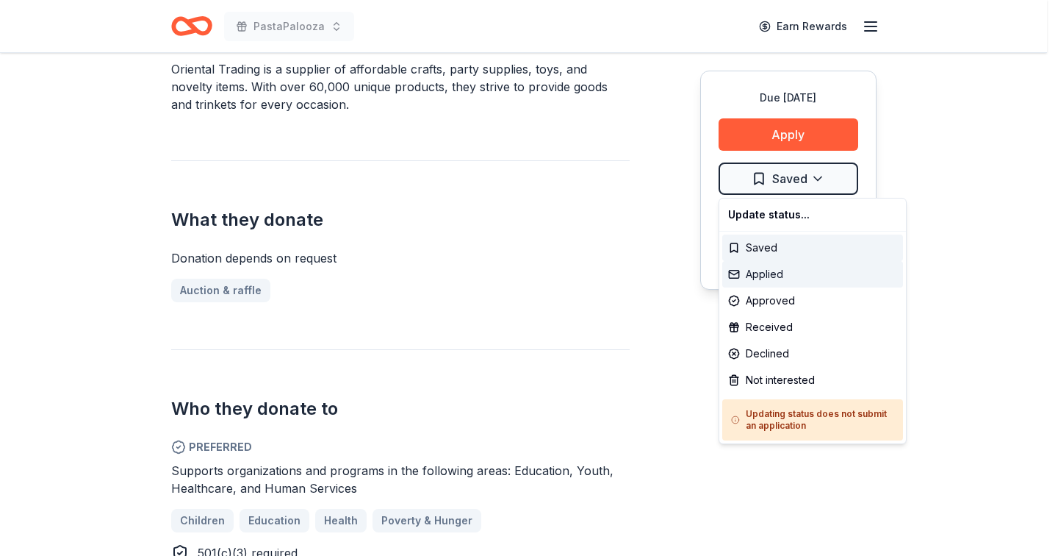
click at [786, 274] on div "Applied" at bounding box center [812, 274] width 181 height 26
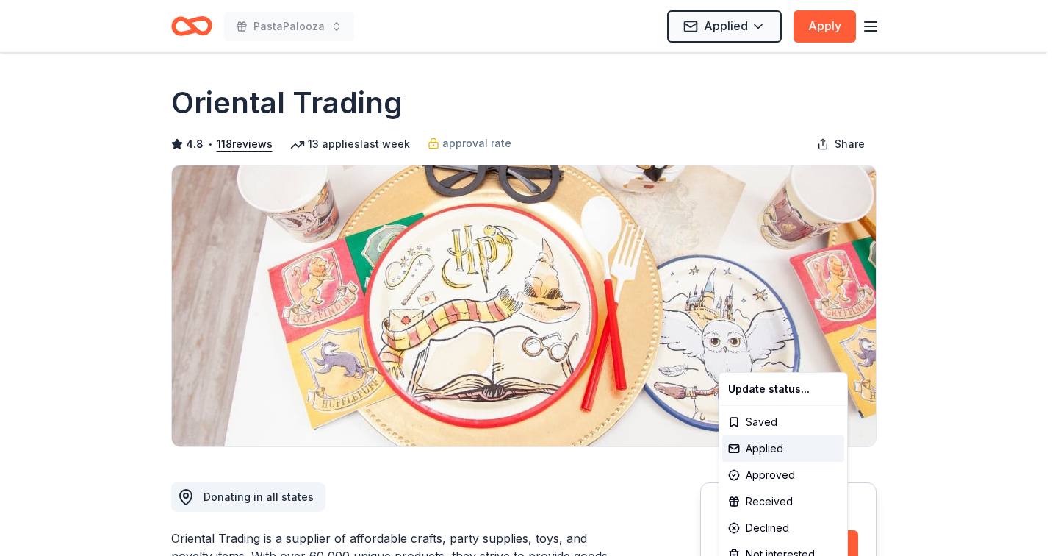
scroll to position [0, 0]
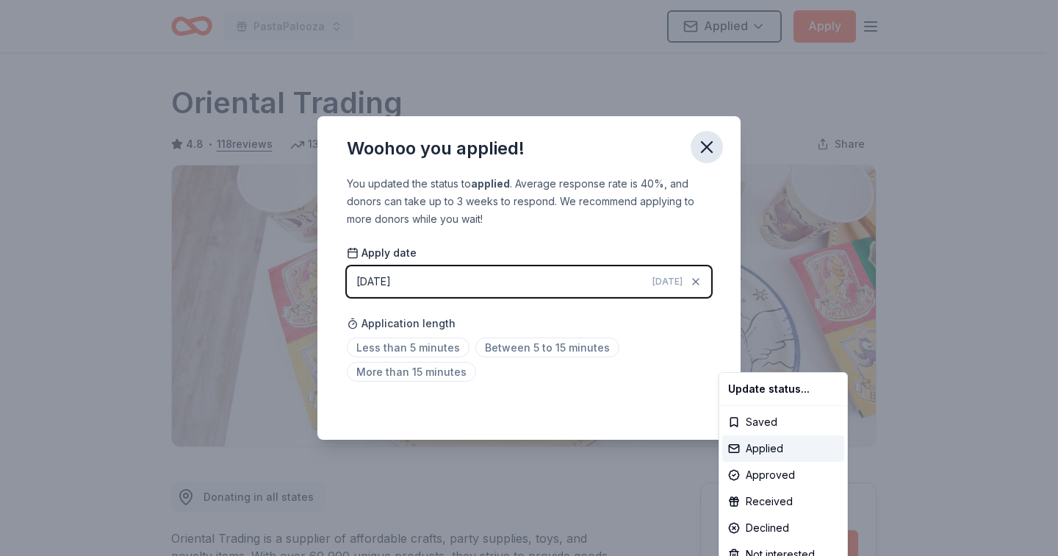
click at [709, 147] on html "PastaPalooza Applied Apply Due in 24 days Share Oriental Trading 4.8 • 118 revi…" at bounding box center [529, 278] width 1058 height 556
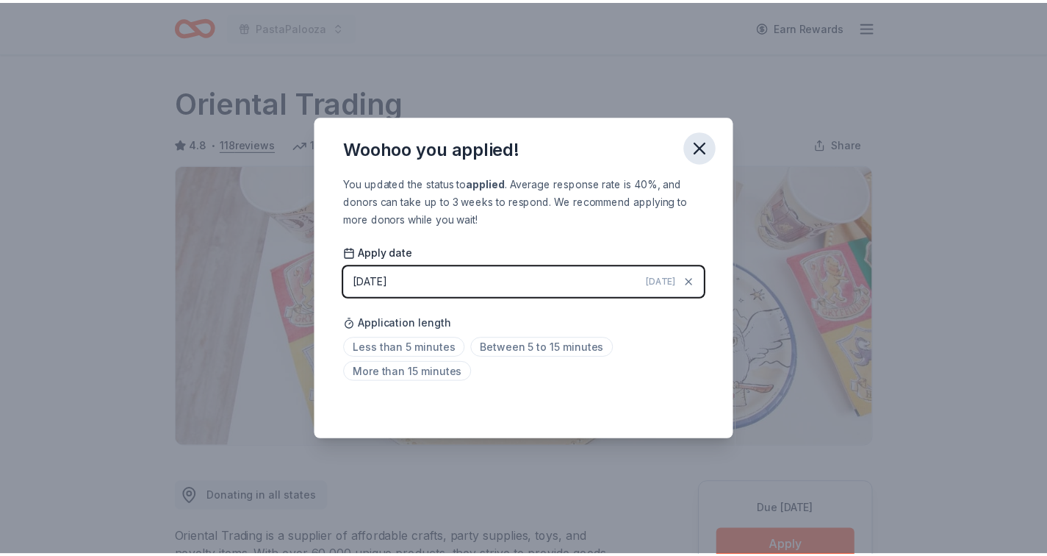
scroll to position [312, 0]
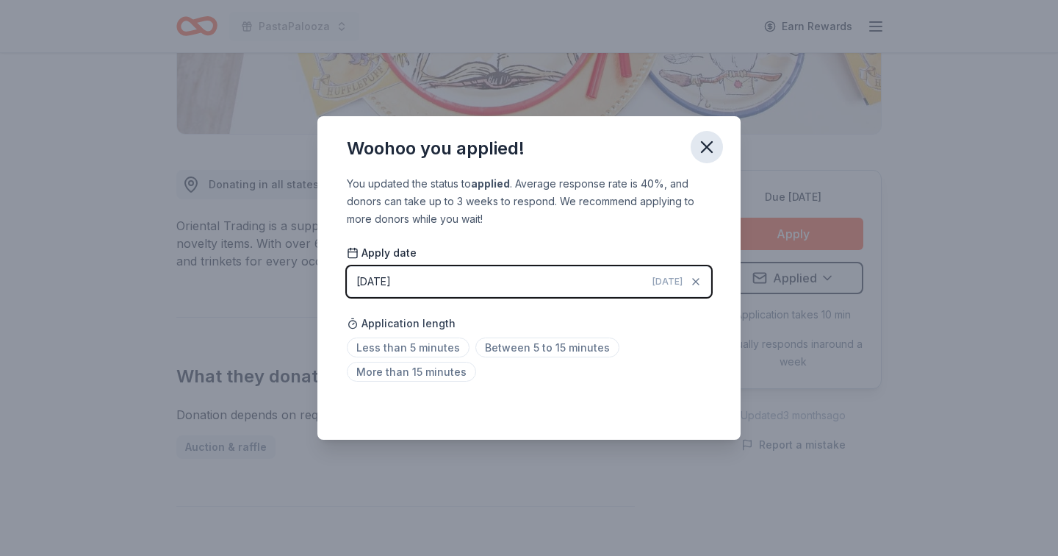
click at [709, 147] on icon "button" at bounding box center [707, 147] width 21 height 21
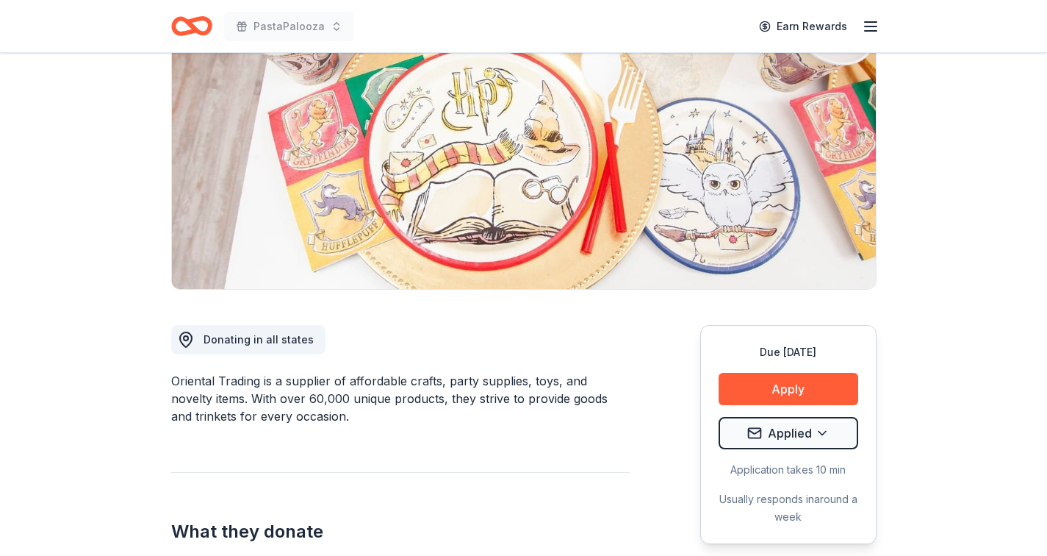
scroll to position [0, 0]
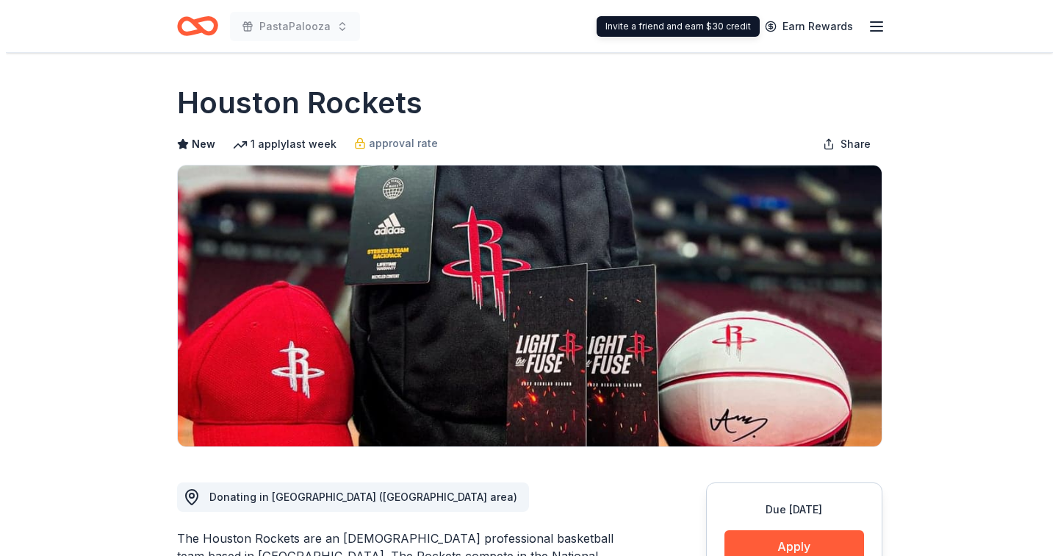
scroll to position [273, 0]
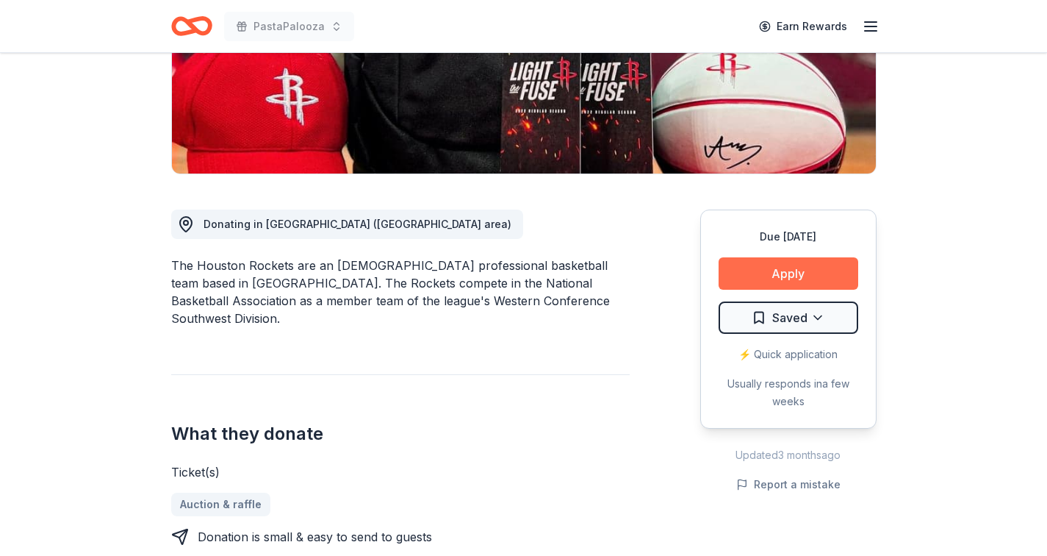
click at [790, 272] on button "Apply" at bounding box center [789, 273] width 140 height 32
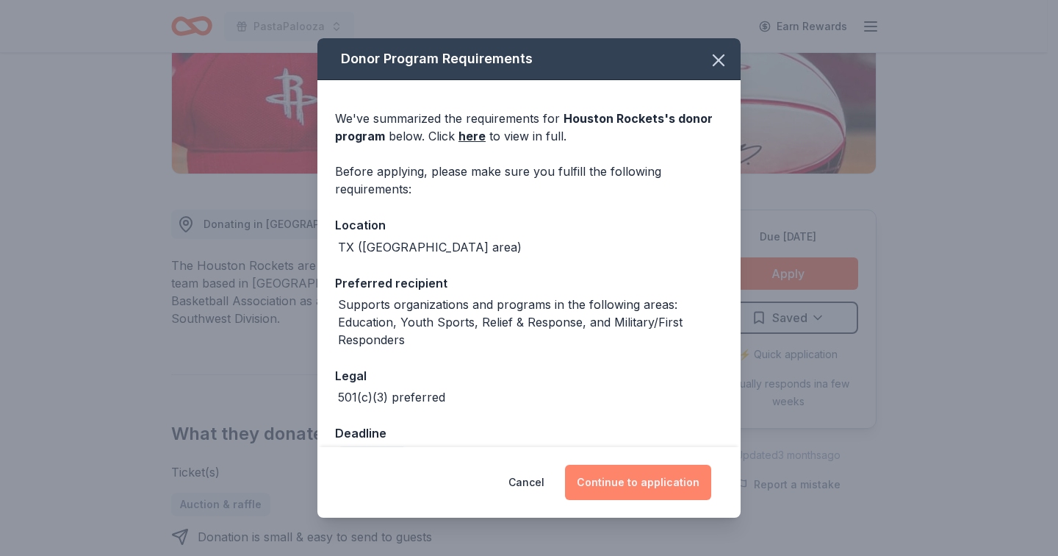
click at [665, 475] on button "Continue to application" at bounding box center [638, 481] width 146 height 35
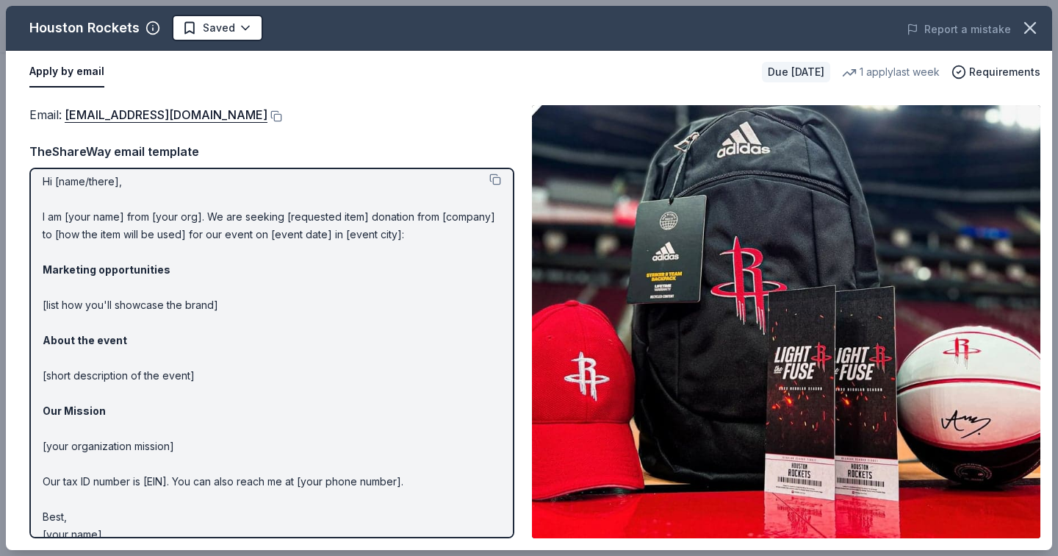
scroll to position [0, 0]
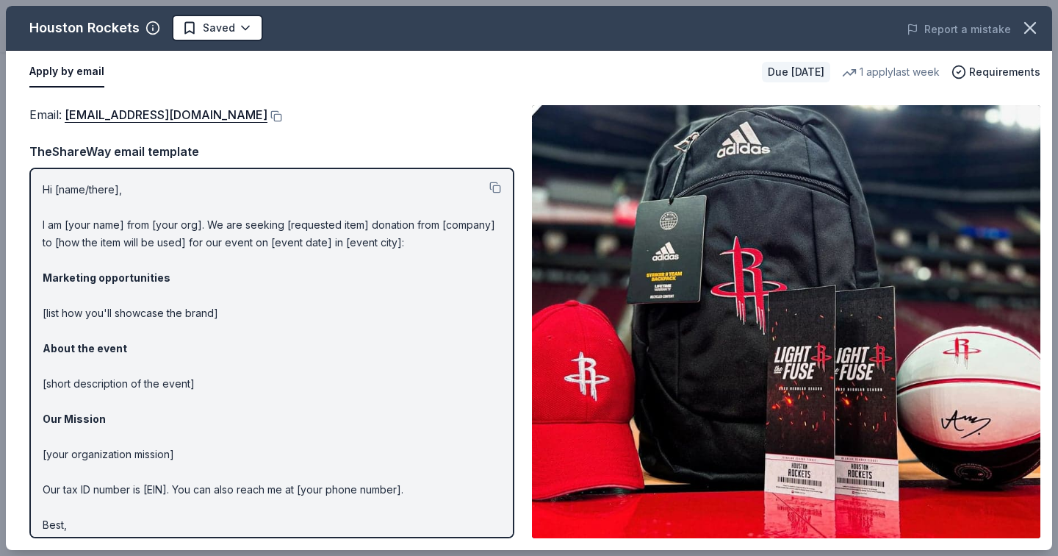
click at [60, 190] on p "Hi [name/there], I am [your name] from [your org]. We are seeking [requested it…" at bounding box center [272, 366] width 459 height 370
click at [489, 185] on button at bounding box center [495, 187] width 12 height 12
click at [96, 114] on link "[EMAIL_ADDRESS][DOMAIN_NAME]" at bounding box center [166, 114] width 203 height 19
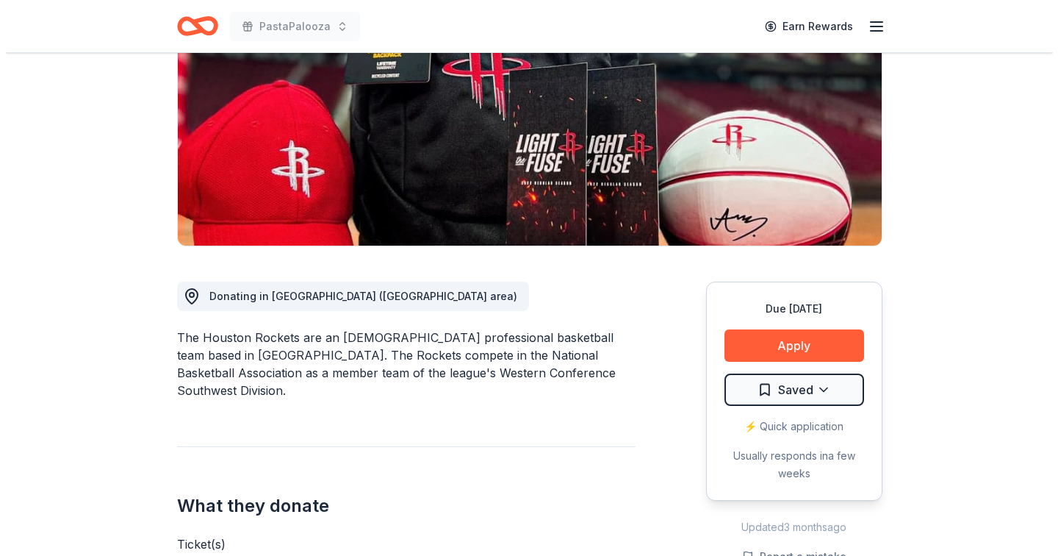
scroll to position [201, 0]
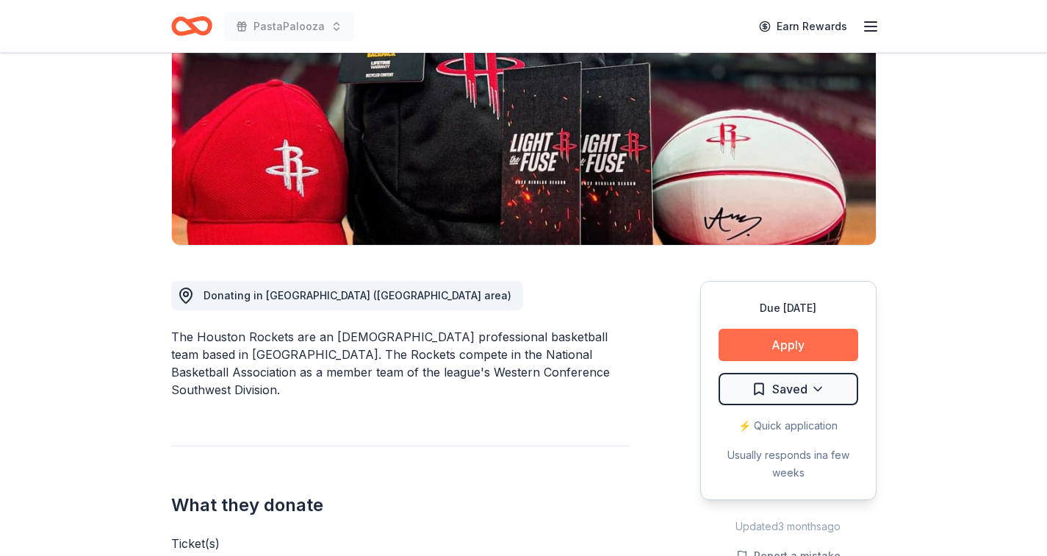
click at [815, 350] on button "Apply" at bounding box center [789, 344] width 140 height 32
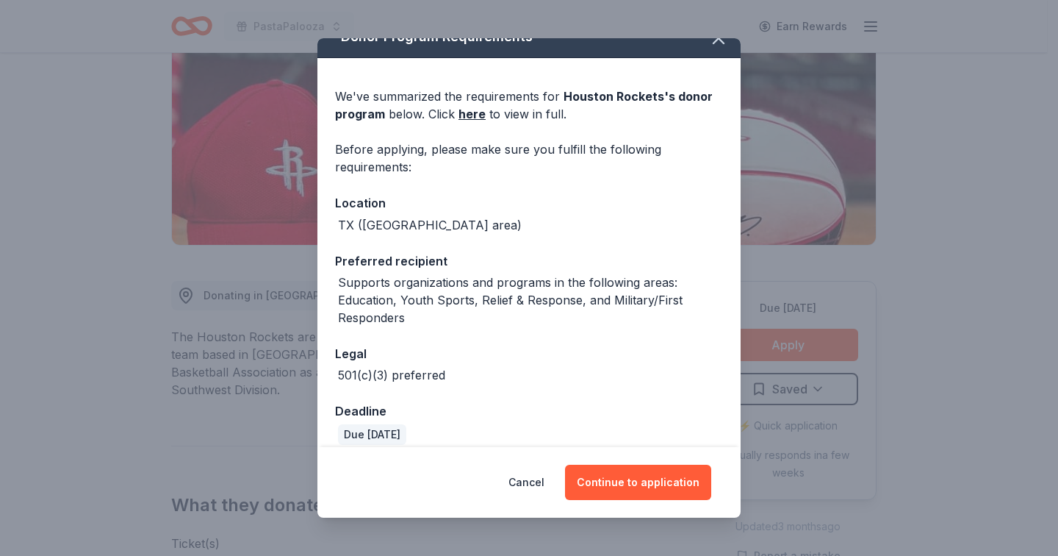
scroll to position [37, 0]
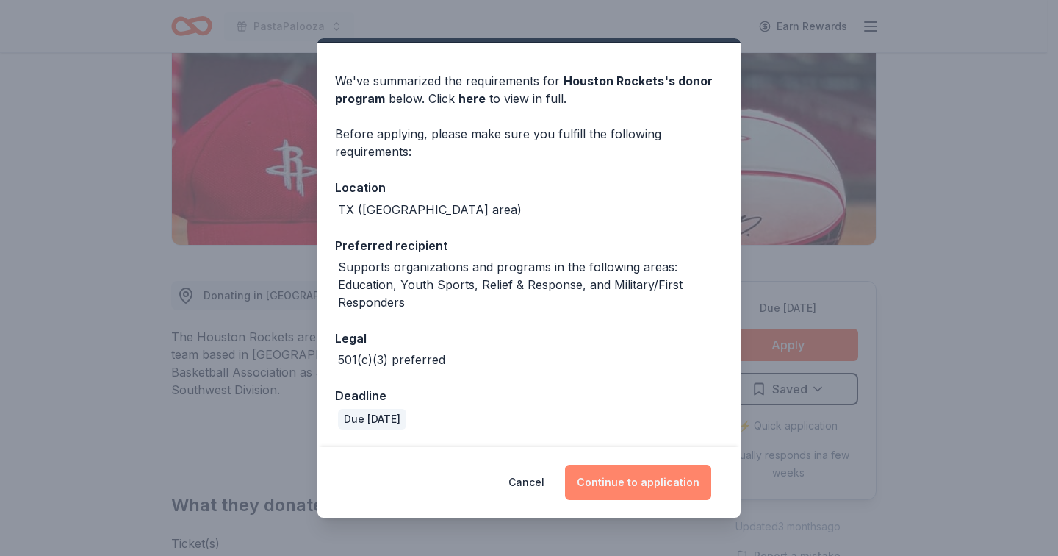
click at [677, 479] on button "Continue to application" at bounding box center [638, 481] width 146 height 35
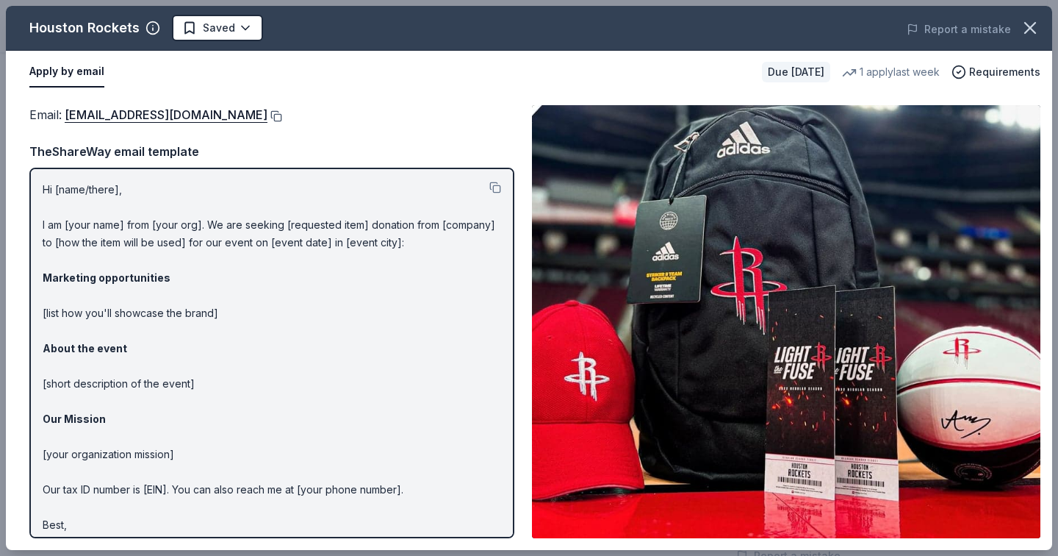
click at [267, 117] on button at bounding box center [274, 116] width 15 height 12
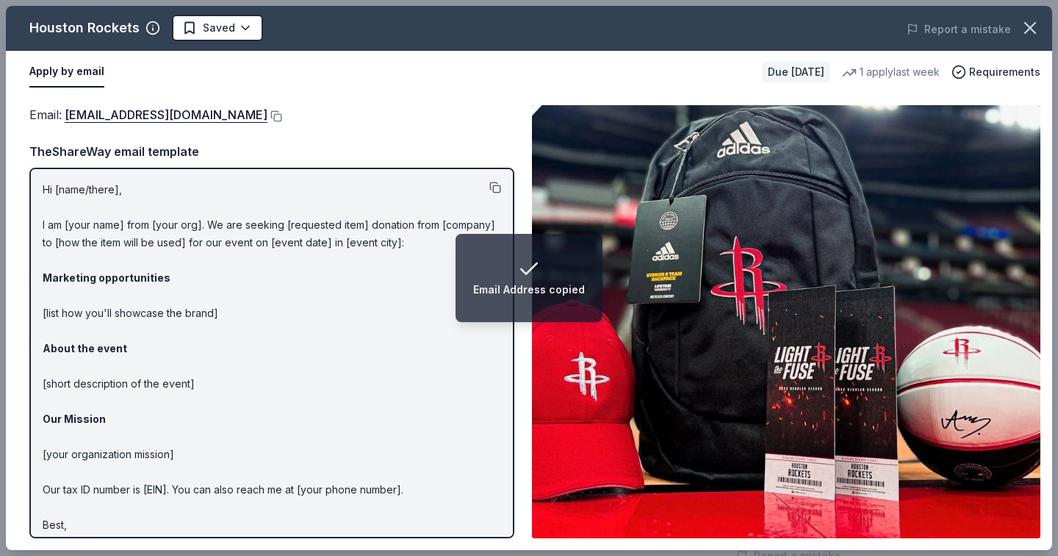
click at [489, 187] on button at bounding box center [495, 187] width 12 height 12
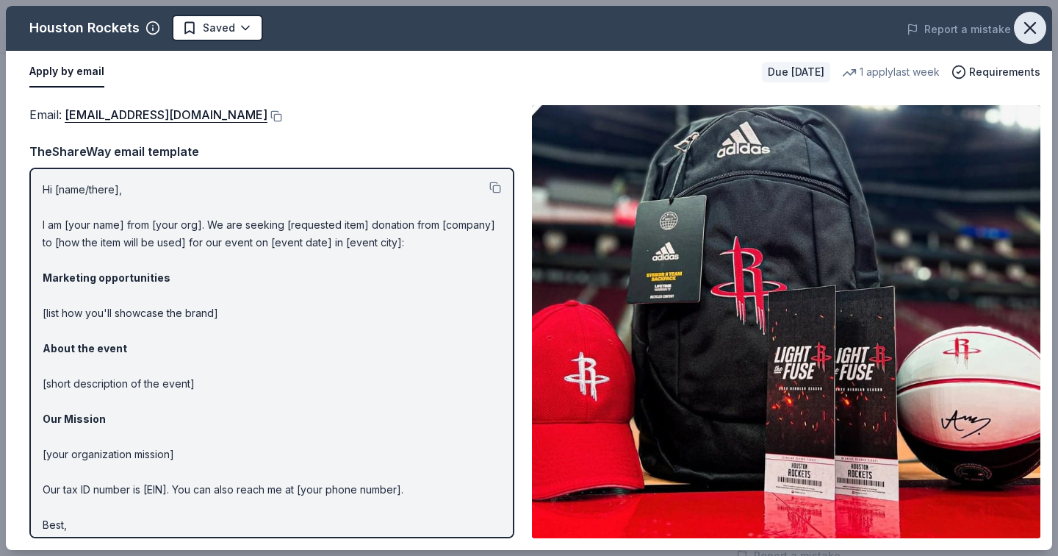
click at [1036, 33] on icon "button" at bounding box center [1030, 28] width 21 height 21
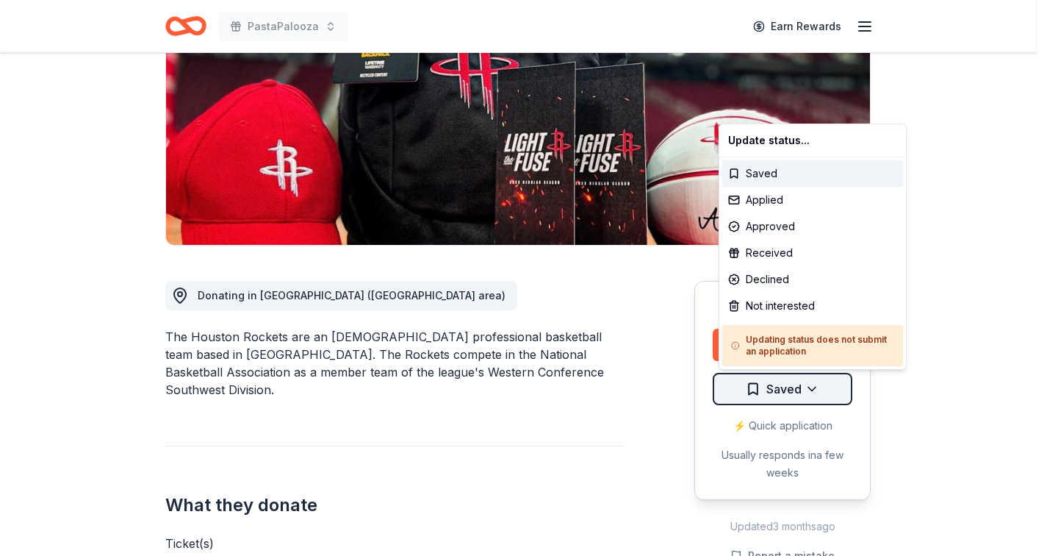
click at [817, 354] on html "PastaPalooza Earn Rewards Due in 22 days Share Houston Rockets New 1 apply last…" at bounding box center [523, 77] width 1047 height 556
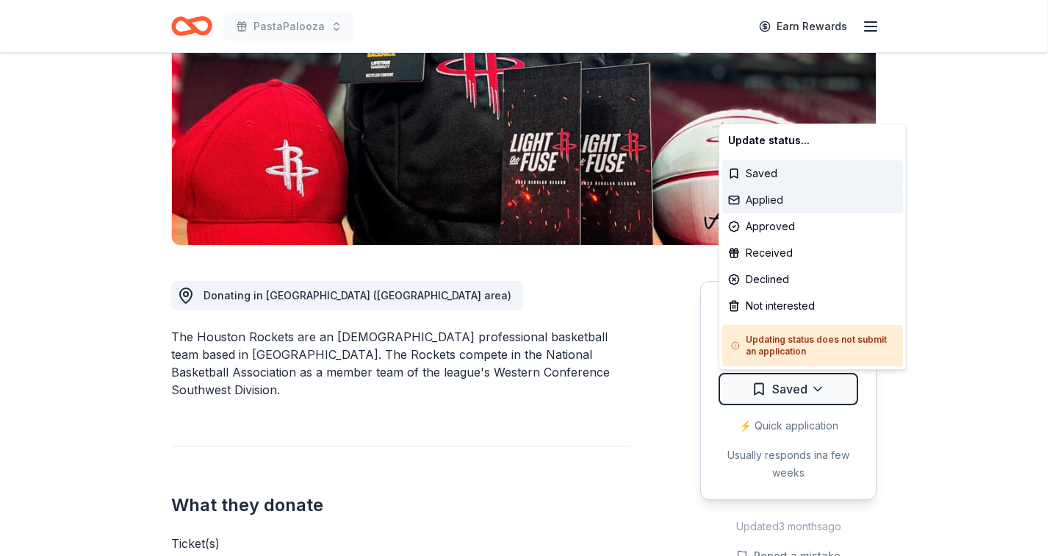
click at [793, 198] on div "Applied" at bounding box center [812, 200] width 181 height 26
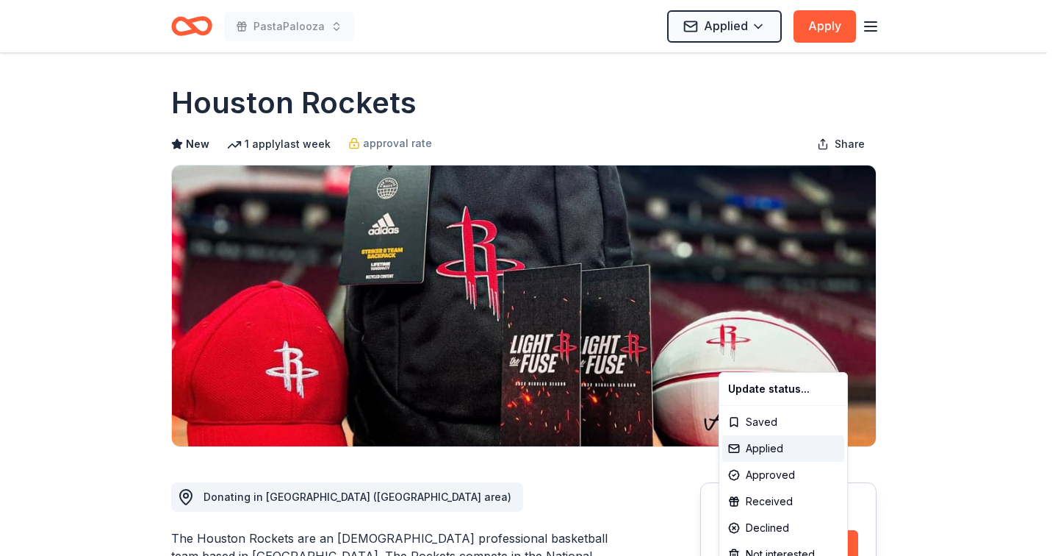
scroll to position [0, 0]
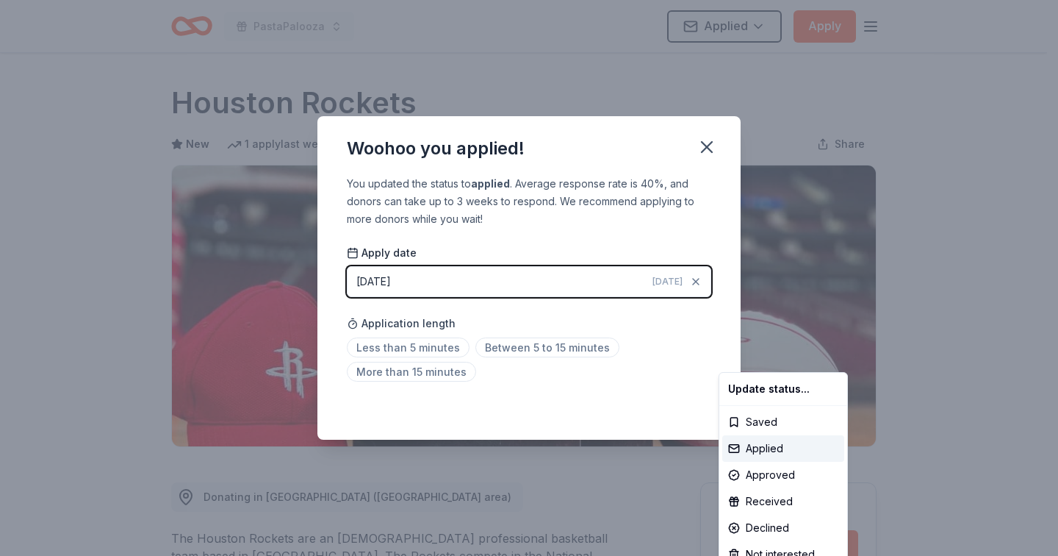
click at [682, 337] on html "PastaPalooza Applied Apply Due in 22 days Share Houston Rockets New 1 apply las…" at bounding box center [529, 278] width 1058 height 556
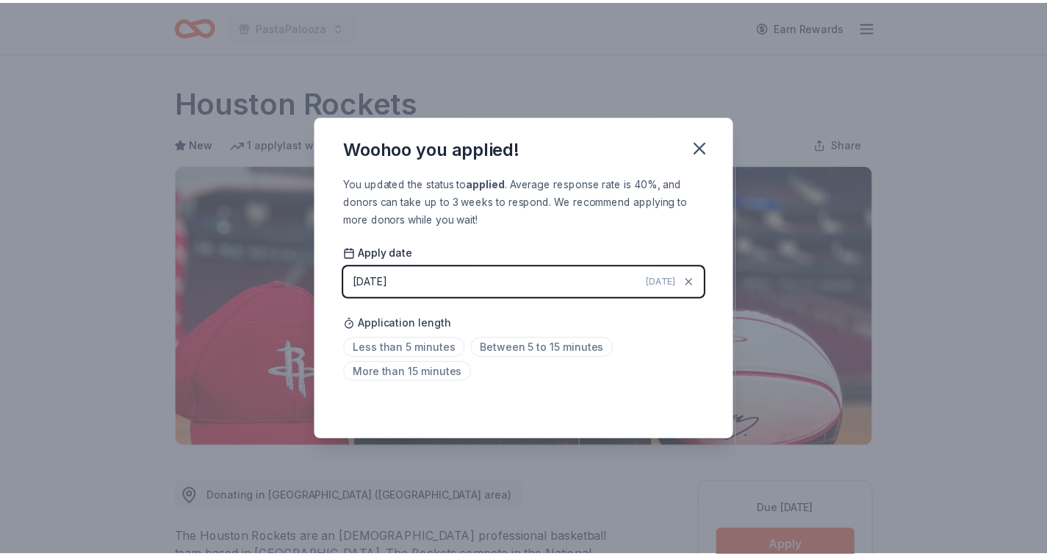
scroll to position [312, 0]
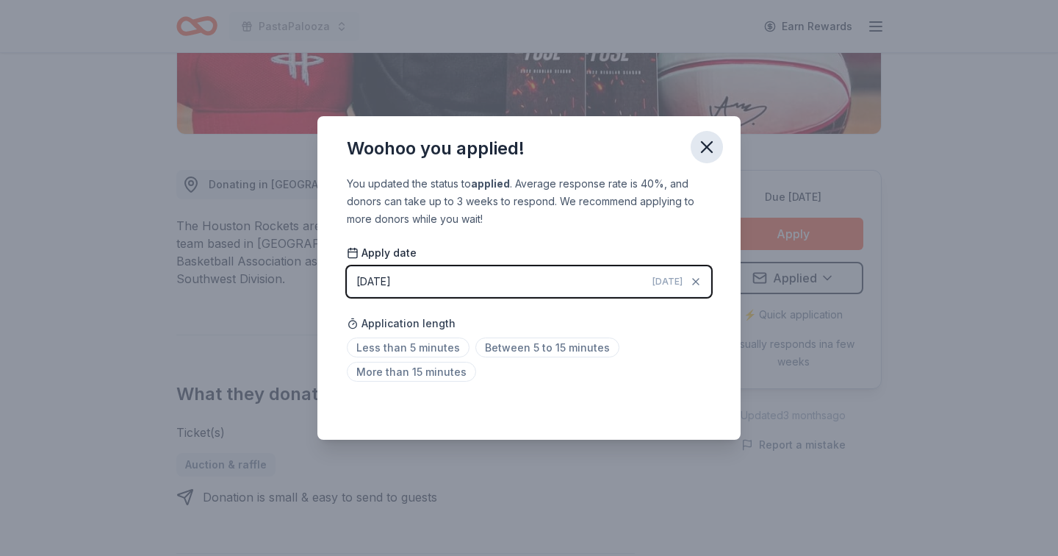
click at [704, 145] on icon "button" at bounding box center [707, 147] width 21 height 21
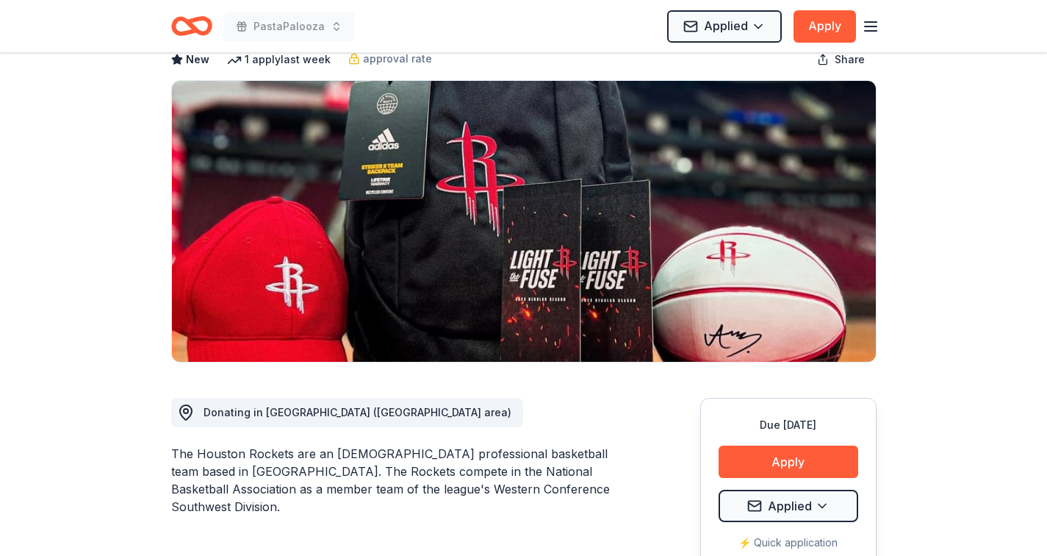
scroll to position [0, 0]
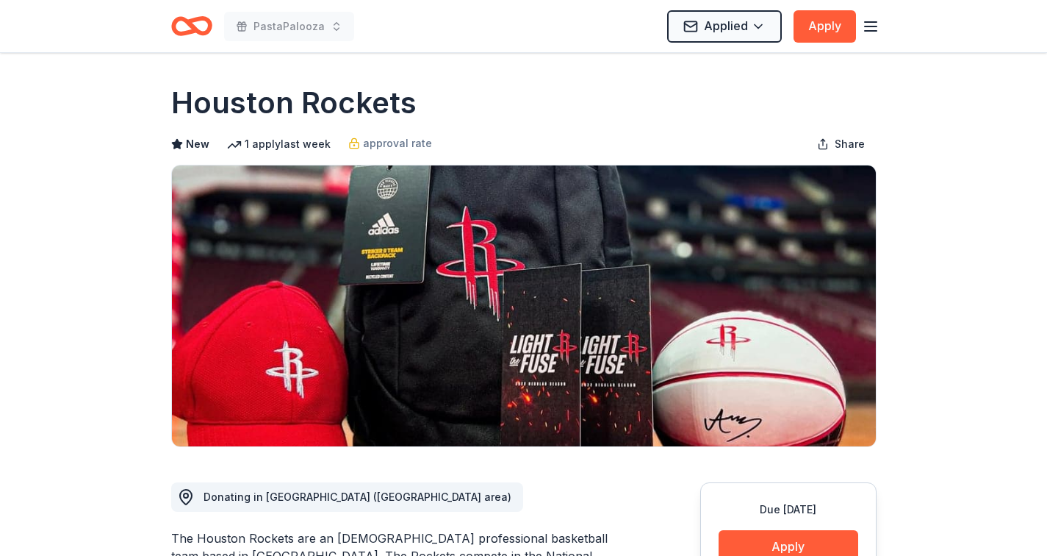
click at [871, 26] on icon "button" at bounding box center [871, 27] width 18 height 18
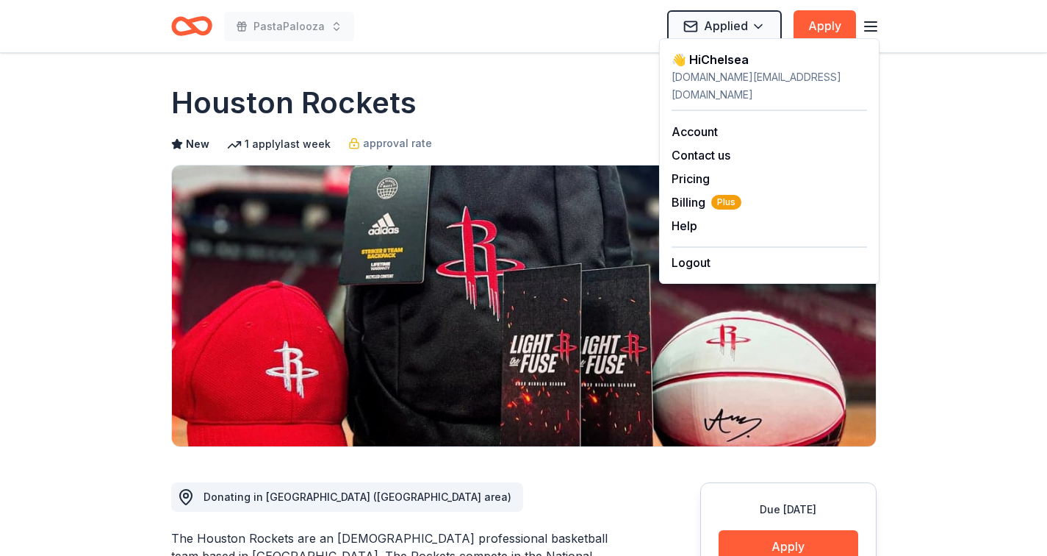
click at [871, 26] on line "button" at bounding box center [871, 26] width 12 height 0
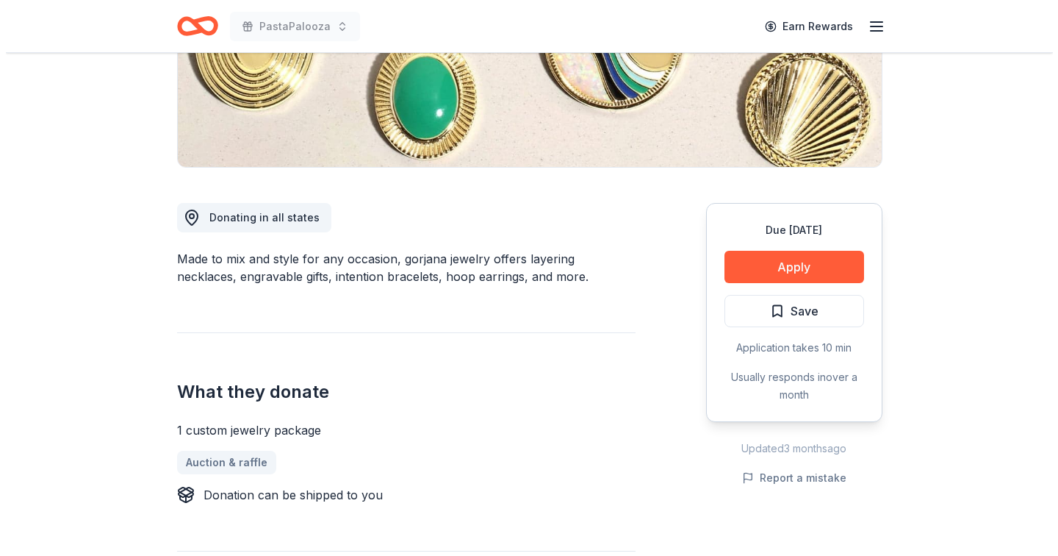
scroll to position [279, 0]
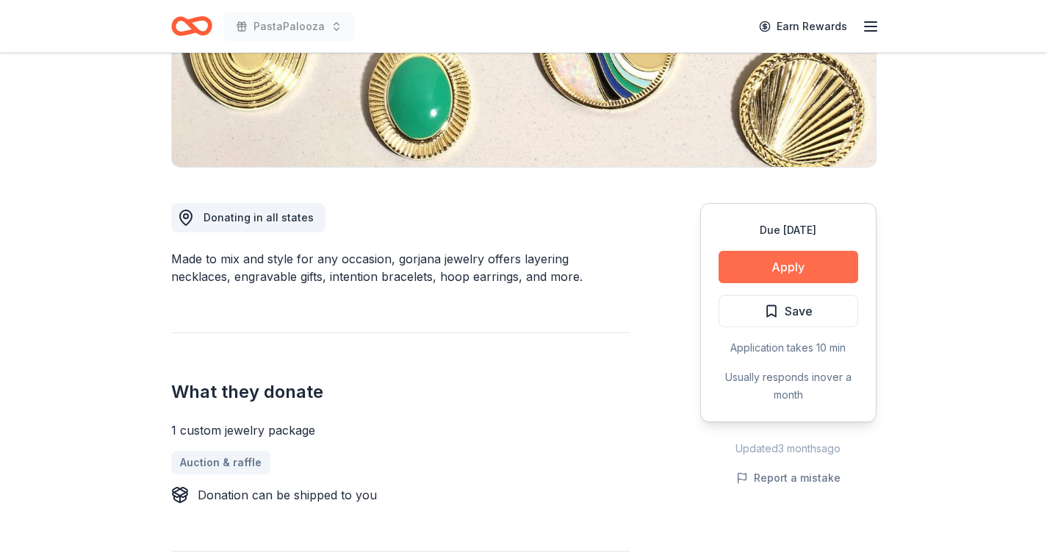
click at [807, 276] on button "Apply" at bounding box center [789, 267] width 140 height 32
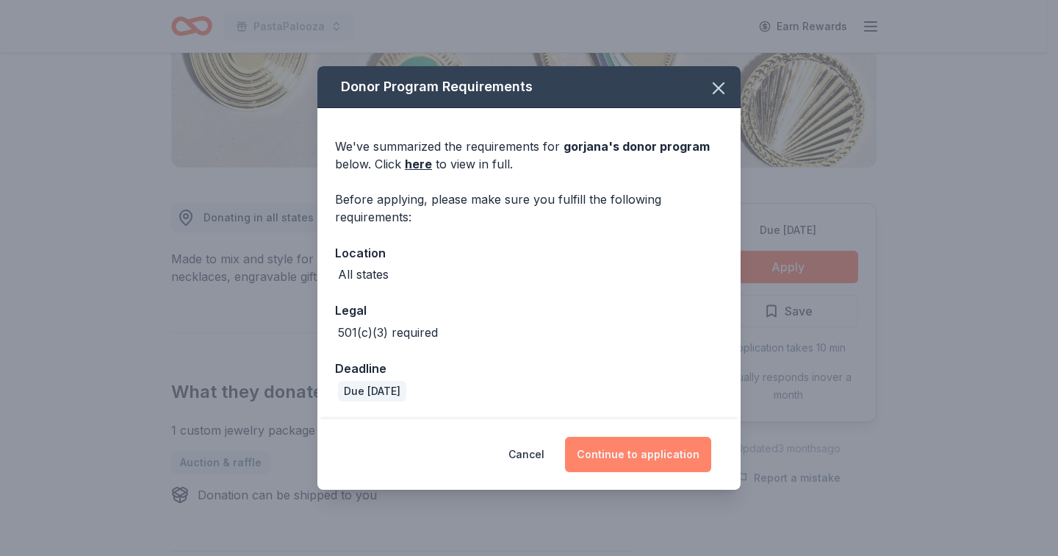
click at [639, 458] on button "Continue to application" at bounding box center [638, 453] width 146 height 35
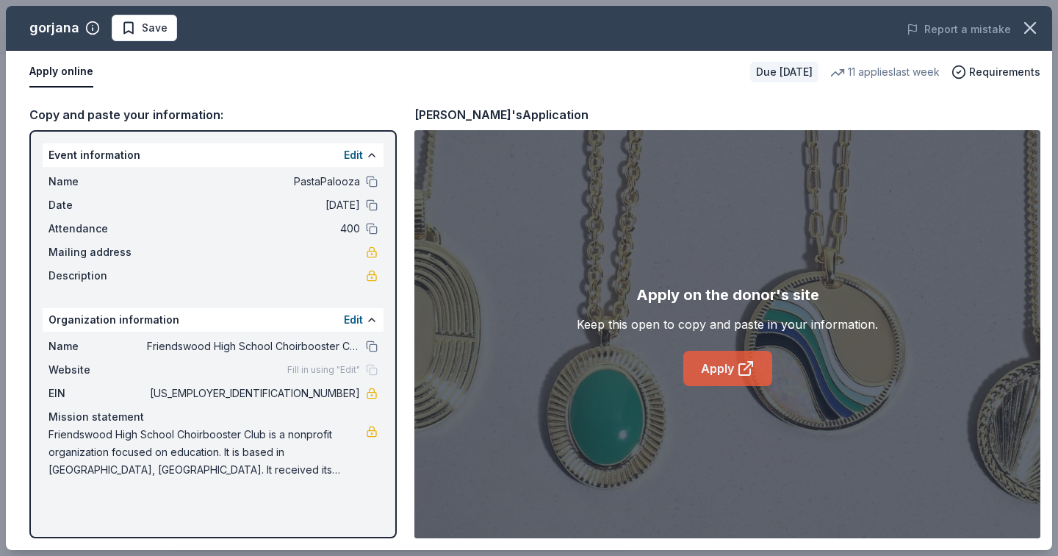
click at [722, 372] on link "Apply" at bounding box center [727, 368] width 89 height 35
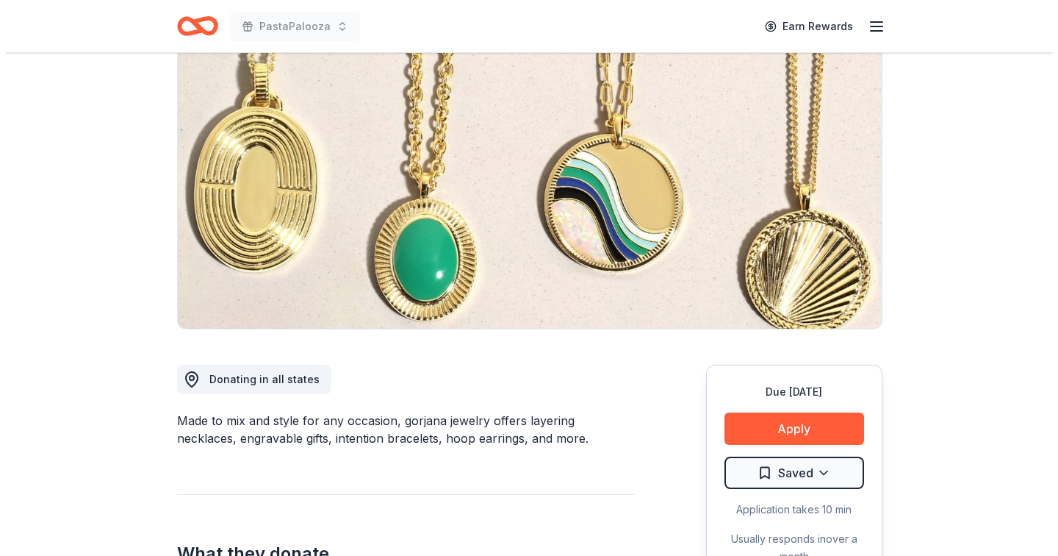
scroll to position [118, 0]
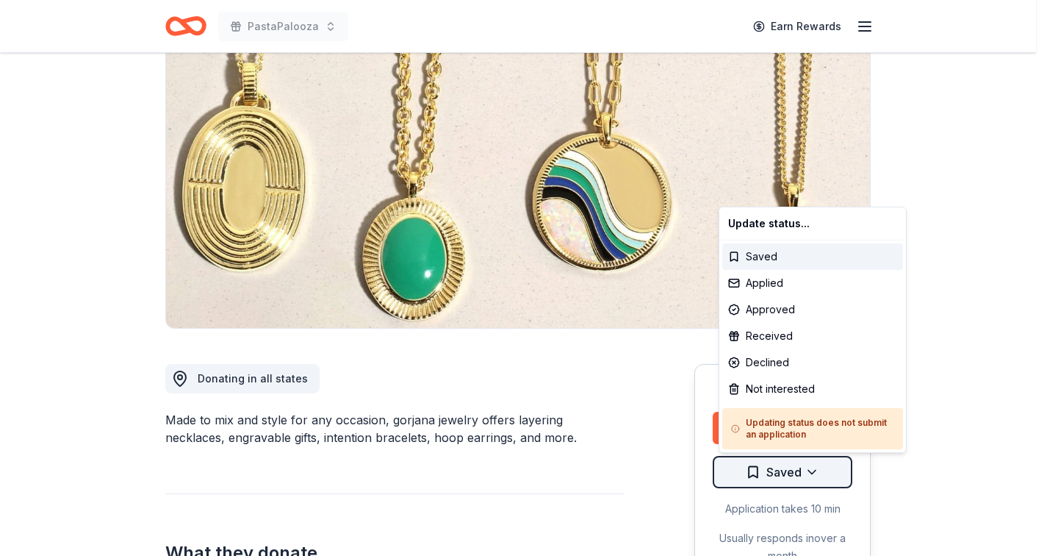
click at [810, 437] on html "PastaPalooza Earn Rewards Due [DATE] Share gorjana 5.0 • 7 reviews 11 applies l…" at bounding box center [523, 160] width 1047 height 556
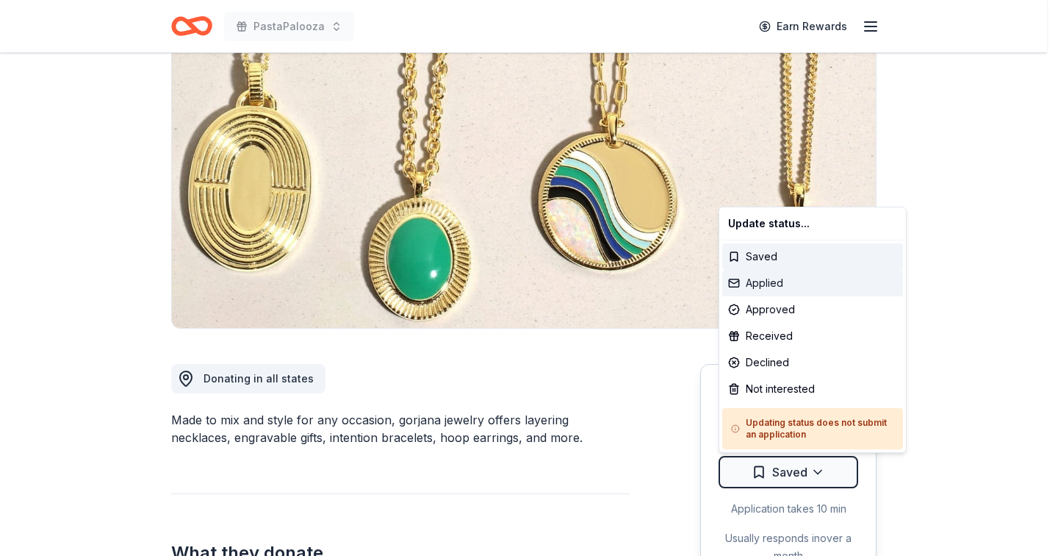
click at [763, 287] on div "Applied" at bounding box center [812, 283] width 181 height 26
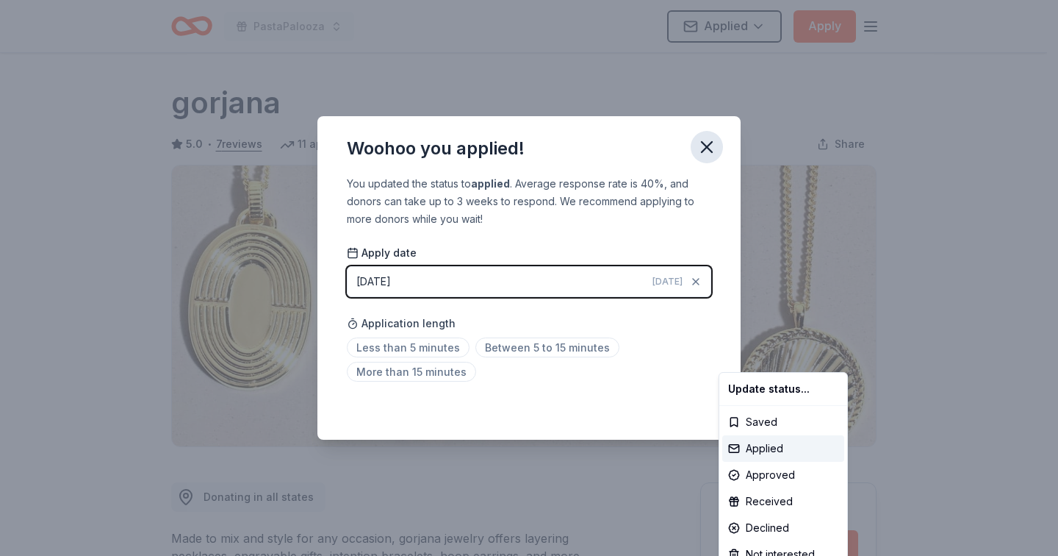
click at [708, 148] on html "PastaPalooza Applied Apply Due [DATE] Share gorjana 5.0 • 7 reviews 11 applies …" at bounding box center [529, 278] width 1058 height 556
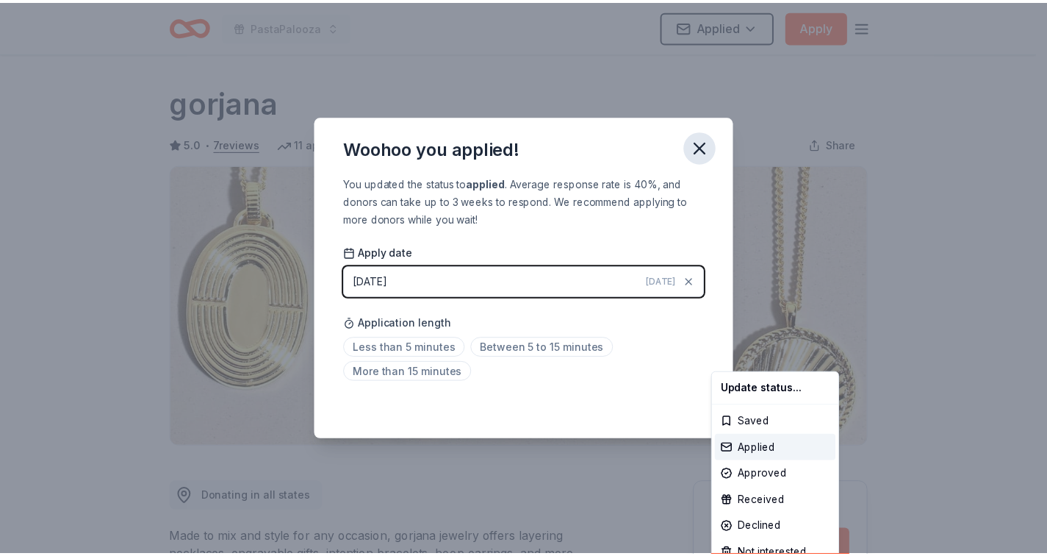
scroll to position [312, 0]
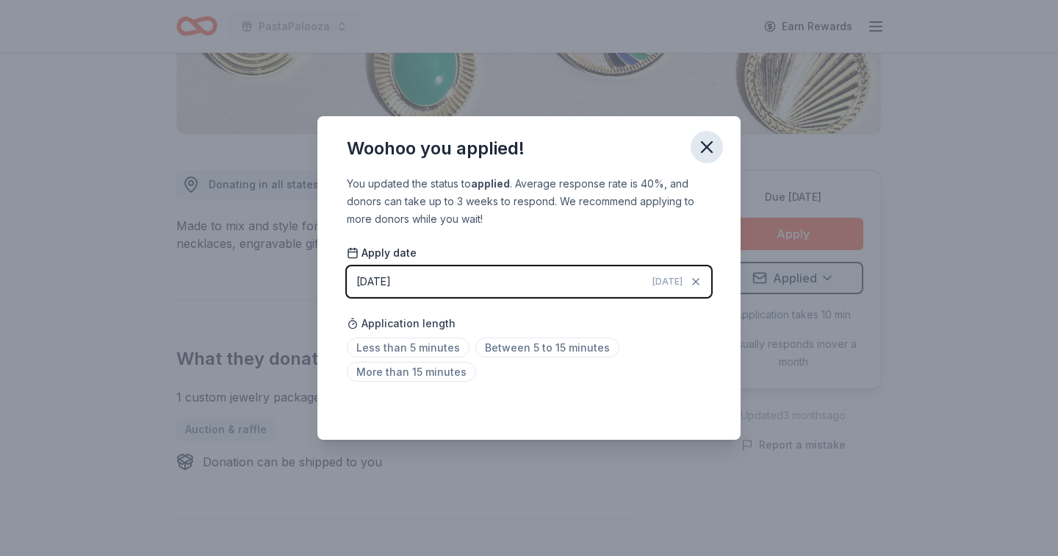
click at [707, 148] on icon "button" at bounding box center [707, 147] width 10 height 10
